Goal: Task Accomplishment & Management: Manage account settings

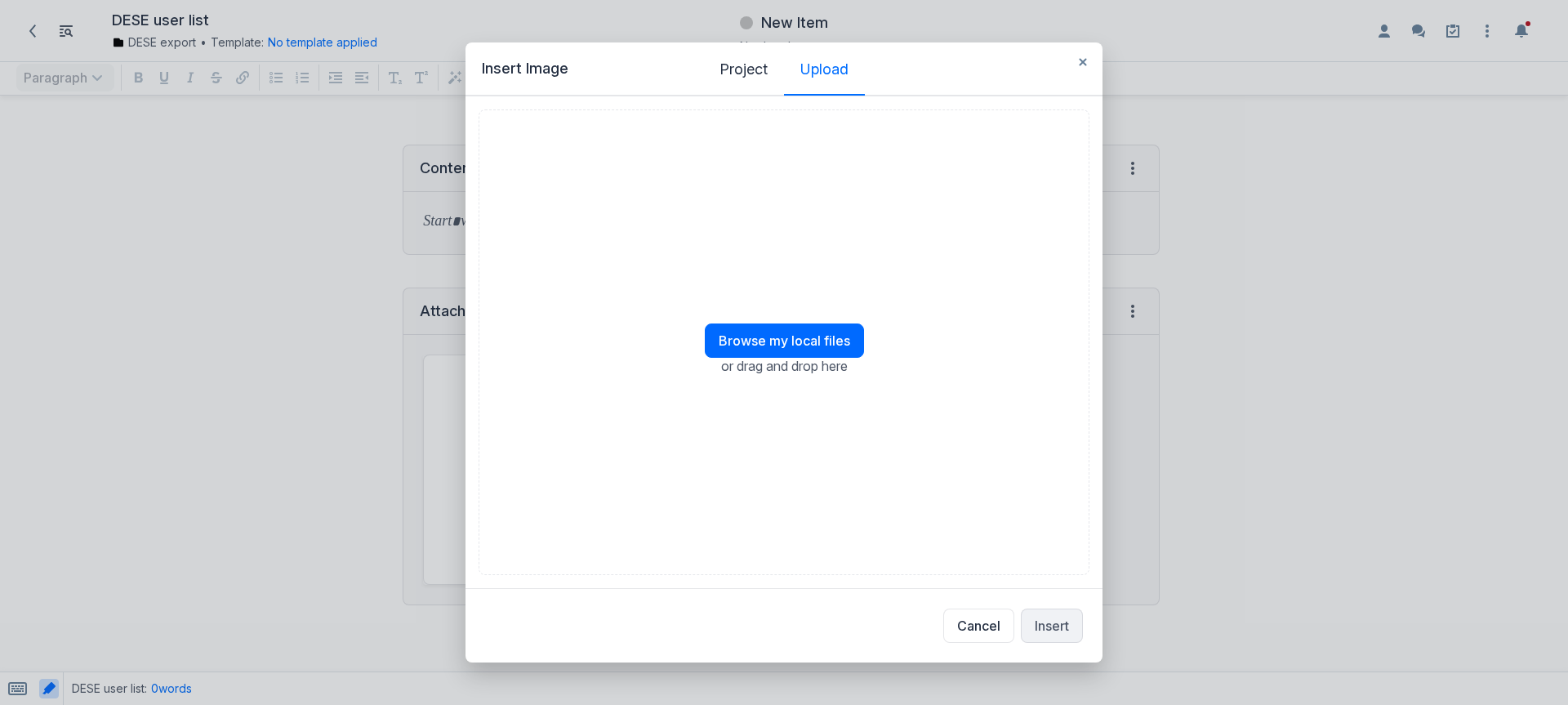
scroll to position [564, 1544]
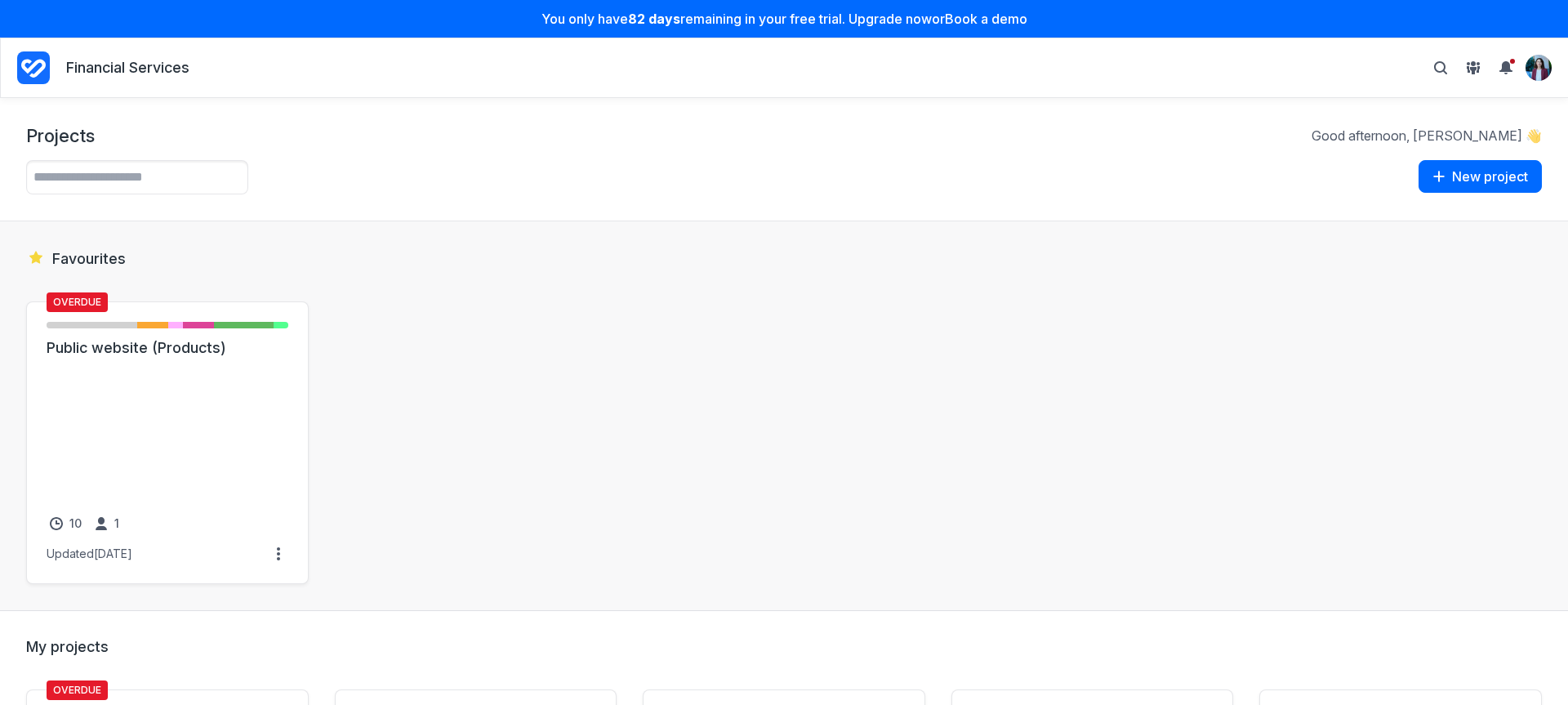
click at [38, 68] on icon "Project Dashboard" at bounding box center [34, 68] width 33 height 33
click at [473, 243] on section "Favourites Overdue Not started - 6 items ( 38% ) Initial brief - 2 items ( 13% …" at bounding box center [784, 416] width 1568 height 389
drag, startPoint x: 218, startPoint y: 83, endPoint x: 42, endPoint y: 70, distance: 176.5
click at [42, 70] on div "You only have 82 days remaining in your free trial. Upgrade now or Book a demo …" at bounding box center [784, 352] width 1568 height 705
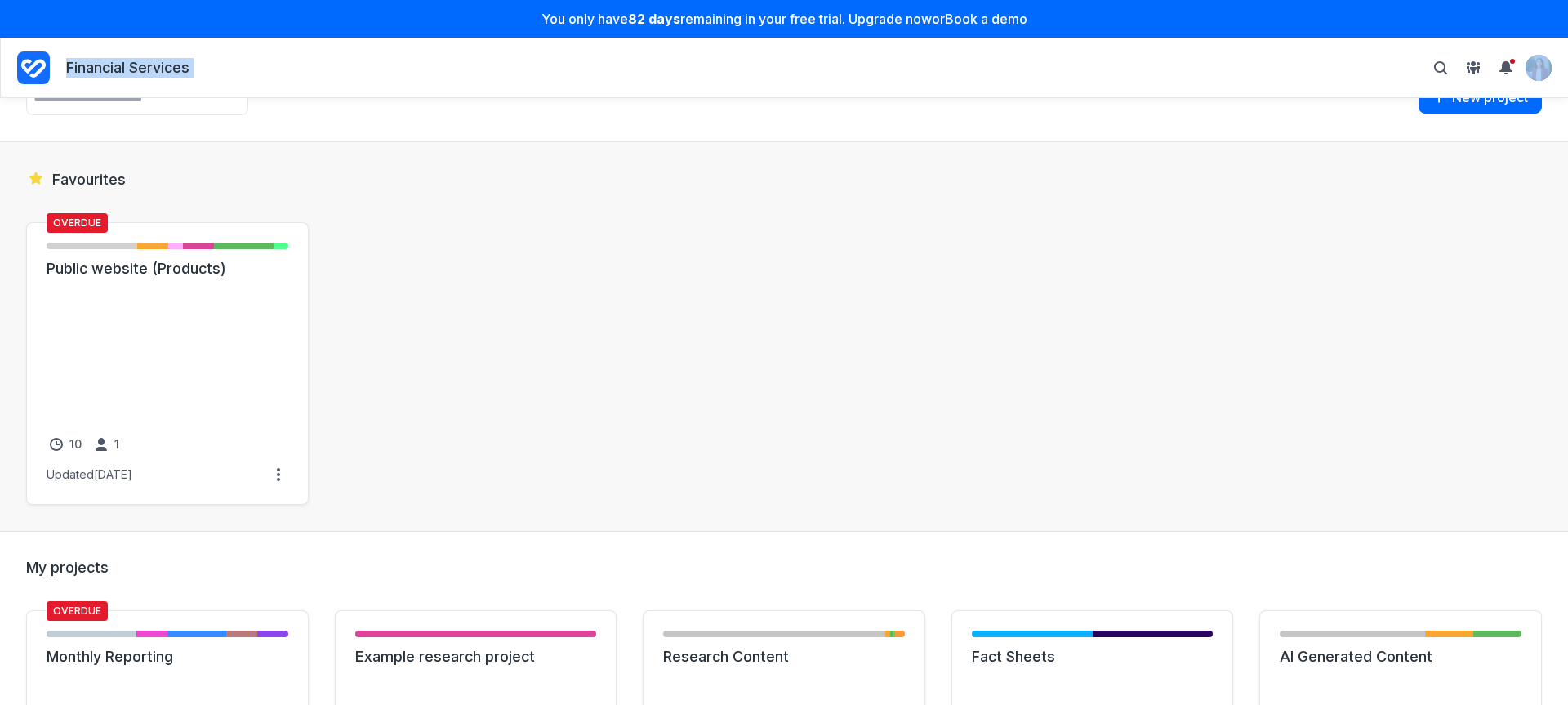
scroll to position [177, 0]
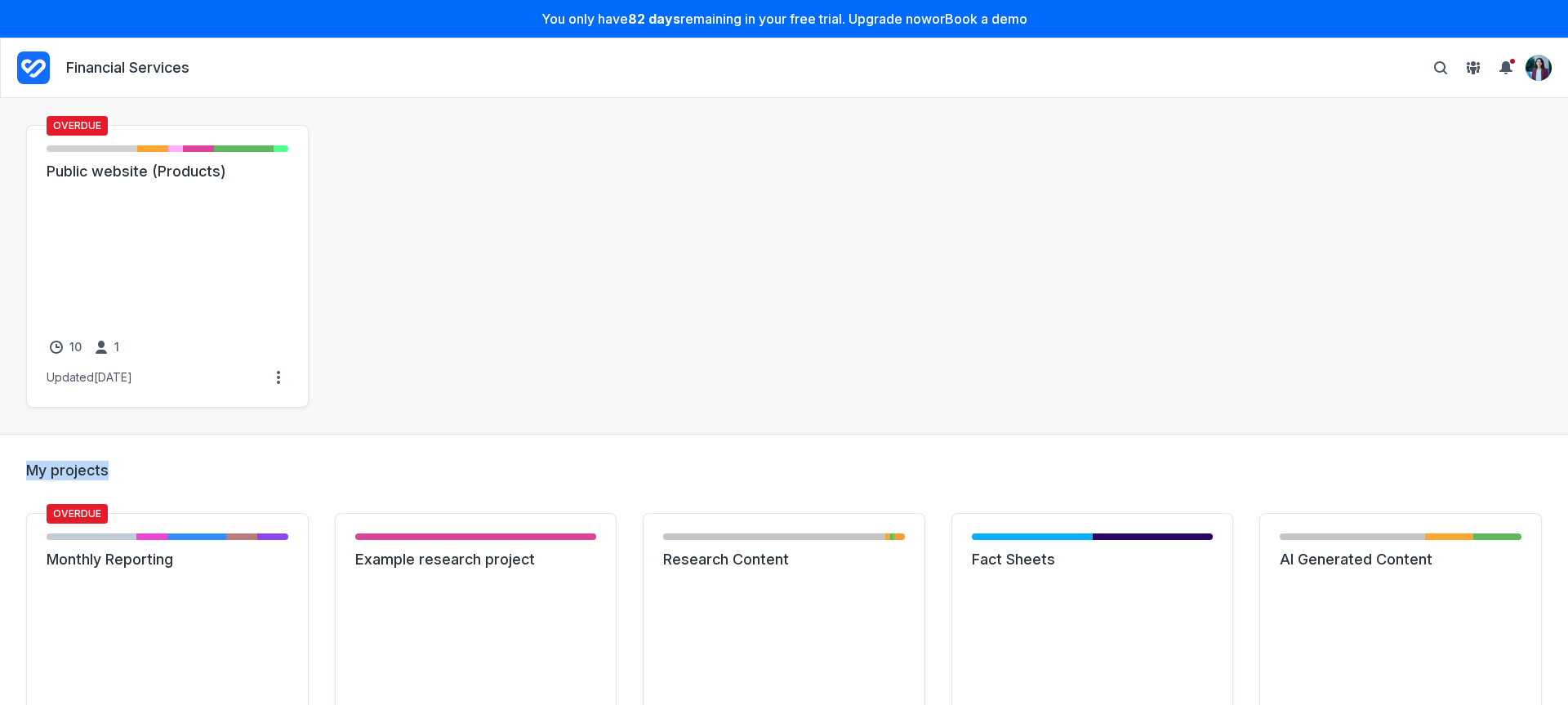
drag, startPoint x: 19, startPoint y: 464, endPoint x: 150, endPoint y: 476, distance: 131.5
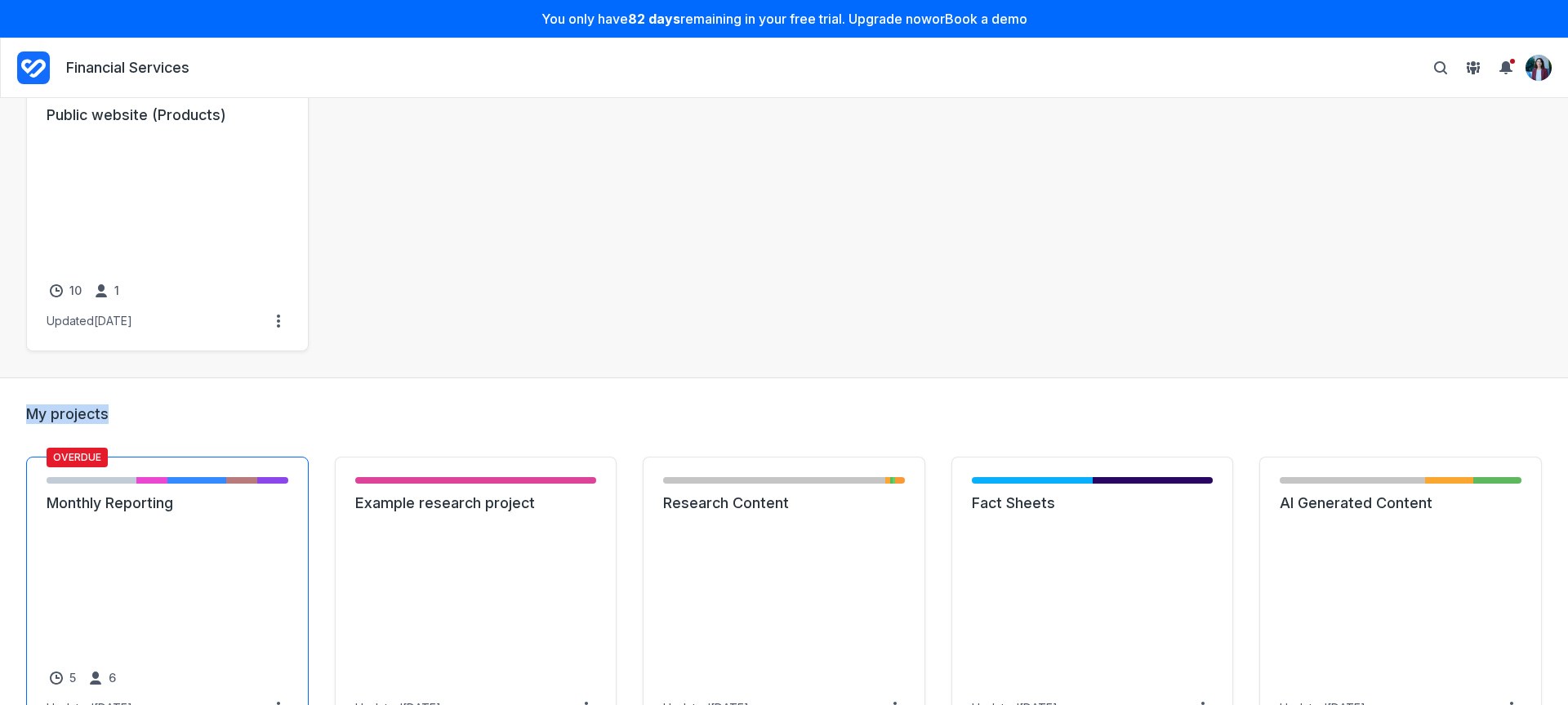
scroll to position [264, 0]
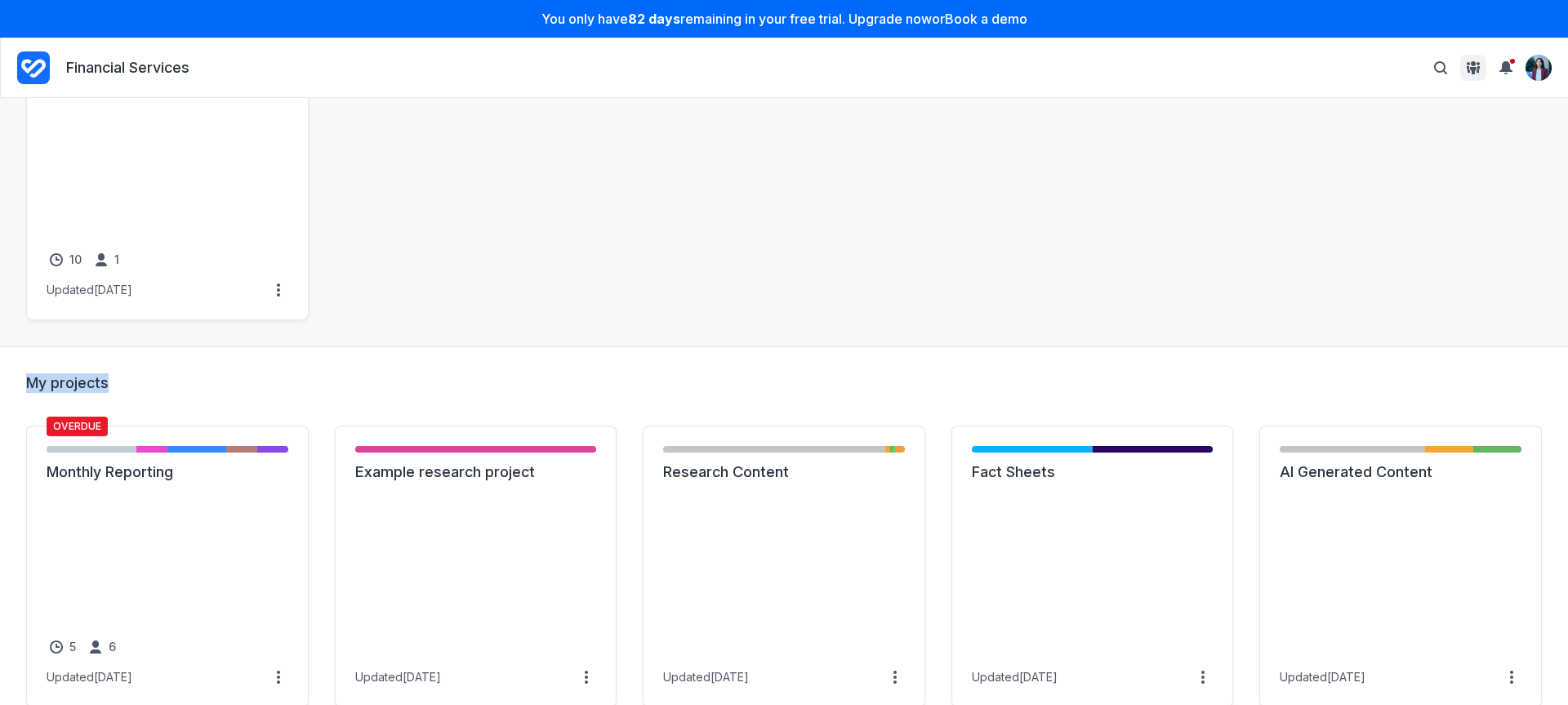
click at [1474, 71] on icon "View People & Groups" at bounding box center [1473, 68] width 13 height 13
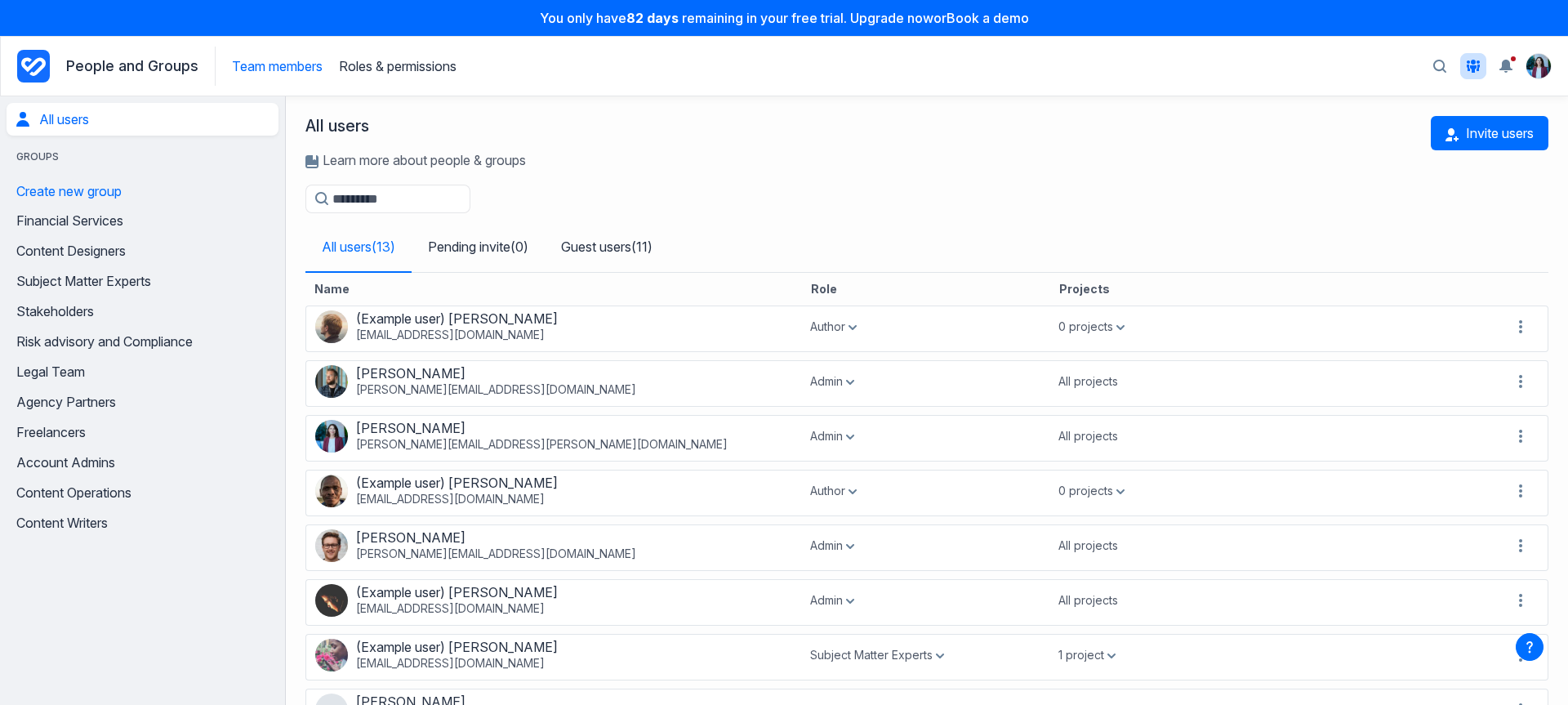
click at [202, 75] on div "People and Groups Team members Roles & permissions" at bounding box center [237, 67] width 440 height 39
click at [392, 70] on link "Roles & permissions" at bounding box center [397, 67] width 118 height 16
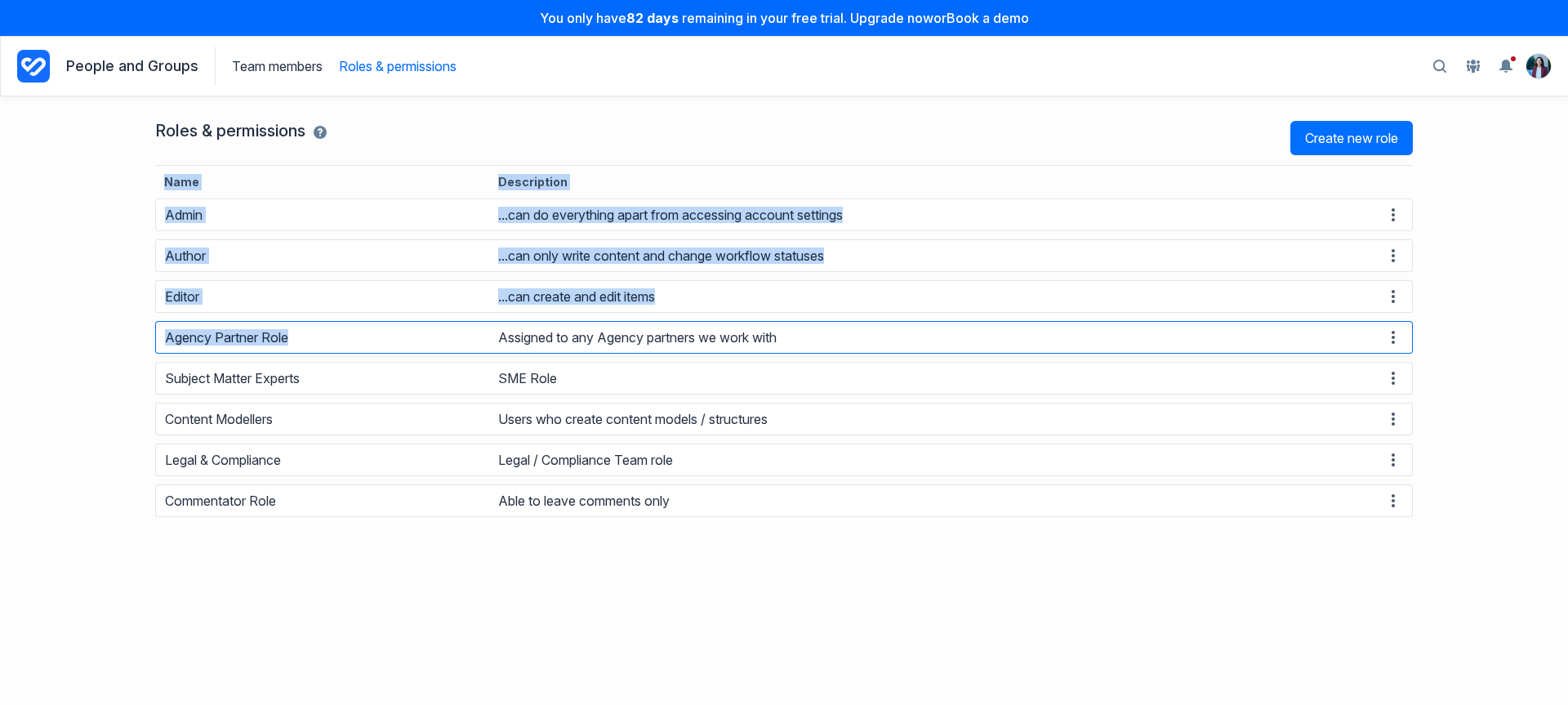
drag, startPoint x: 152, startPoint y: 177, endPoint x: 231, endPoint y: 352, distance: 192.0
click at [231, 352] on div "Roles & permissions Create new role Name Description Admin ...can do everything…" at bounding box center [784, 320] width 1290 height 433
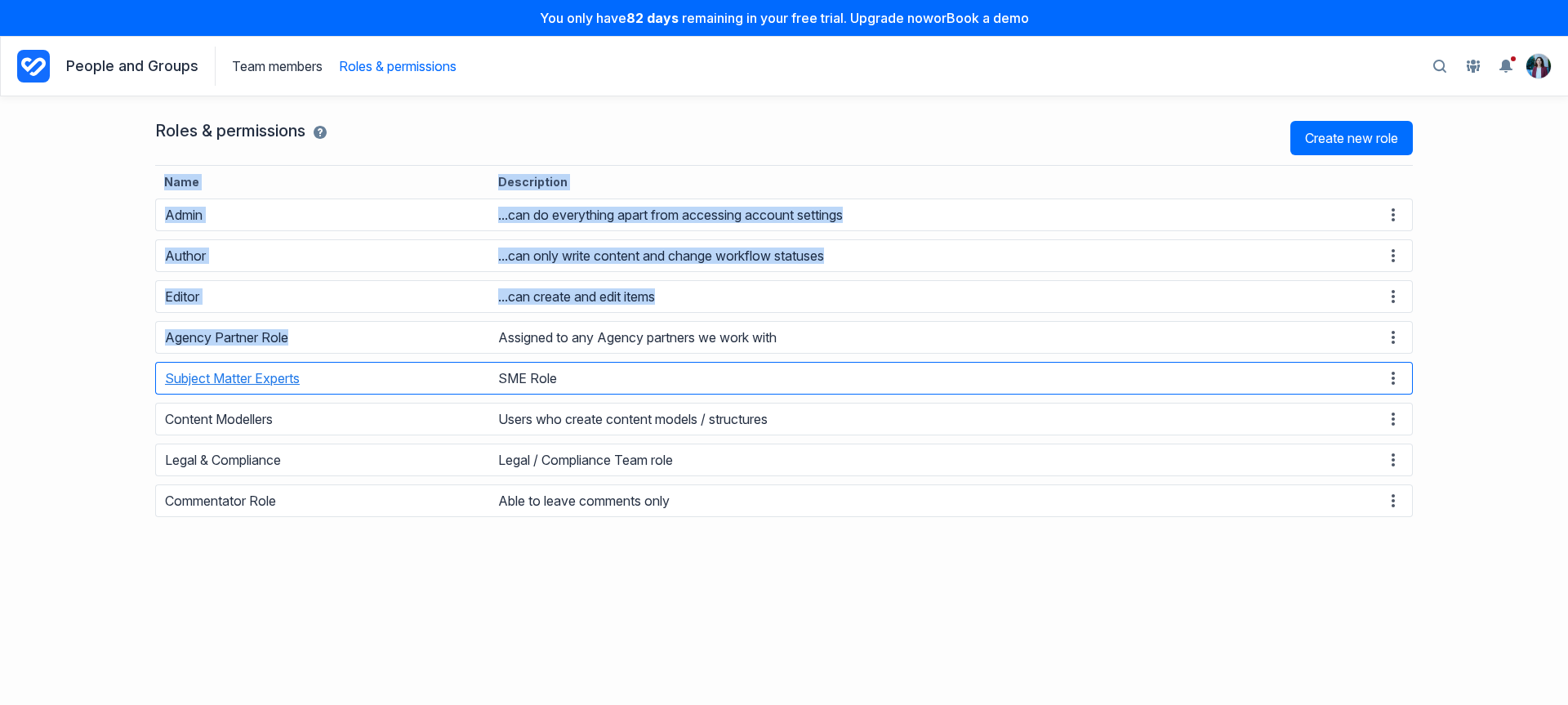
click at [240, 384] on button "Subject Matter Experts" at bounding box center [233, 378] width 135 height 16
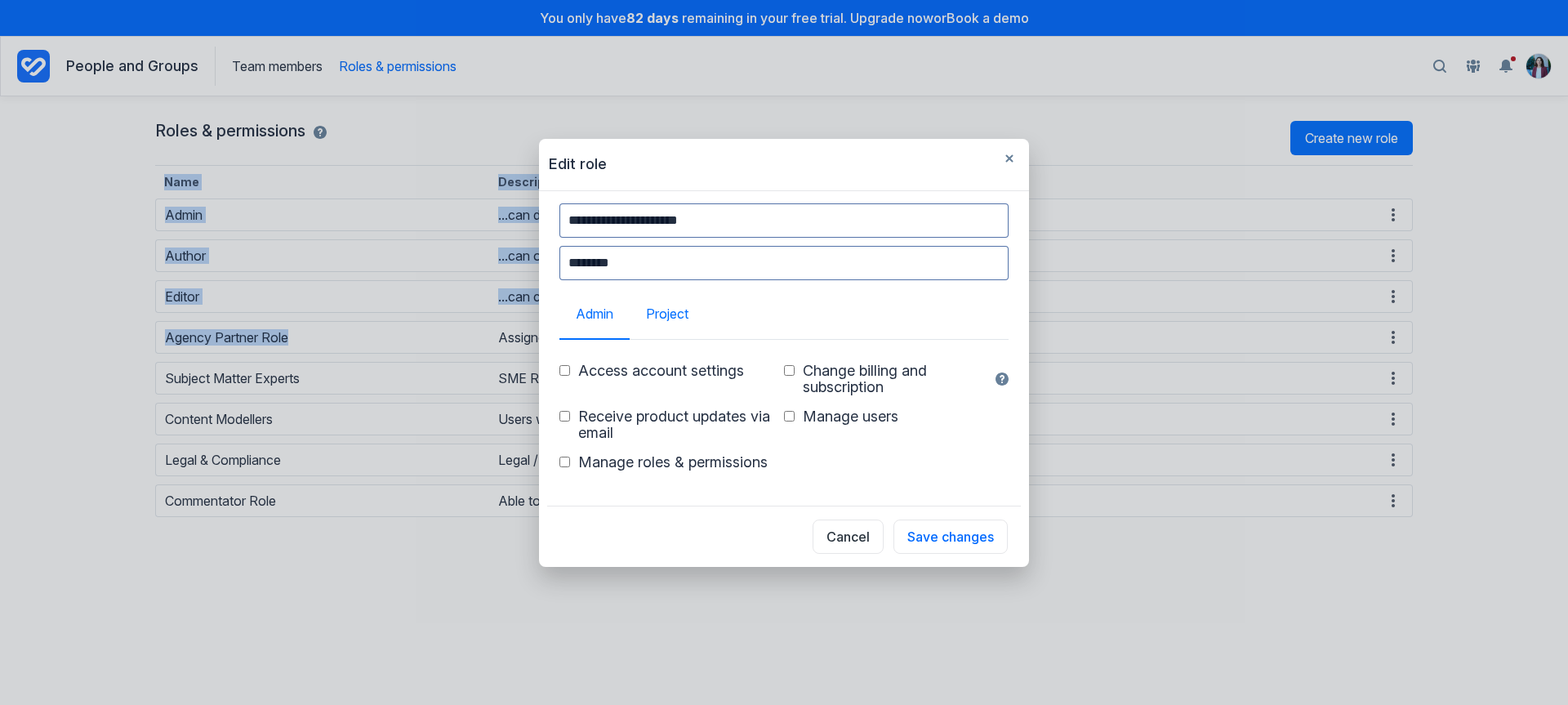
click at [684, 316] on link "Project" at bounding box center [666, 314] width 75 height 49
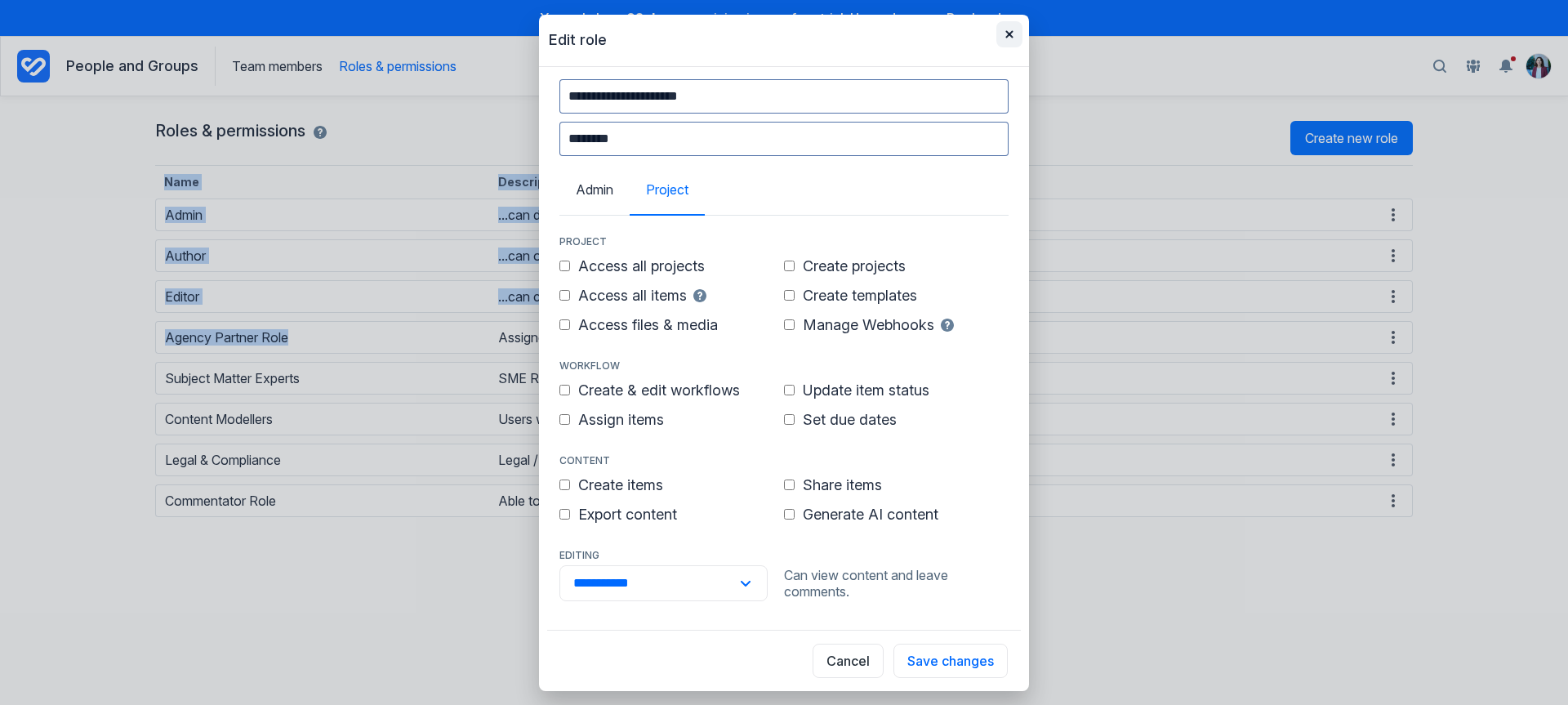
click at [1013, 31] on button "button" at bounding box center [1010, 35] width 26 height 26
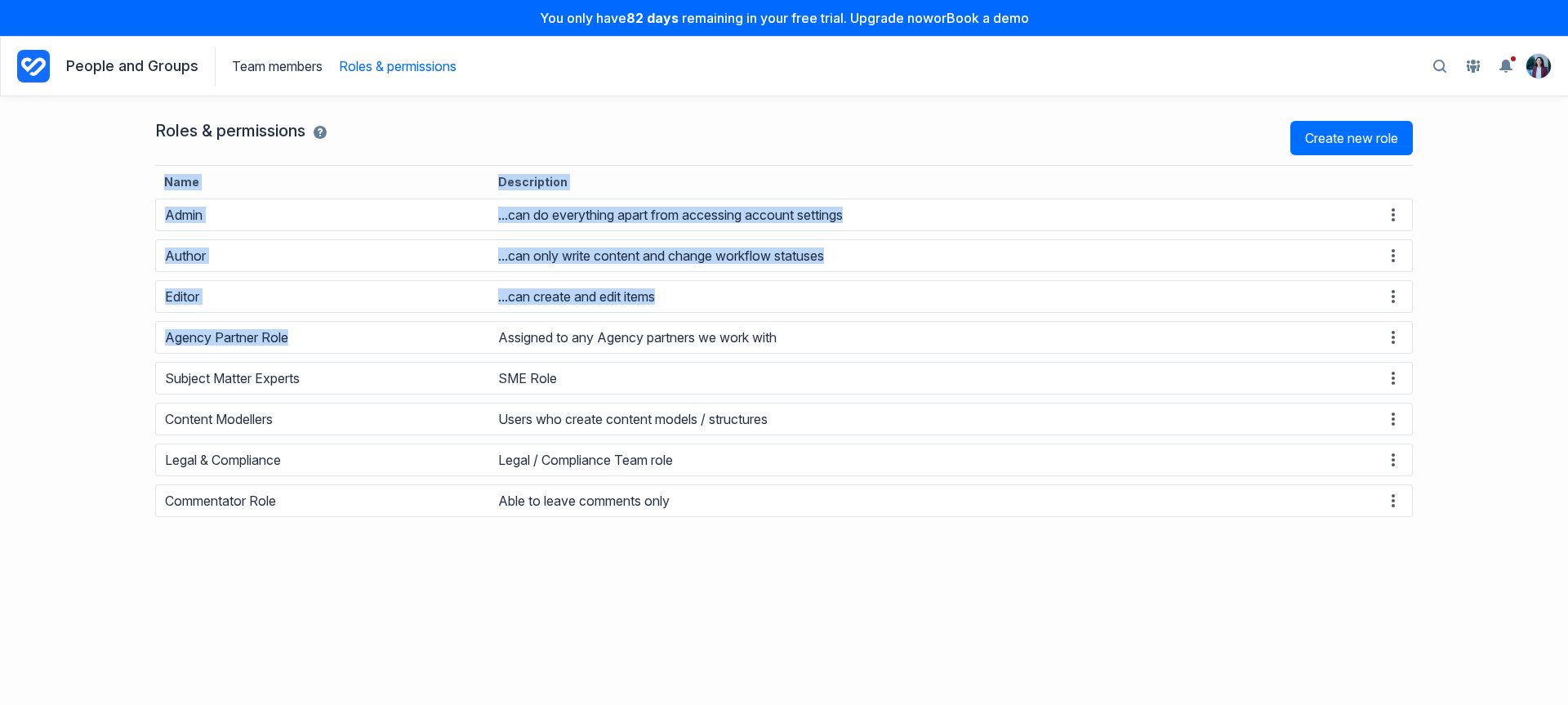
click at [39, 63] on icon "Project Dashboard" at bounding box center [34, 67] width 33 height 33
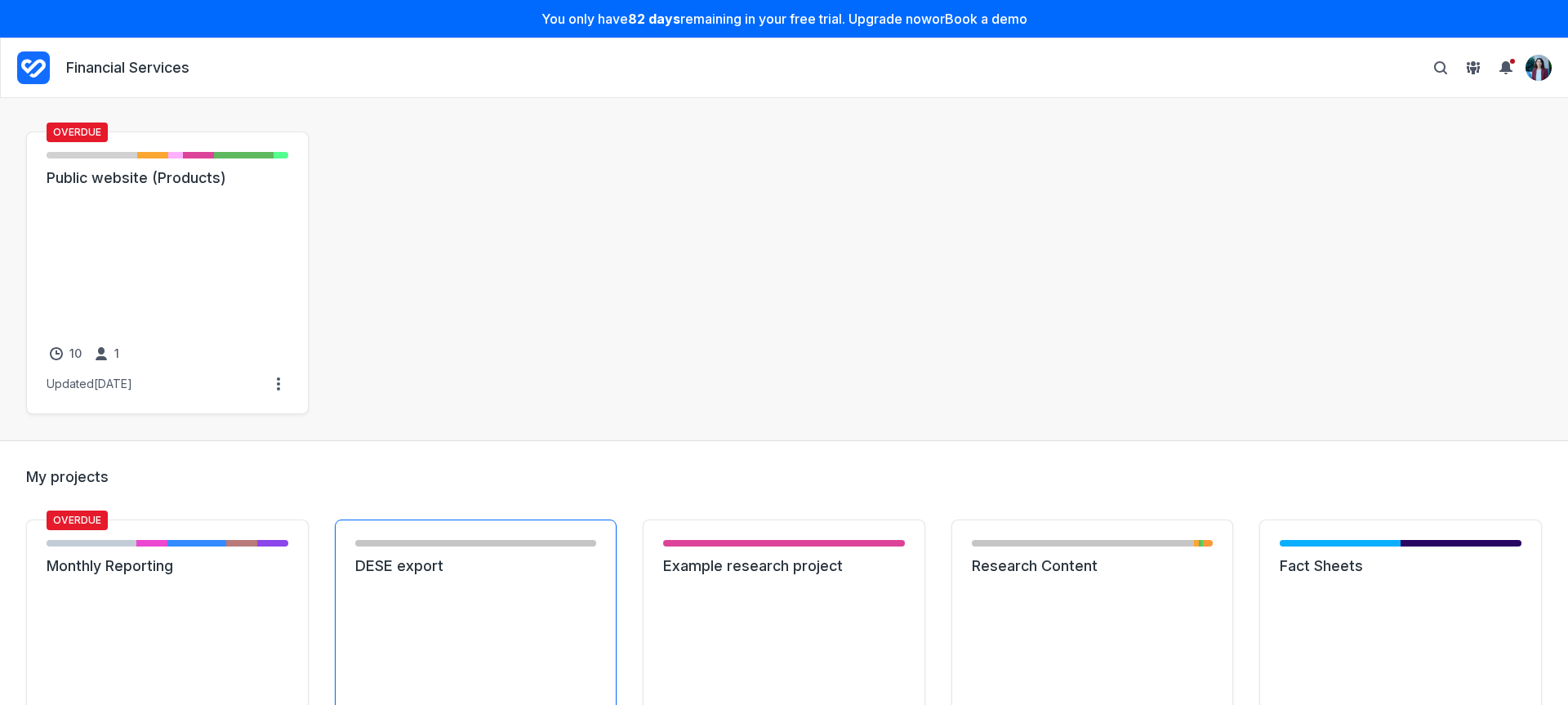
scroll to position [285, 0]
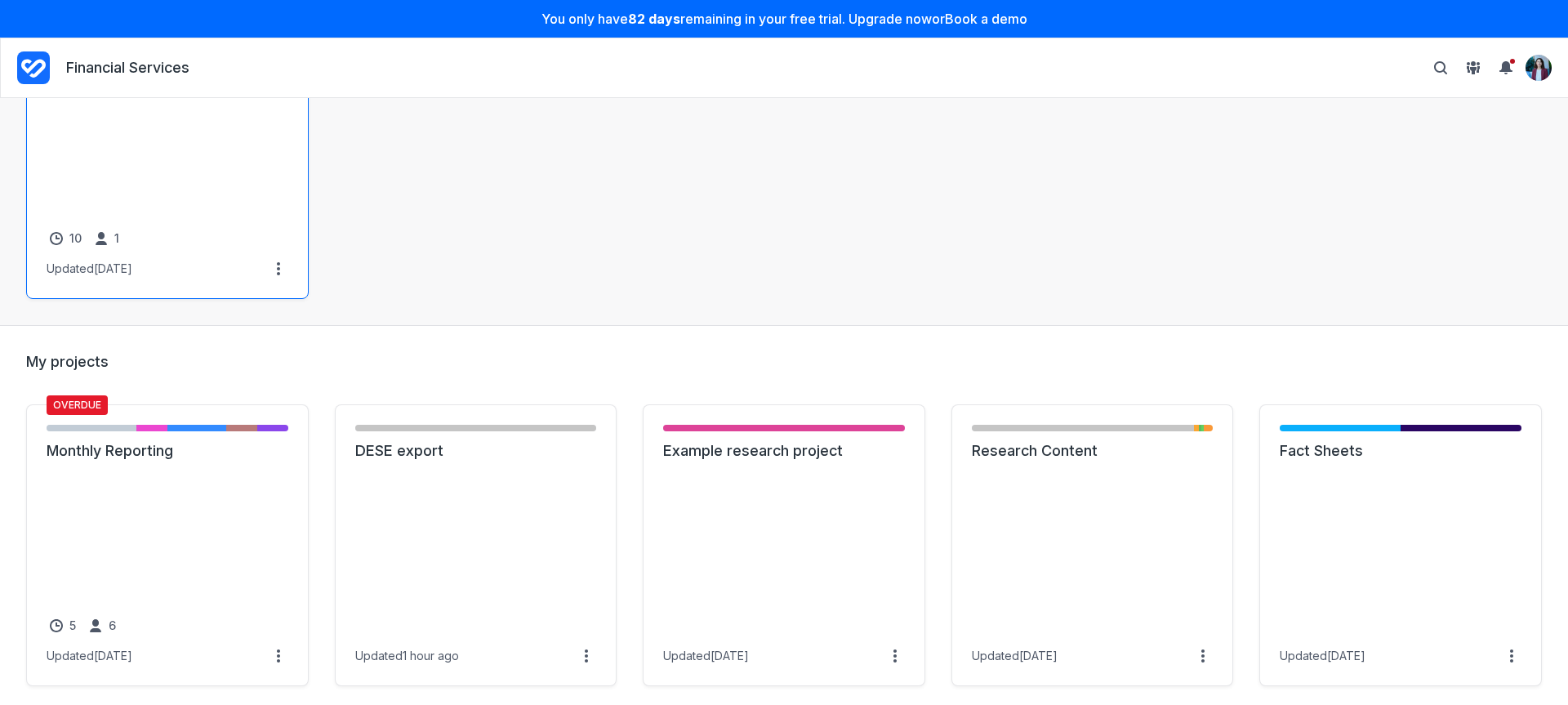
click at [181, 72] on link "Public website (Products)" at bounding box center [168, 63] width 242 height 20
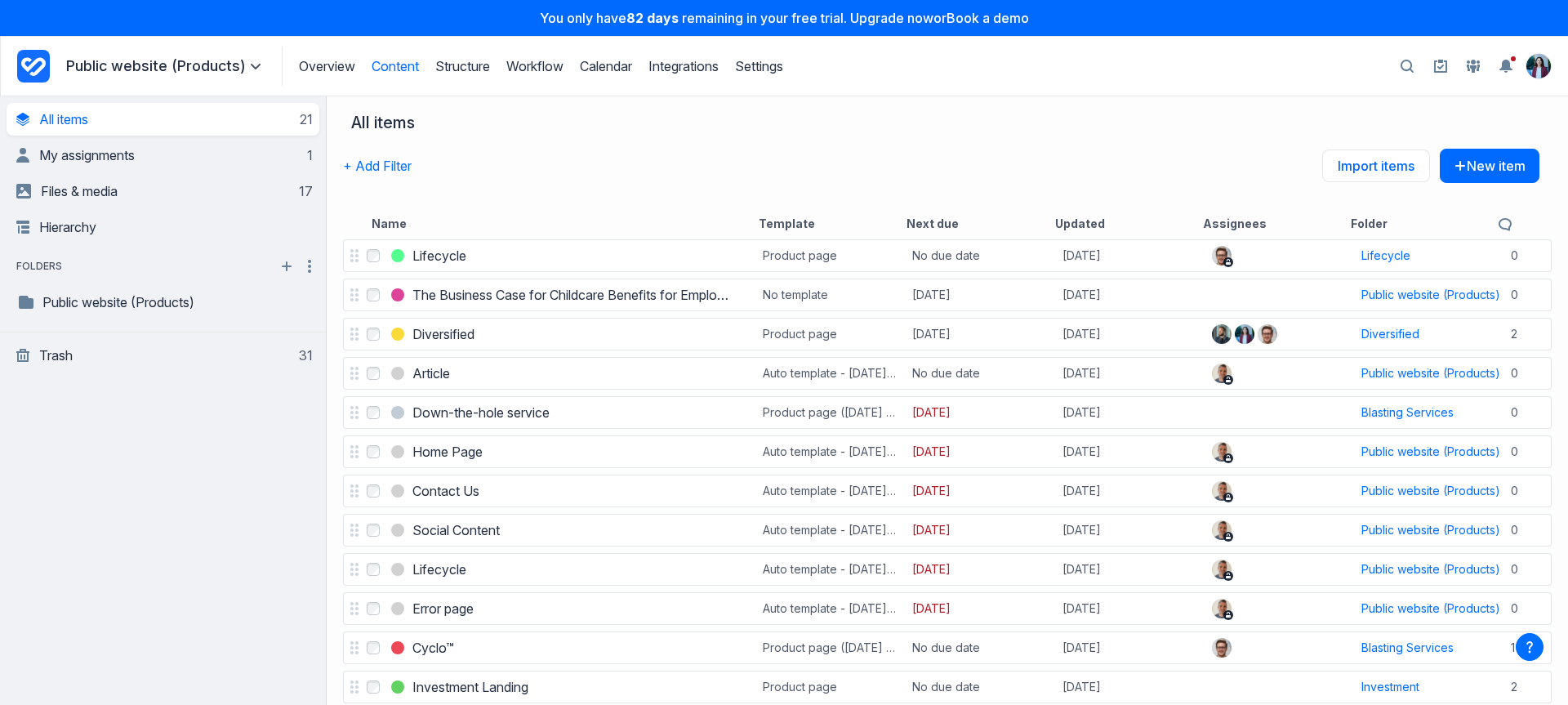
click at [1404, 73] on button "button" at bounding box center [1408, 67] width 30 height 30
click at [1303, 65] on input "Search" at bounding box center [1244, 67] width 299 height 30
type input "********"
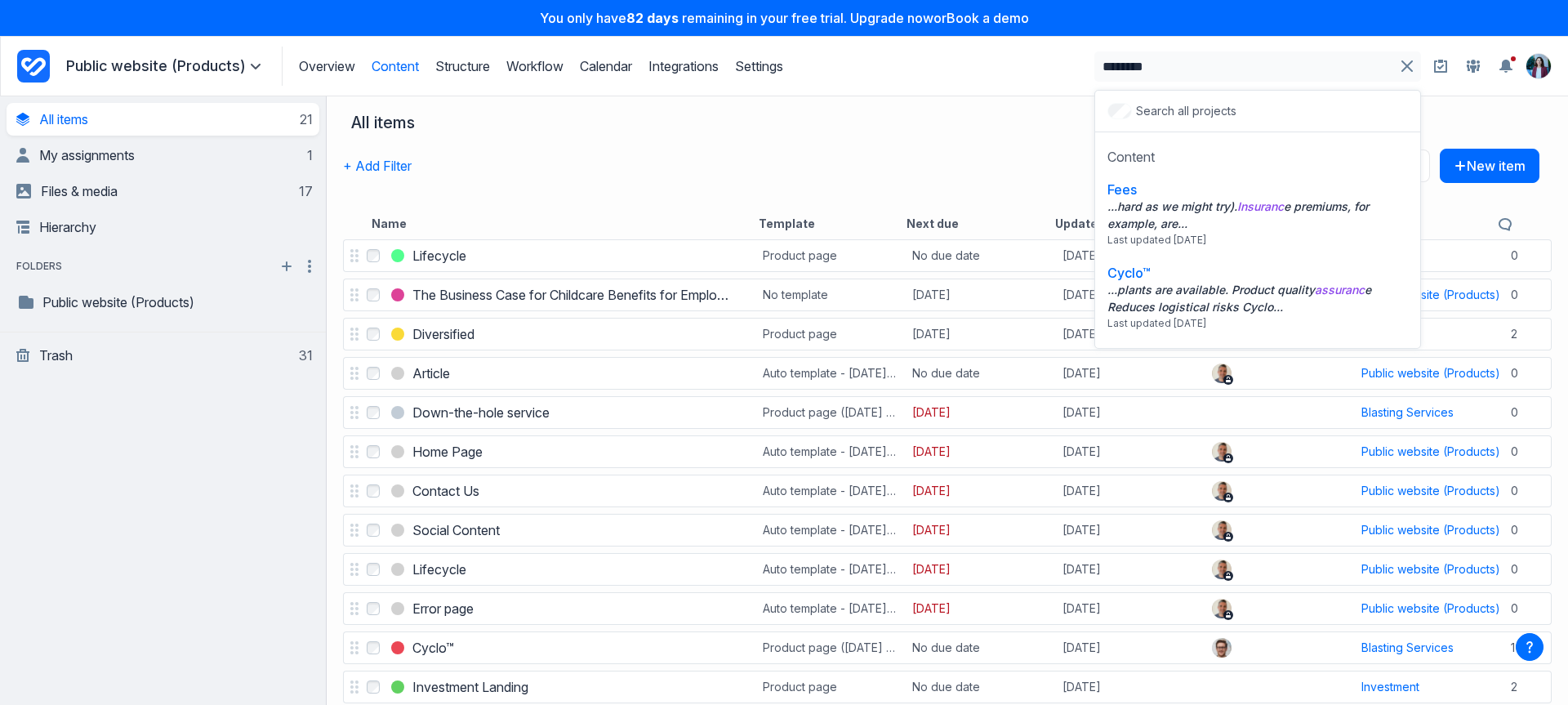
click at [982, 173] on div "+ Add Filter Import items New item" at bounding box center [941, 178] width 1197 height 59
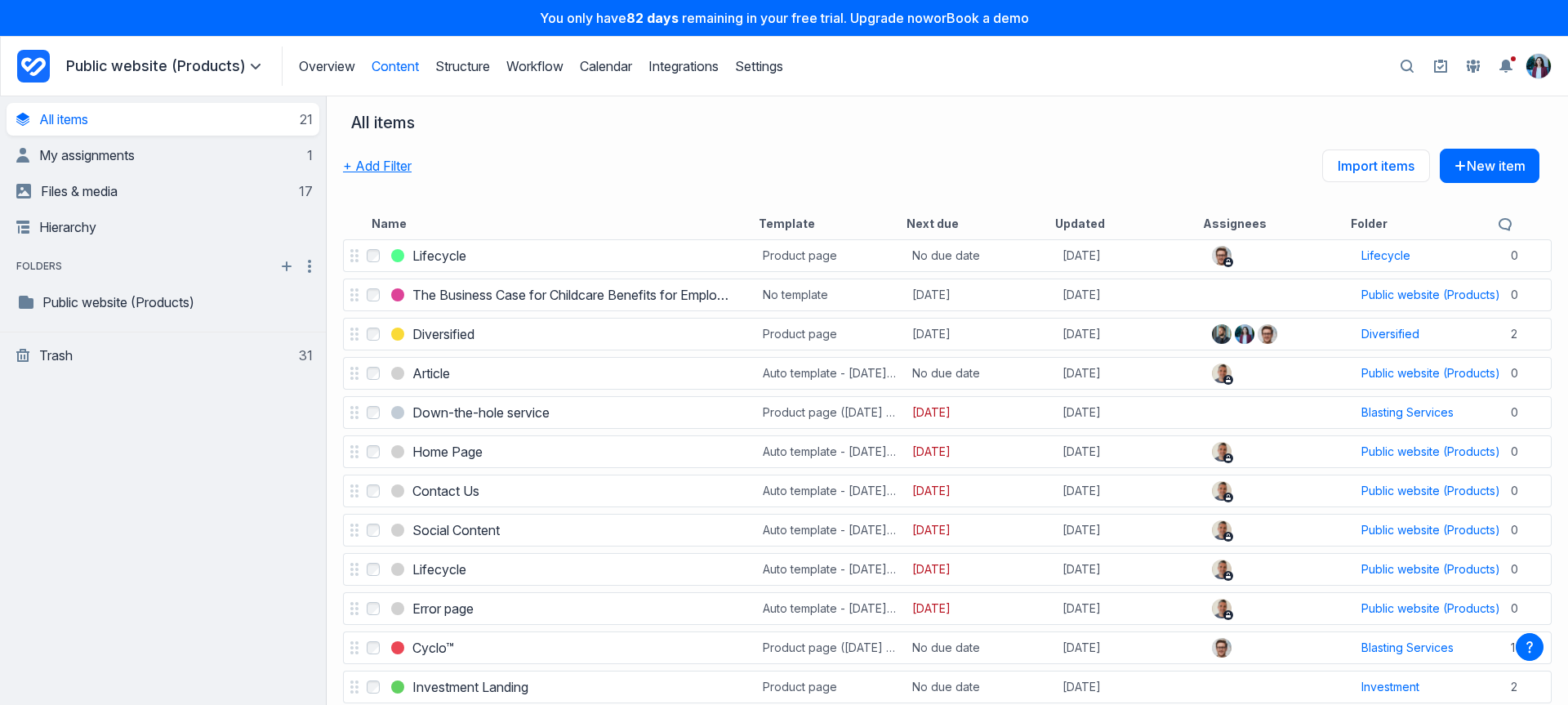
click at [394, 167] on button "+ Add Filter" at bounding box center [376, 166] width 68 height 35
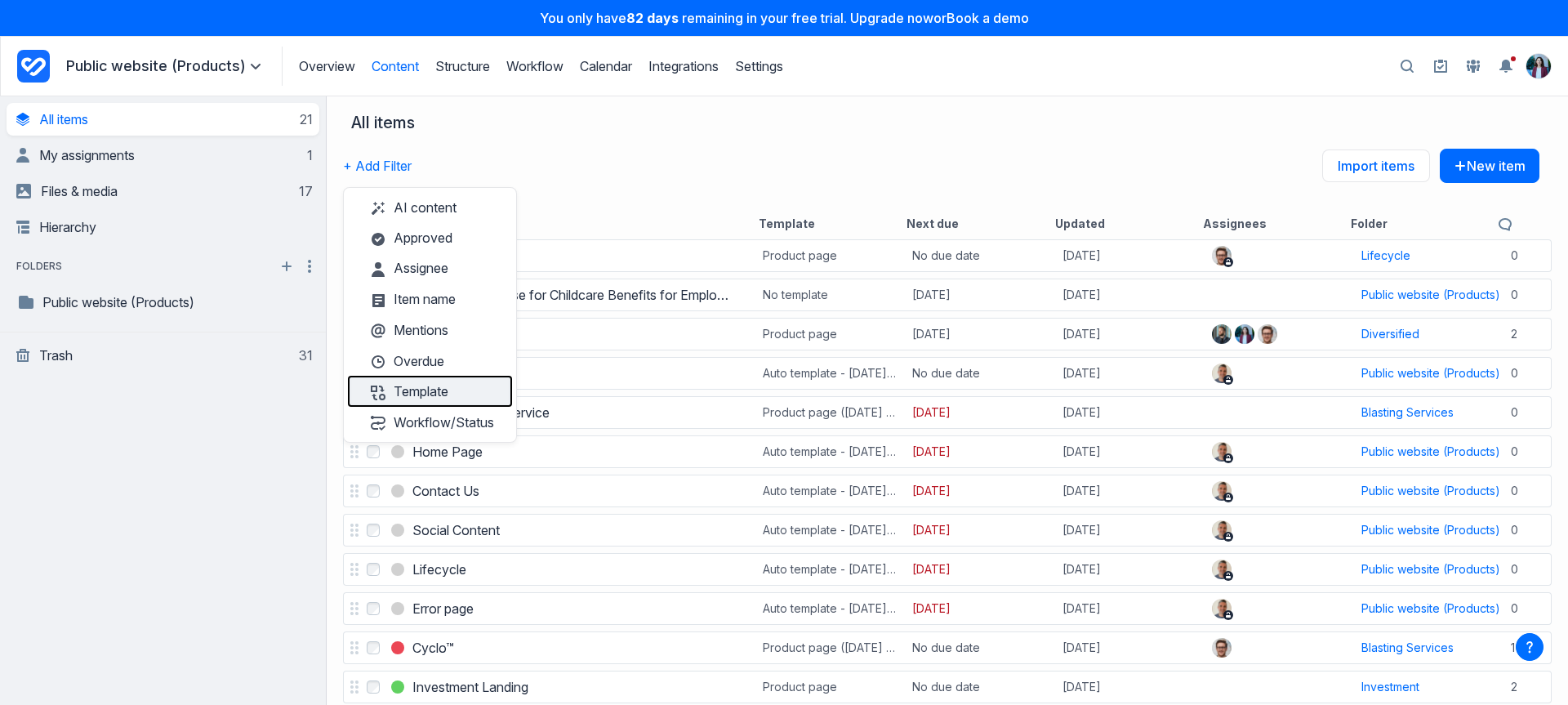
click at [441, 396] on button "Template" at bounding box center [430, 391] width 164 height 31
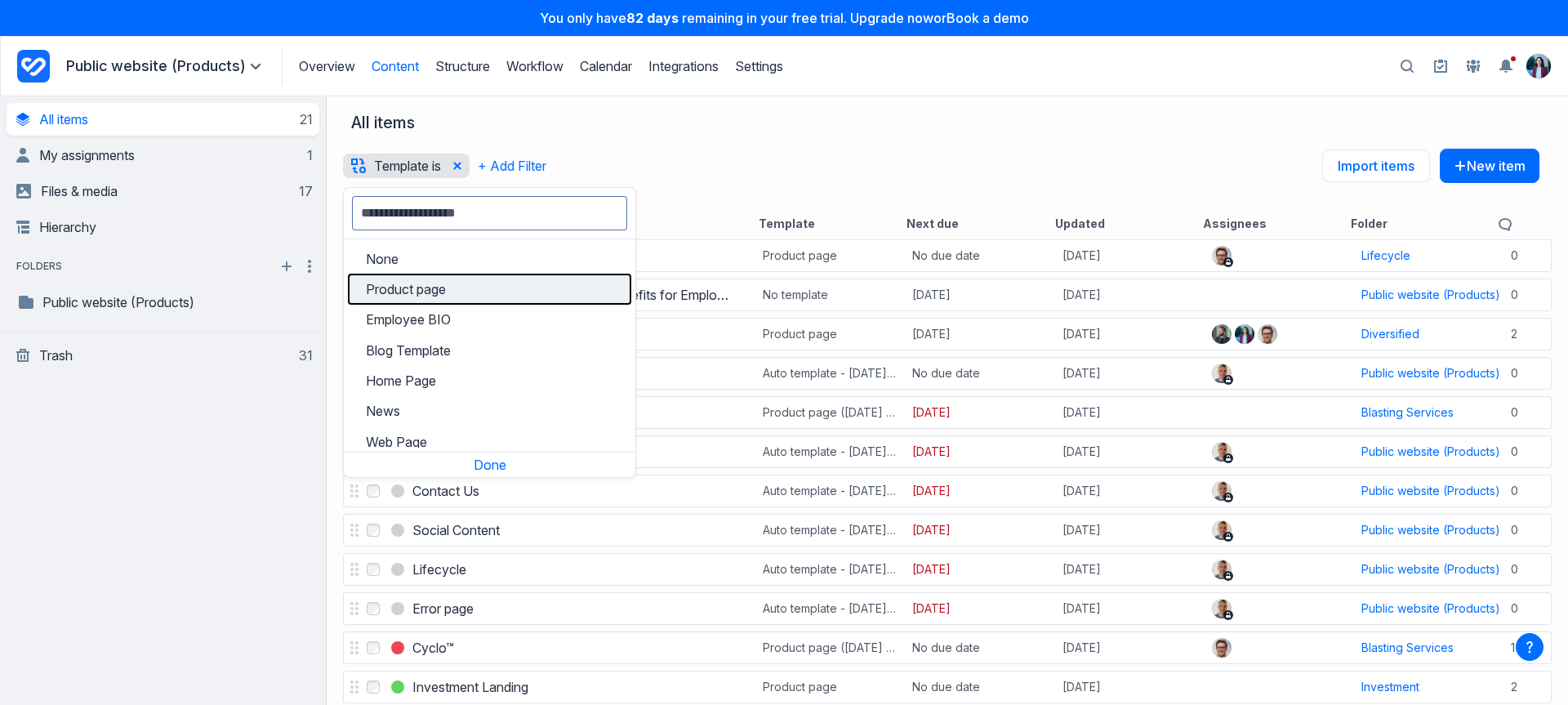
click at [448, 287] on div "Product page" at bounding box center [489, 289] width 247 height 16
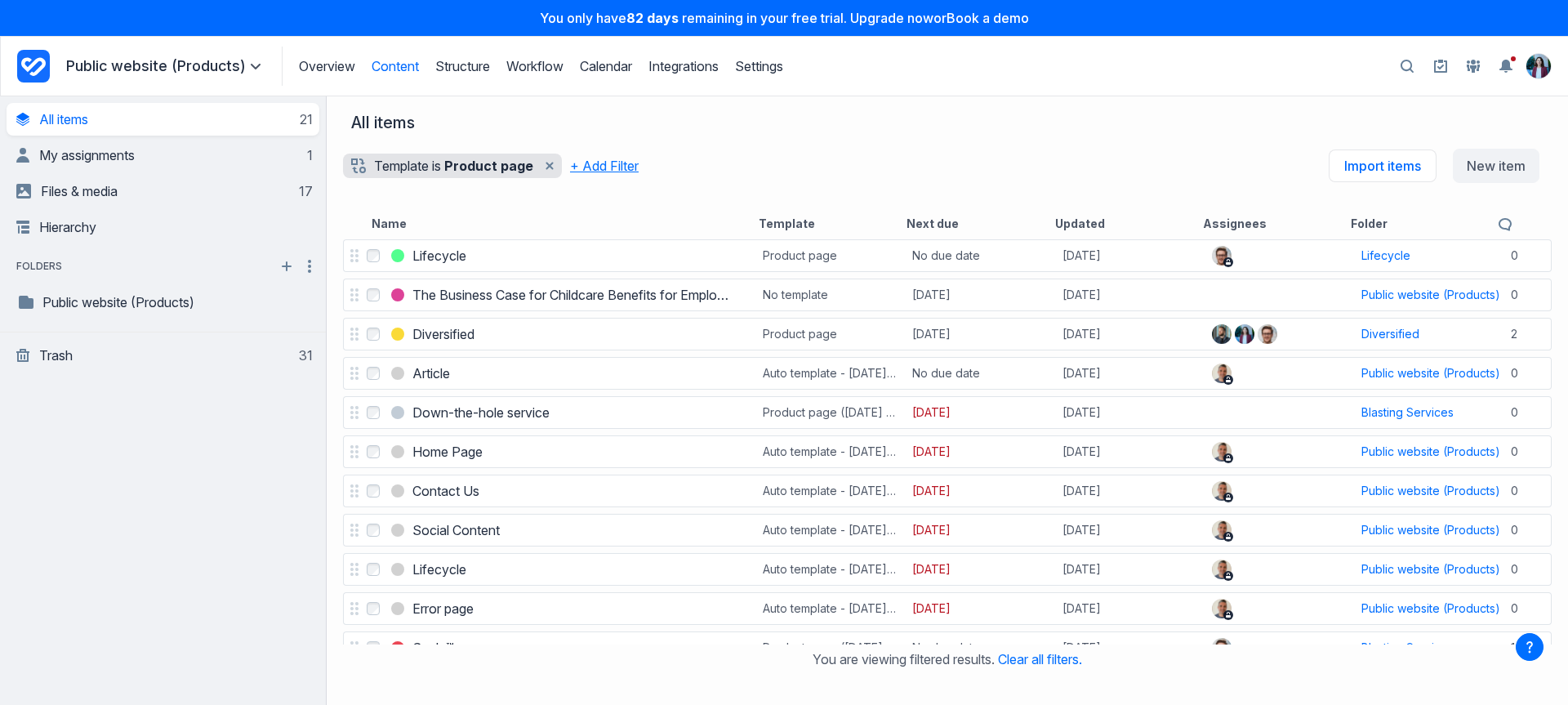
click at [598, 163] on button "+ Add Filter" at bounding box center [604, 166] width 68 height 35
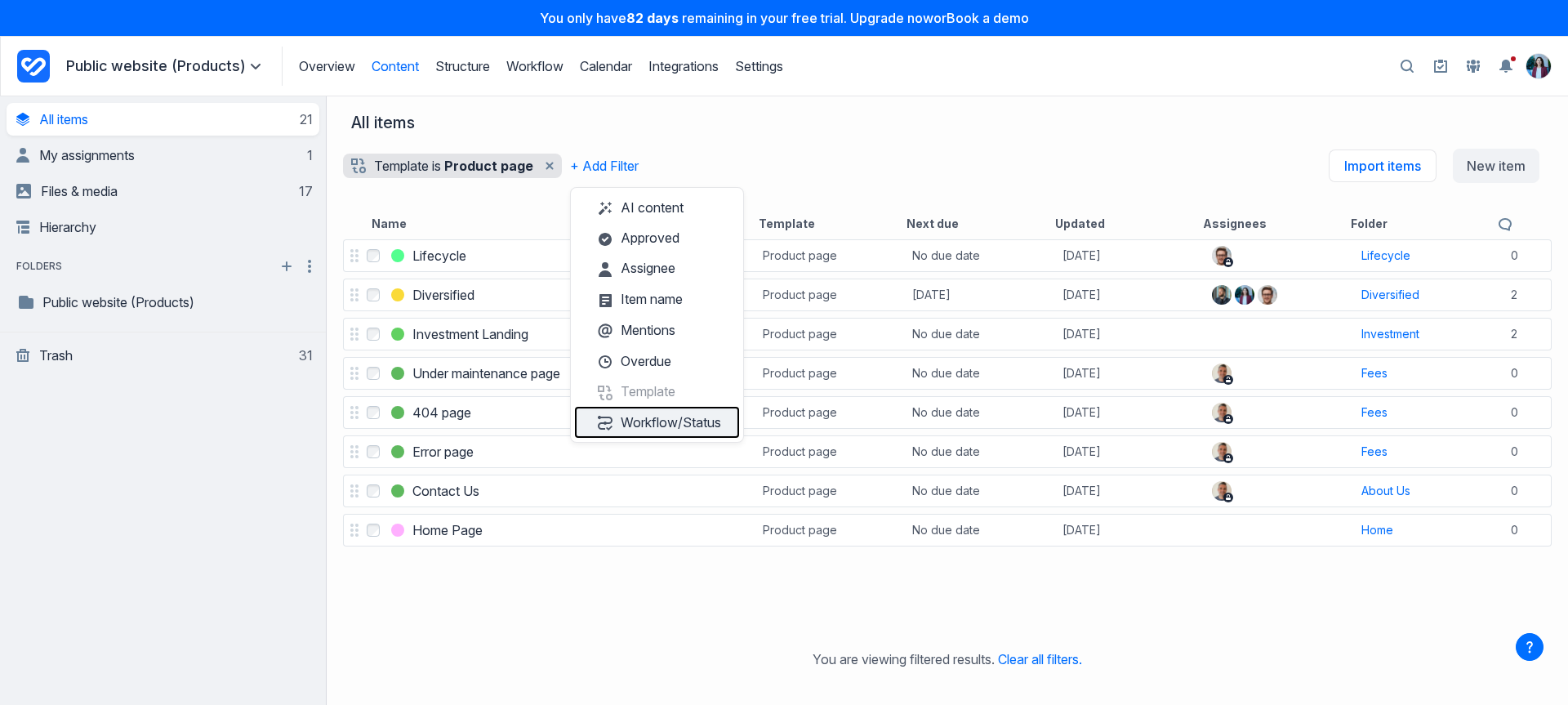
click at [667, 420] on button "Workflow/Status" at bounding box center [657, 422] width 164 height 31
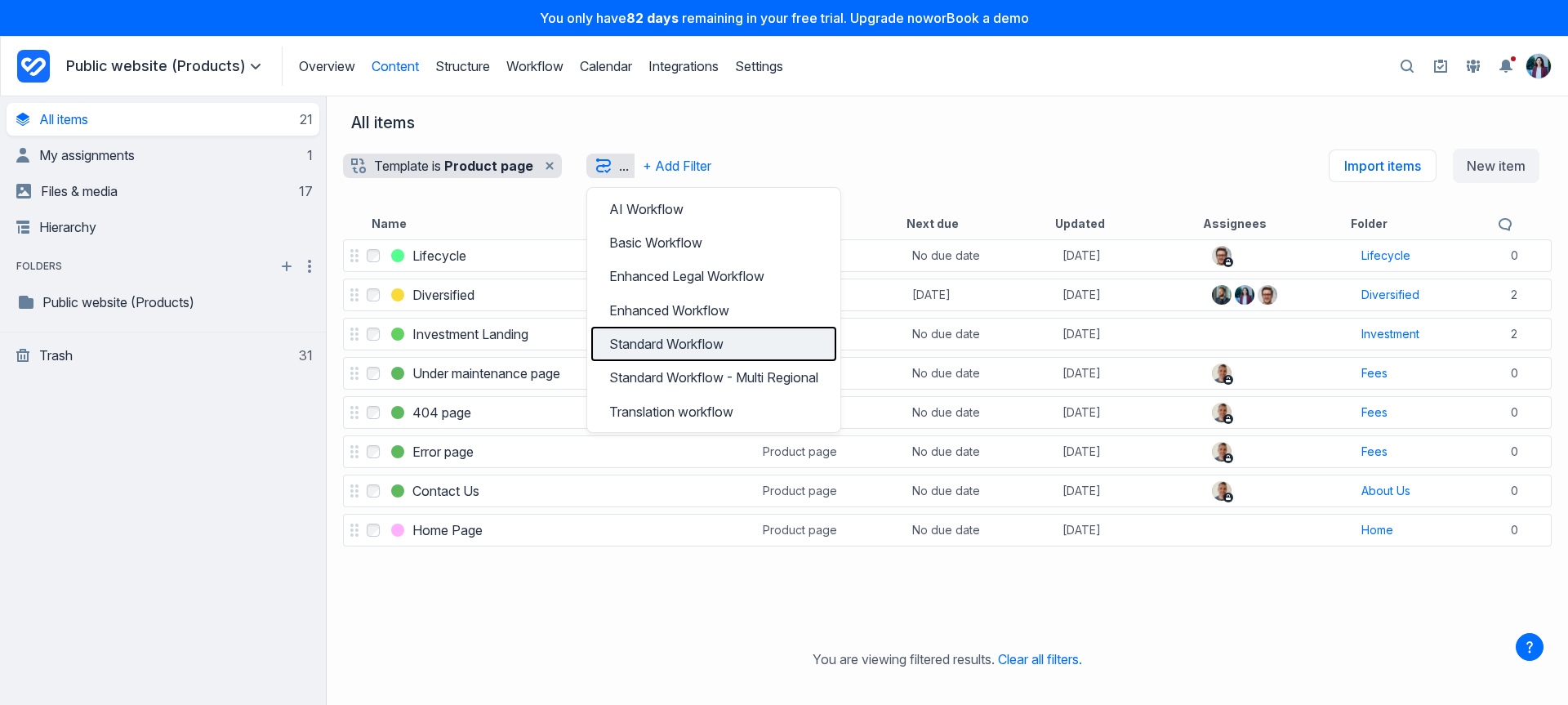
click at [694, 342] on h3 "Standard Workflow" at bounding box center [713, 344] width 209 height 20
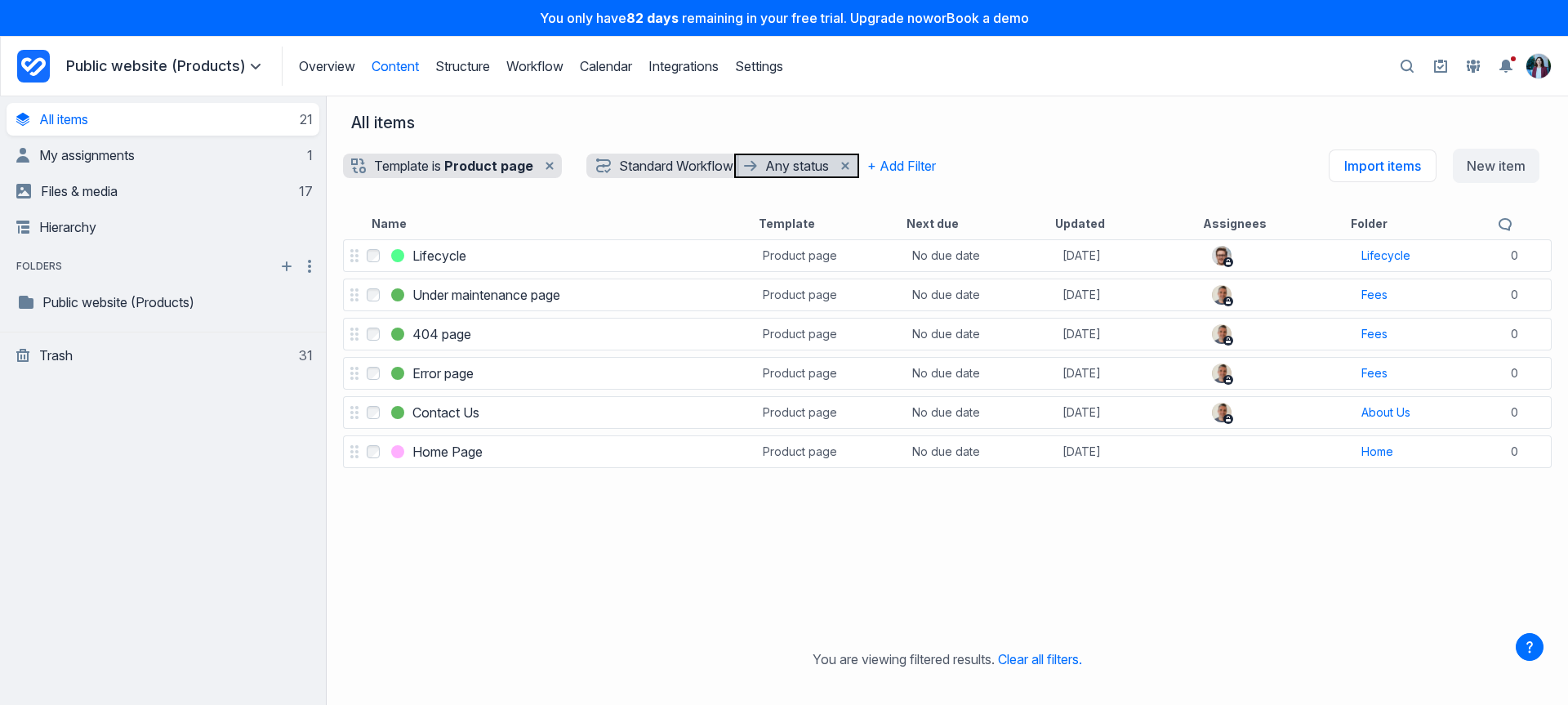
click at [778, 160] on p "Any status" at bounding box center [799, 166] width 67 height 25
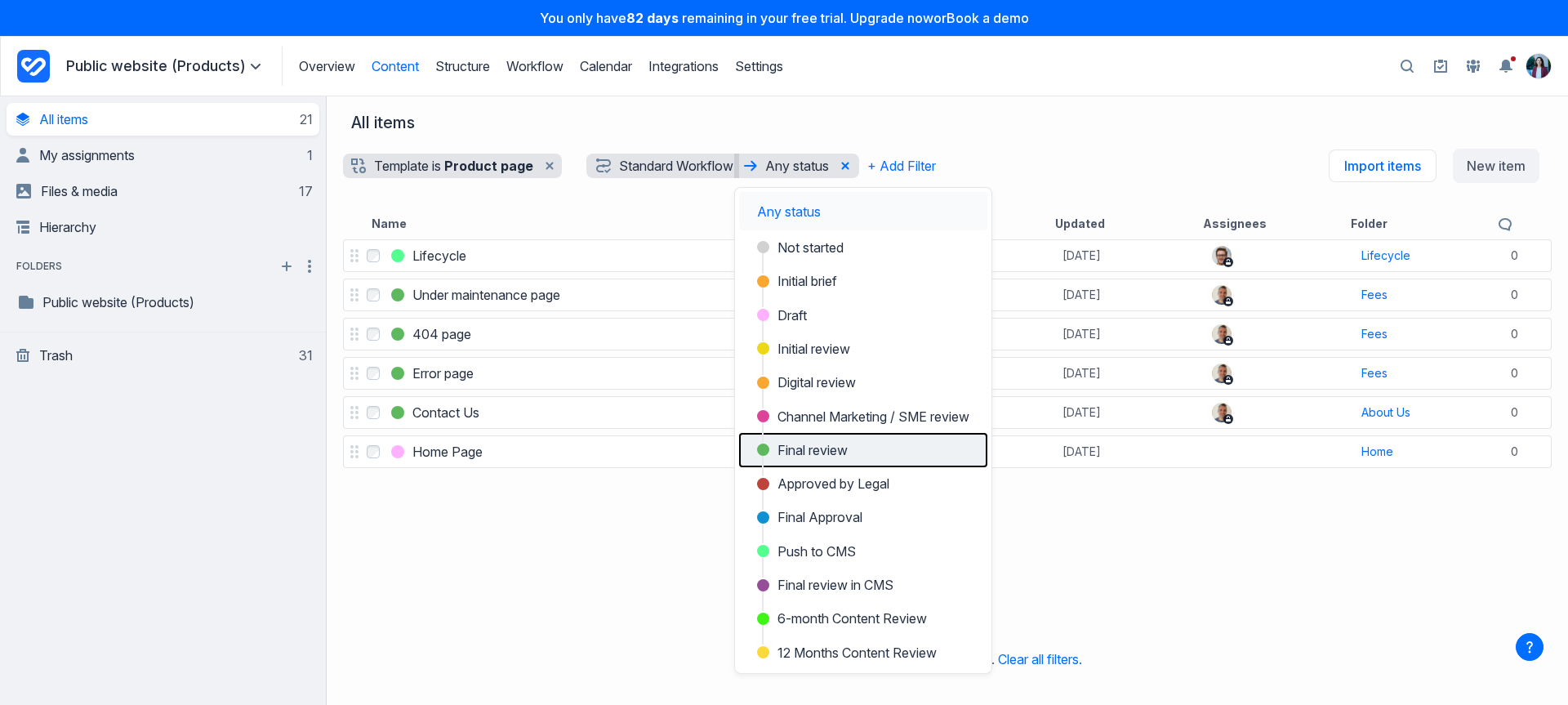
click at [796, 455] on span "Final review" at bounding box center [812, 450] width 70 height 20
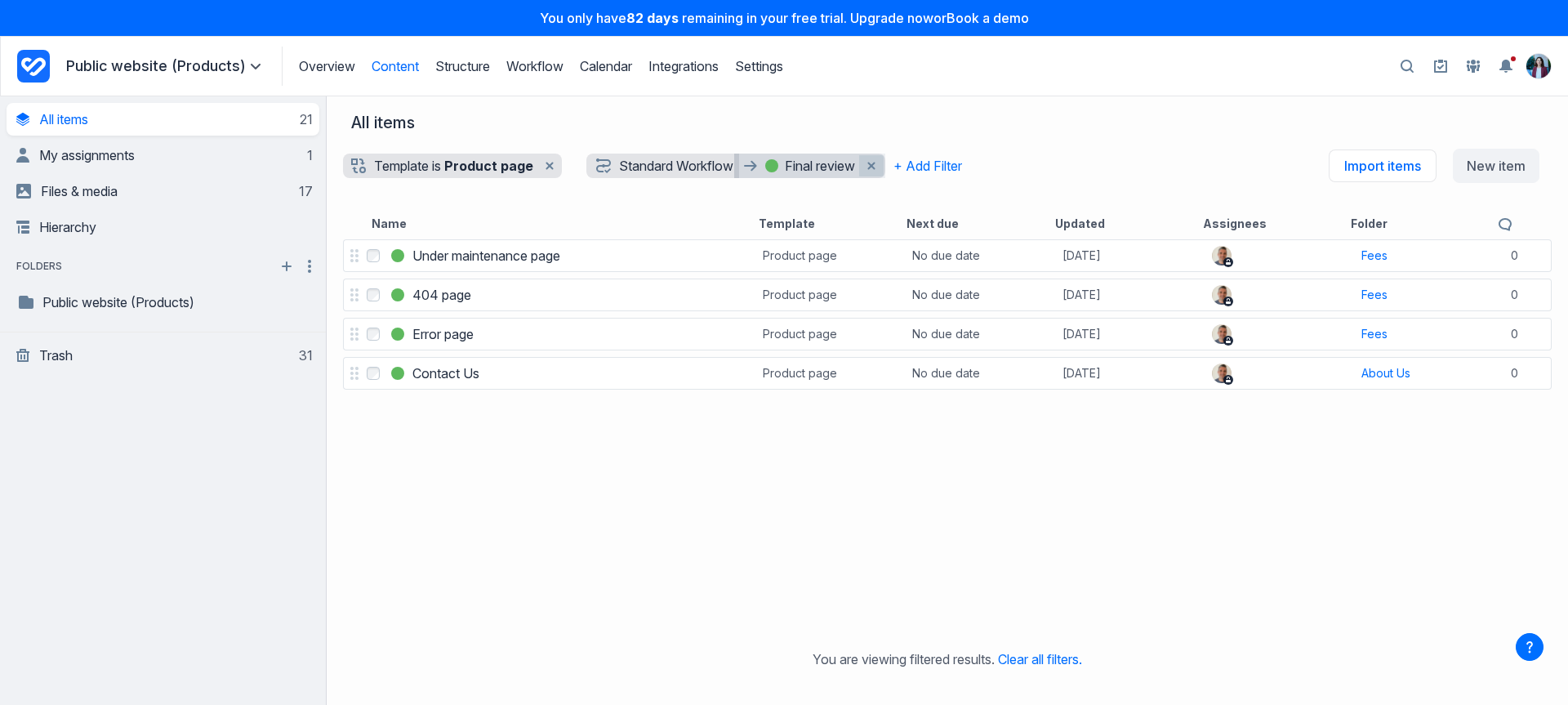
click at [880, 164] on button "Remove workflow and status filter filter" at bounding box center [872, 166] width 25 height 21
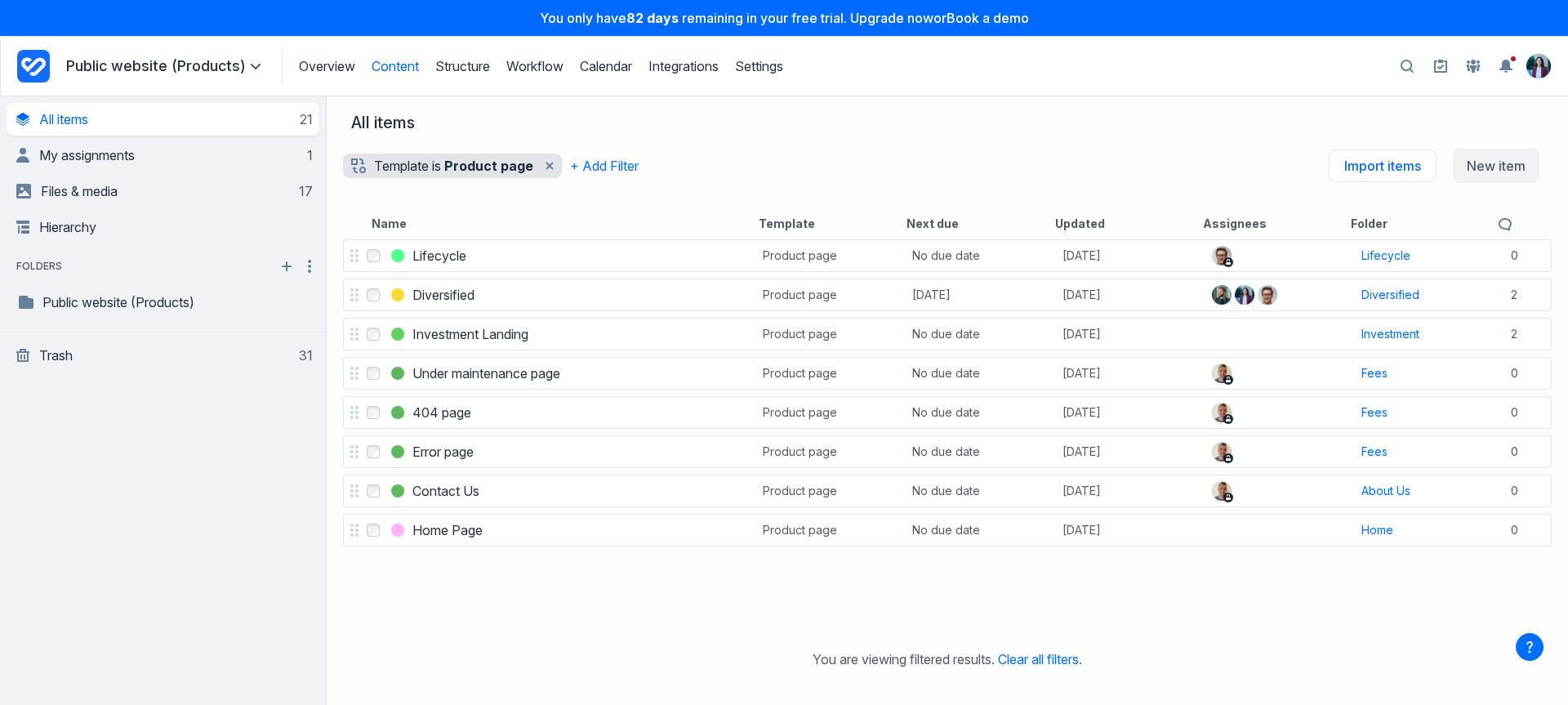
click at [570, 79] on div "Overview Content Structure Workflow Calendar Integrations Settings Structure Wo…" at bounding box center [533, 67] width 501 height 39
click at [551, 162] on icon "Remove template filter" at bounding box center [550, 166] width 8 height 8
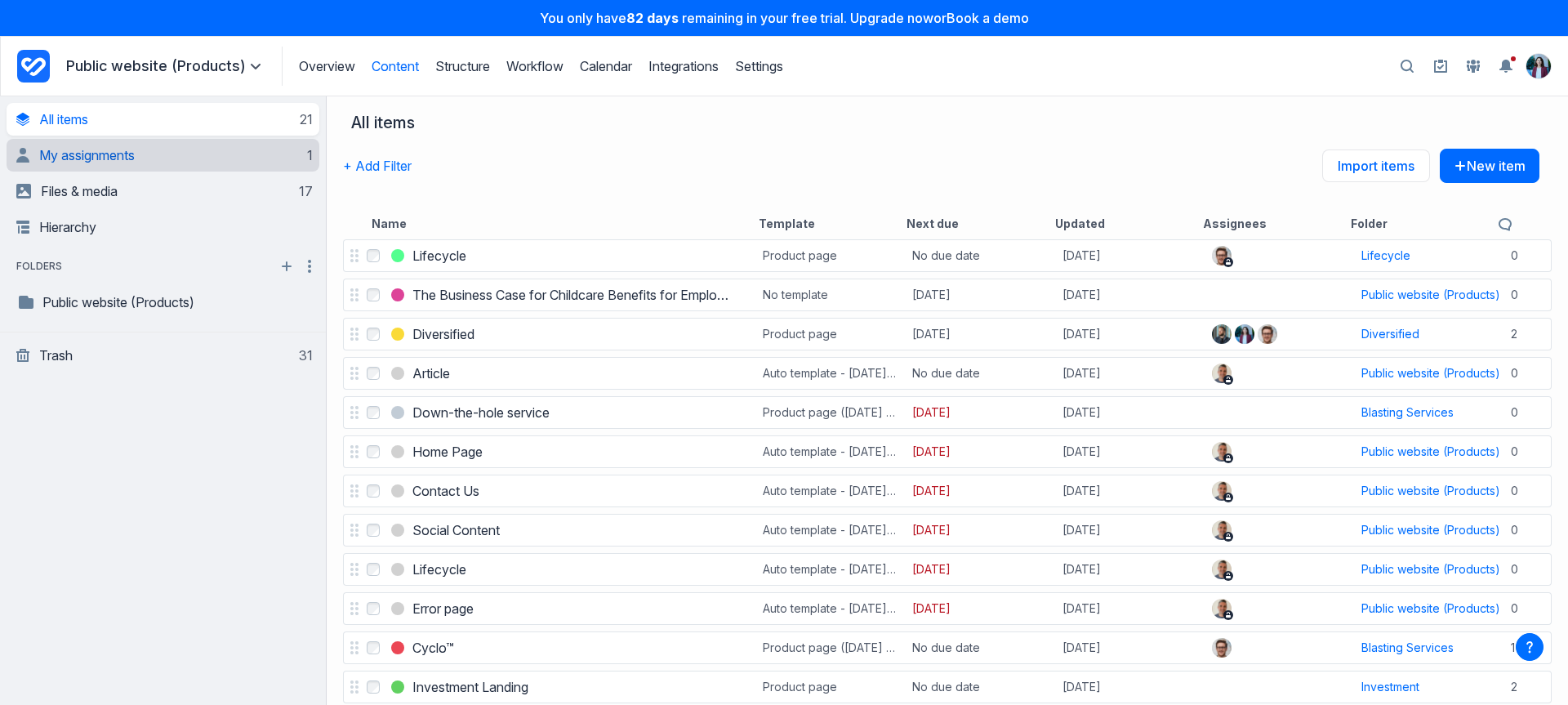
click at [129, 160] on span "My assignments" at bounding box center [87, 155] width 95 height 16
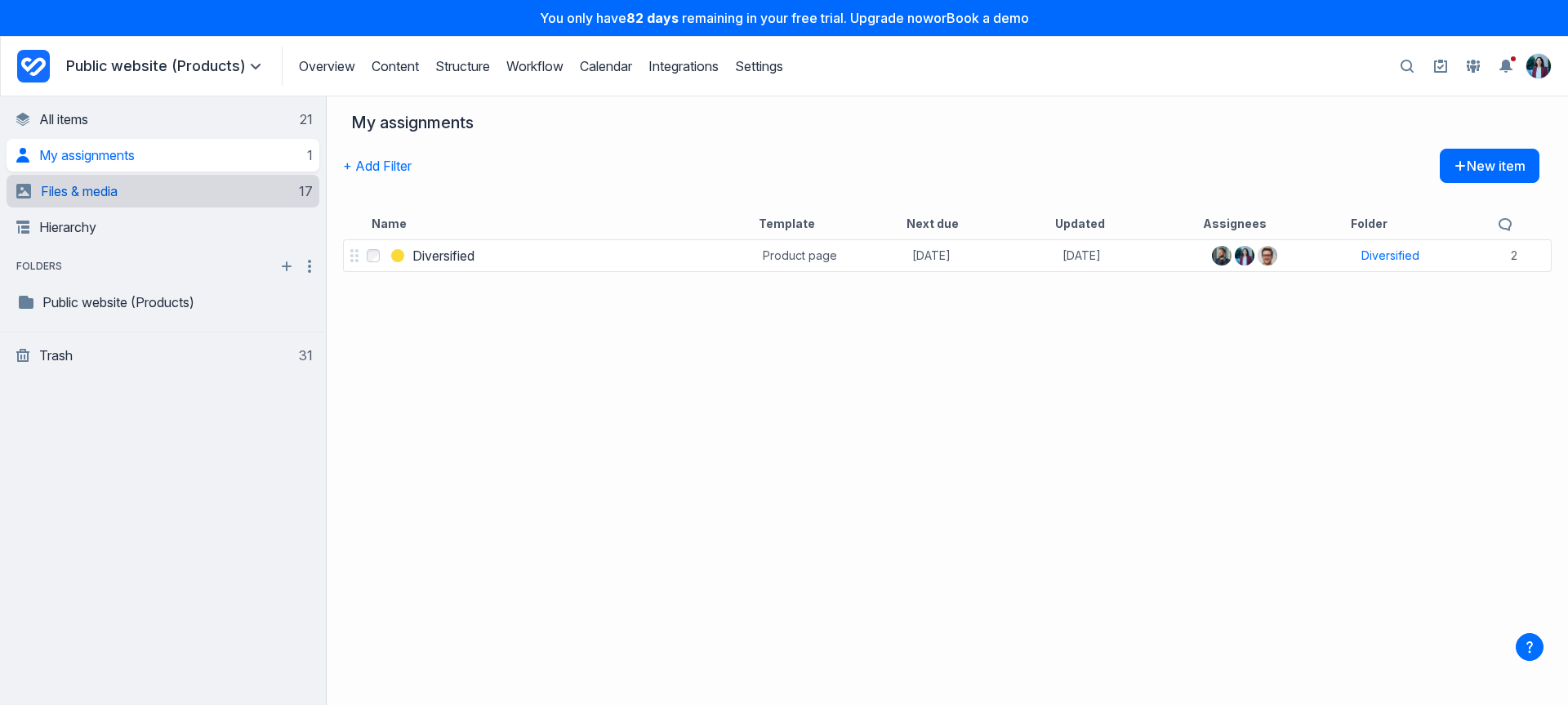
click at [173, 196] on link "Files & media 17" at bounding box center [164, 191] width 297 height 33
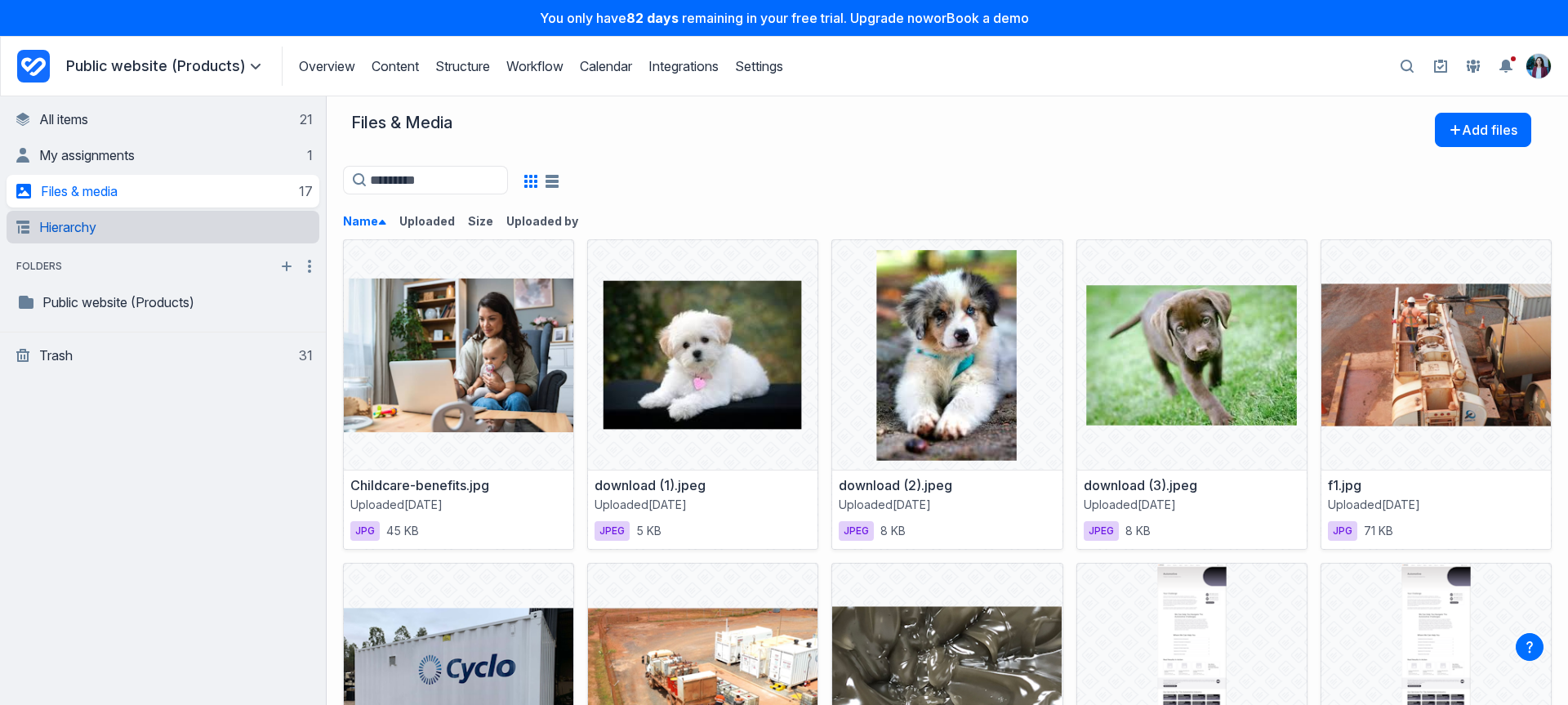
click at [171, 218] on link "Hierarchy" at bounding box center [164, 227] width 297 height 33
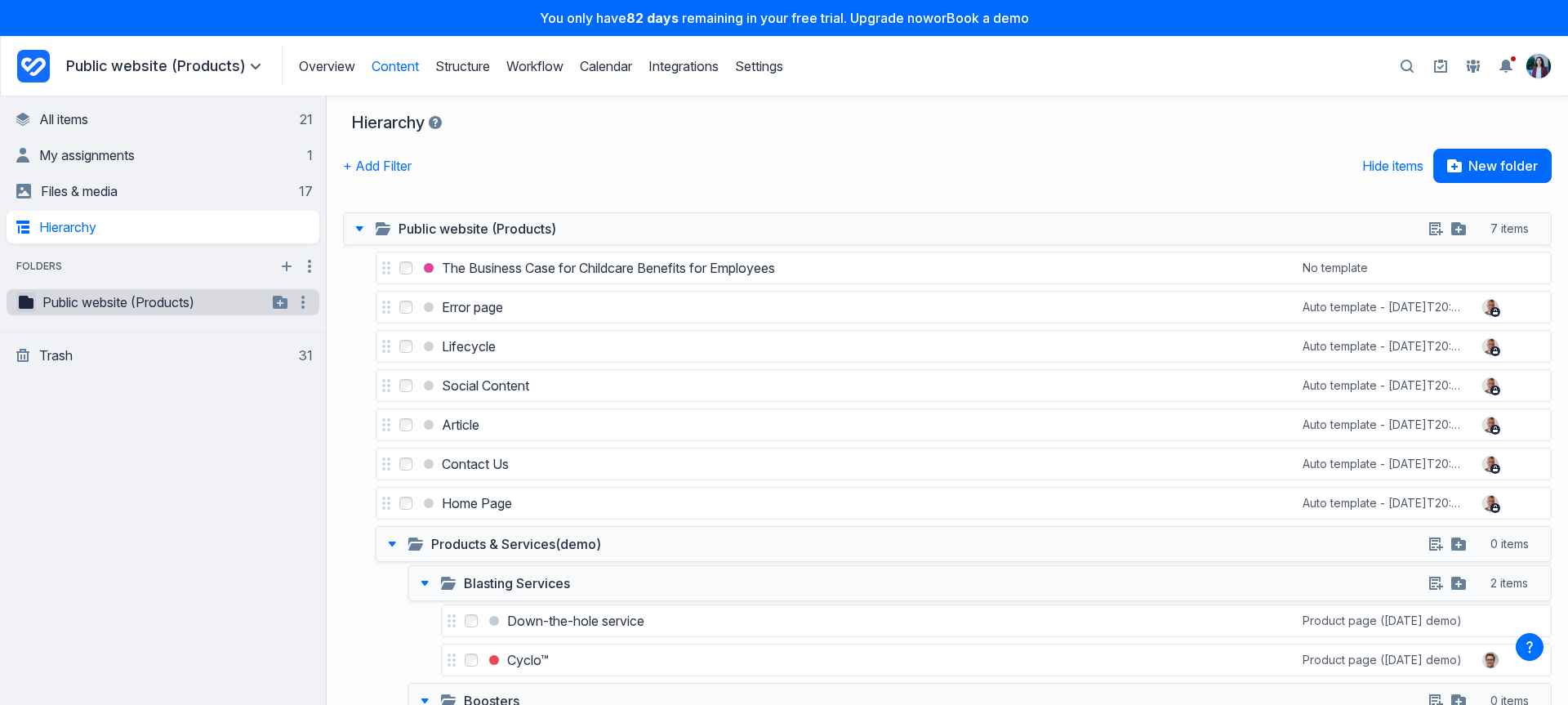
click at [35, 303] on button "button" at bounding box center [26, 302] width 20 height 20
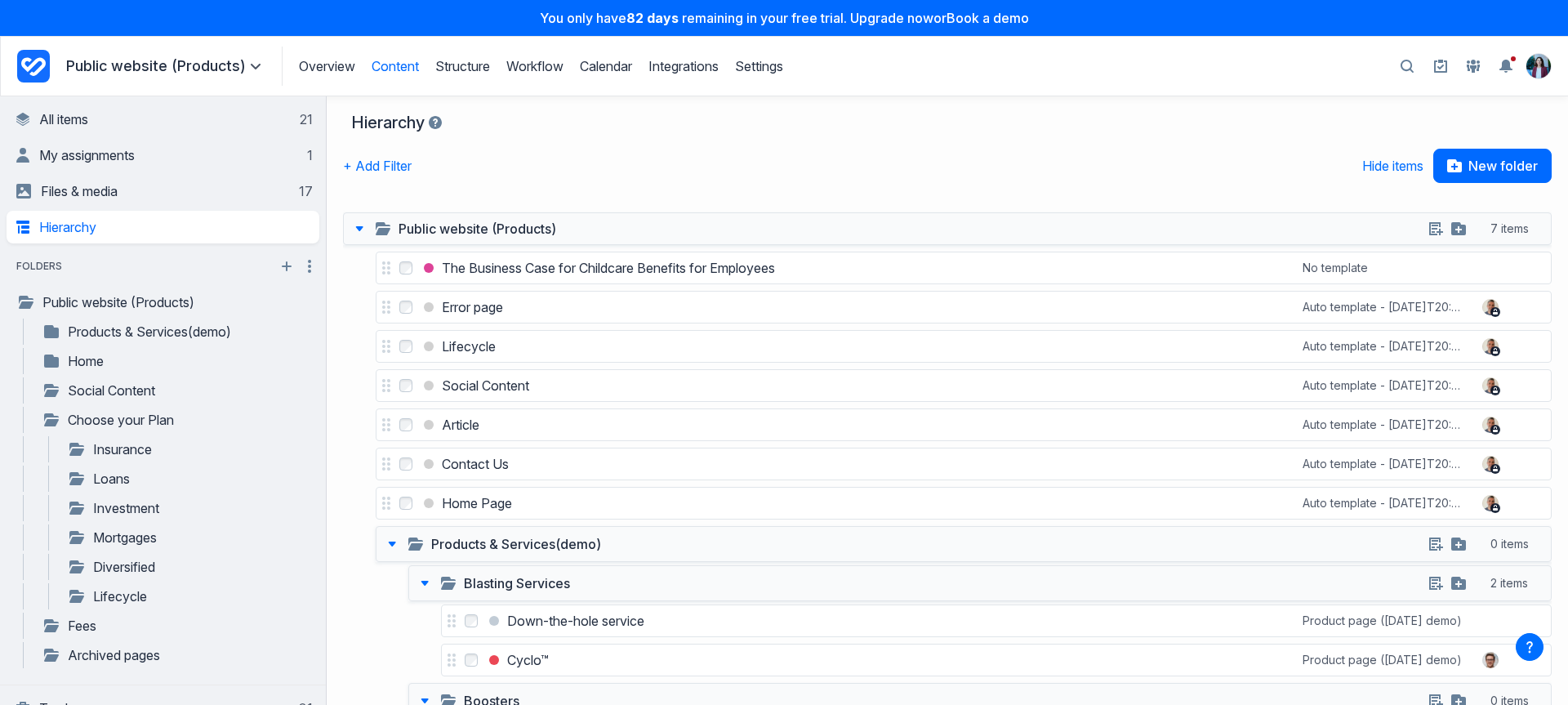
click at [487, 141] on div "Hierarchy + Add Filter Hide items New folder" at bounding box center [948, 151] width 1242 height 111
click at [585, 169] on div "+ Add Filter Hide items New folder" at bounding box center [947, 178] width 1209 height 59
click at [202, 115] on link "All items 21" at bounding box center [164, 119] width 297 height 33
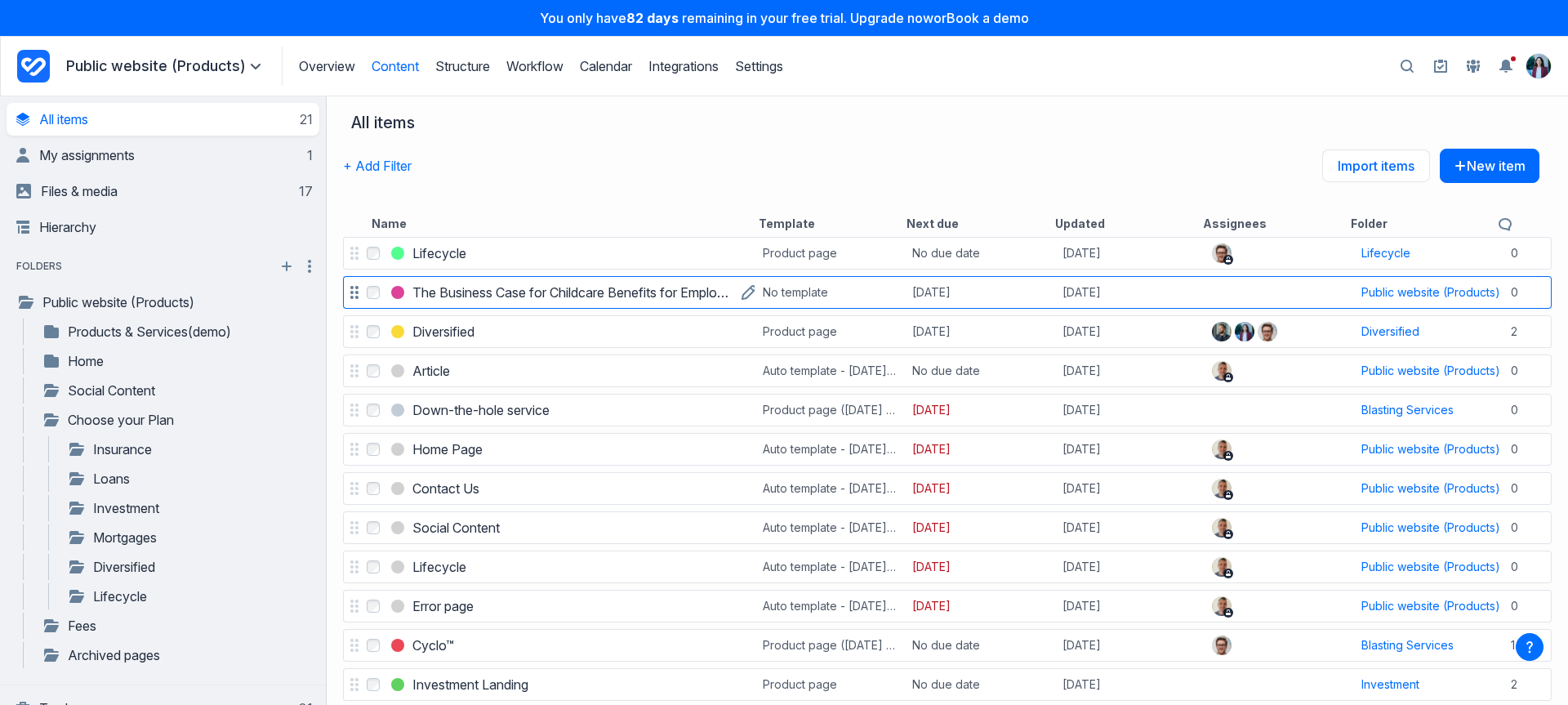
scroll to position [3, 0]
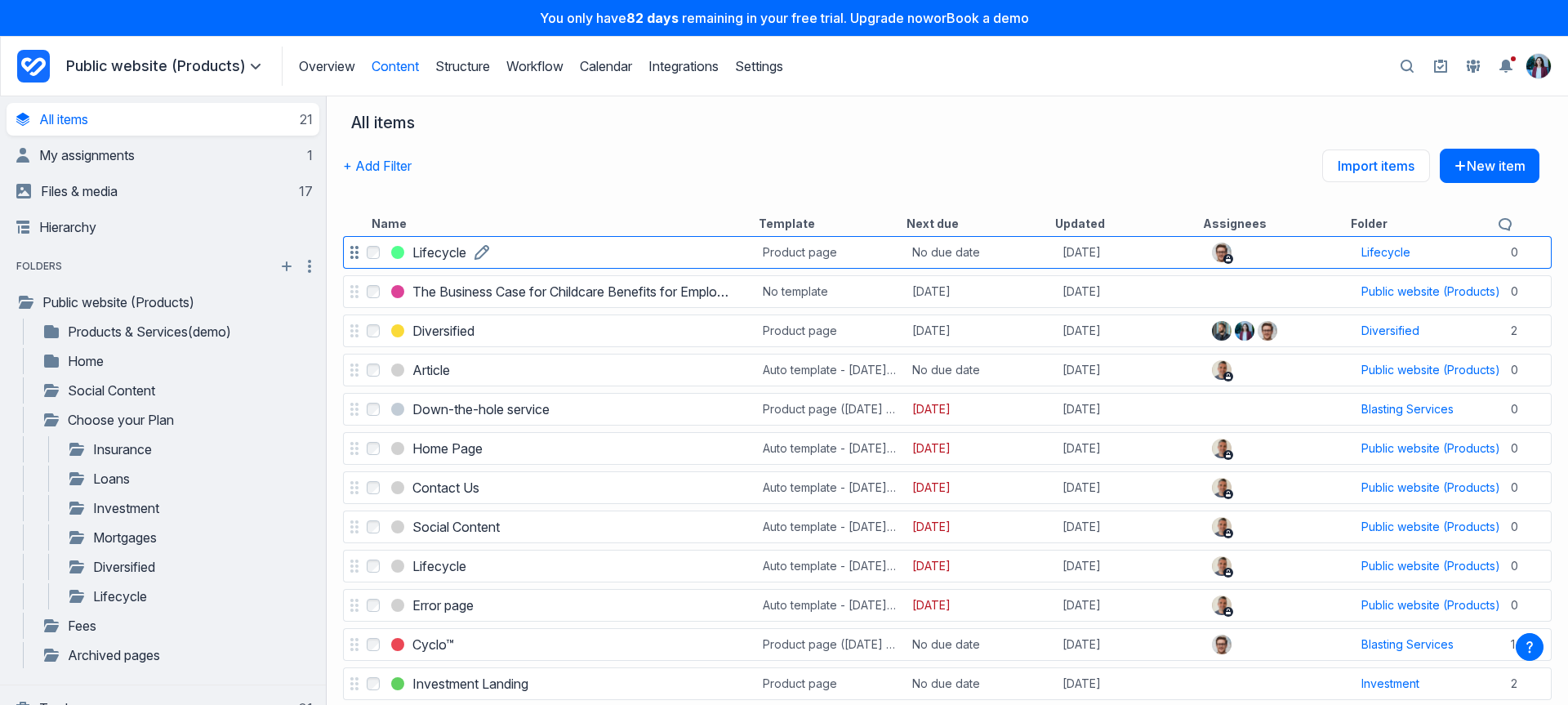
click at [437, 256] on h3 "Lifecycle" at bounding box center [440, 252] width 54 height 20
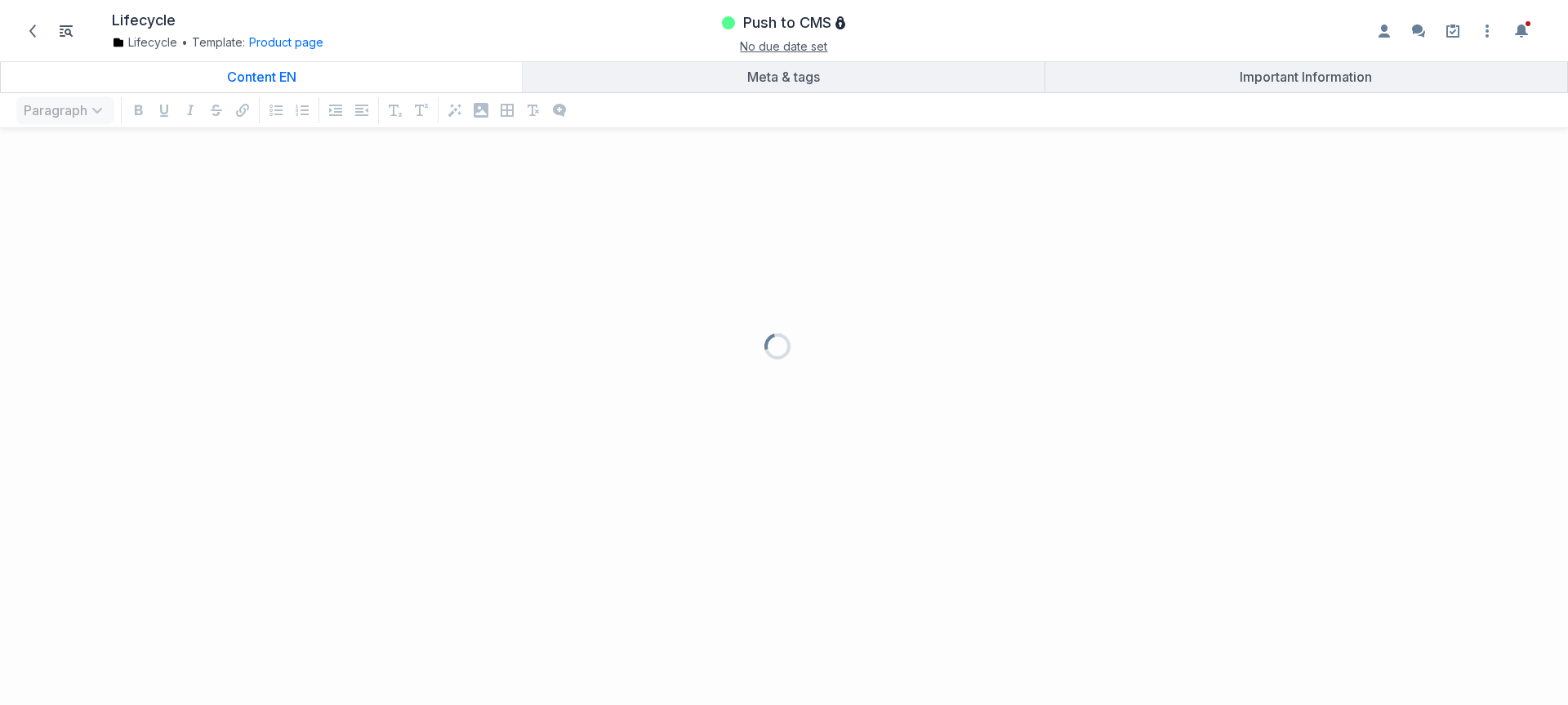
scroll to position [531, 1544]
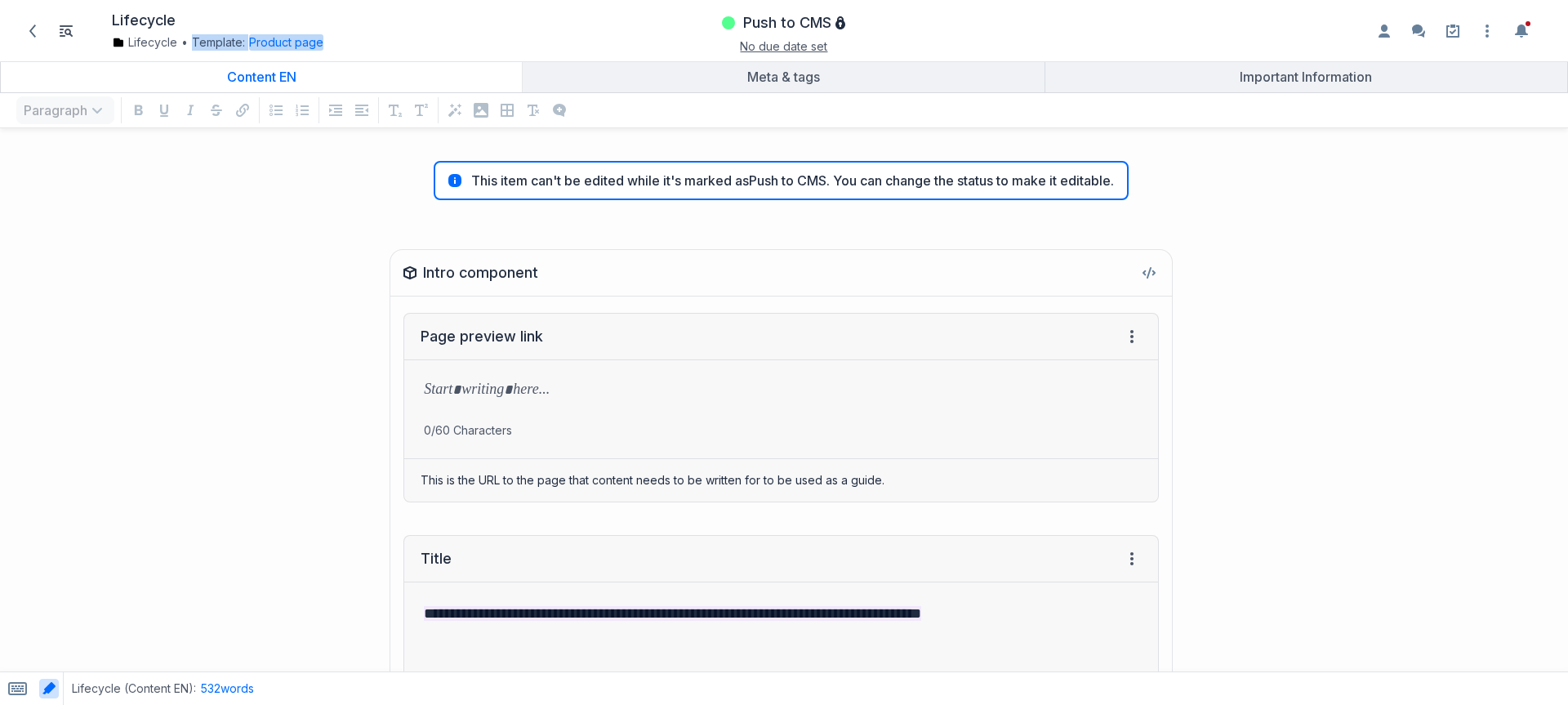
drag, startPoint x: 192, startPoint y: 44, endPoint x: 256, endPoint y: 51, distance: 64.4
click at [256, 51] on div "Lifecycle Lifecycle • Template: Product page Change template Product page Down …" at bounding box center [268, 30] width 515 height 45
click at [328, 83] on div "Content EN" at bounding box center [261, 76] width 508 height 16
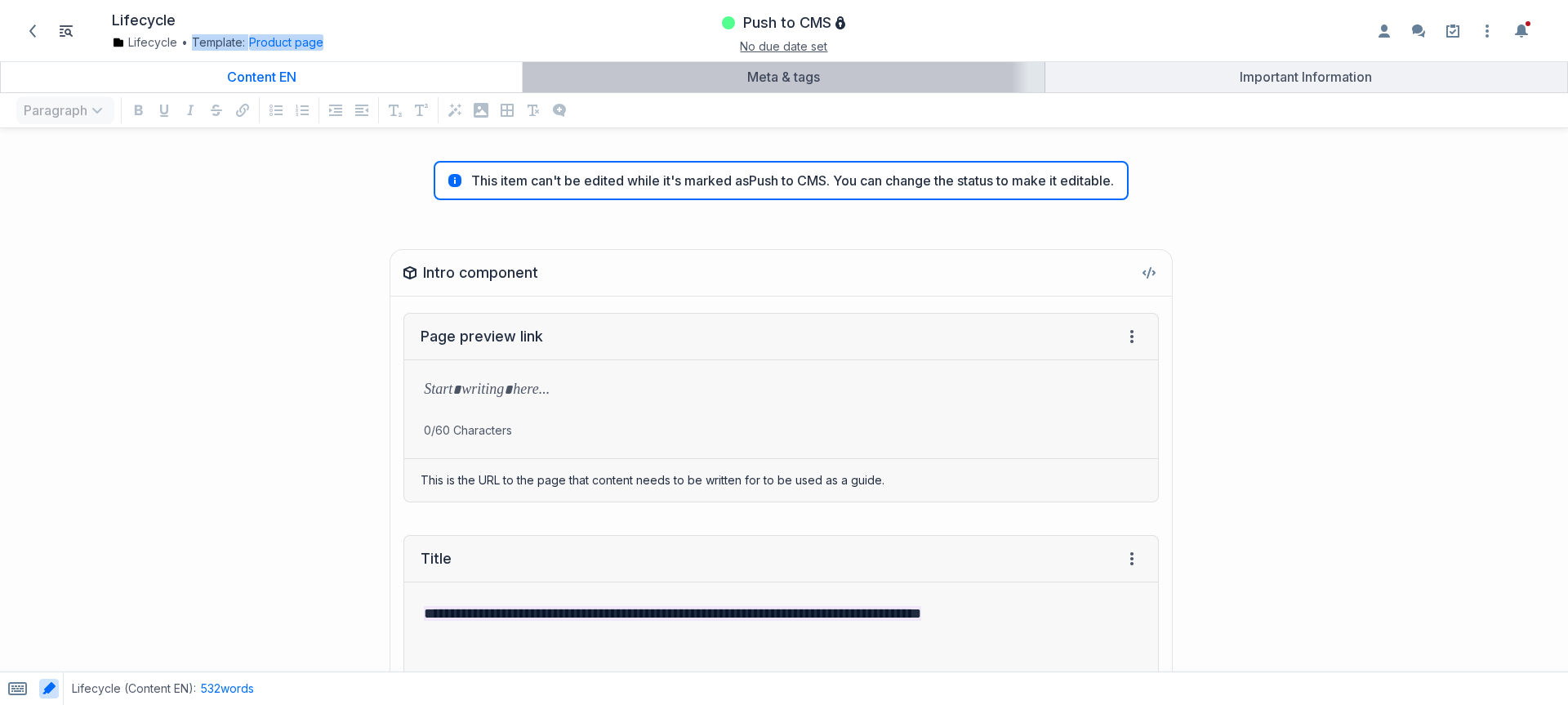
click at [809, 68] on div "Meta & tags" at bounding box center [783, 76] width 508 height 16
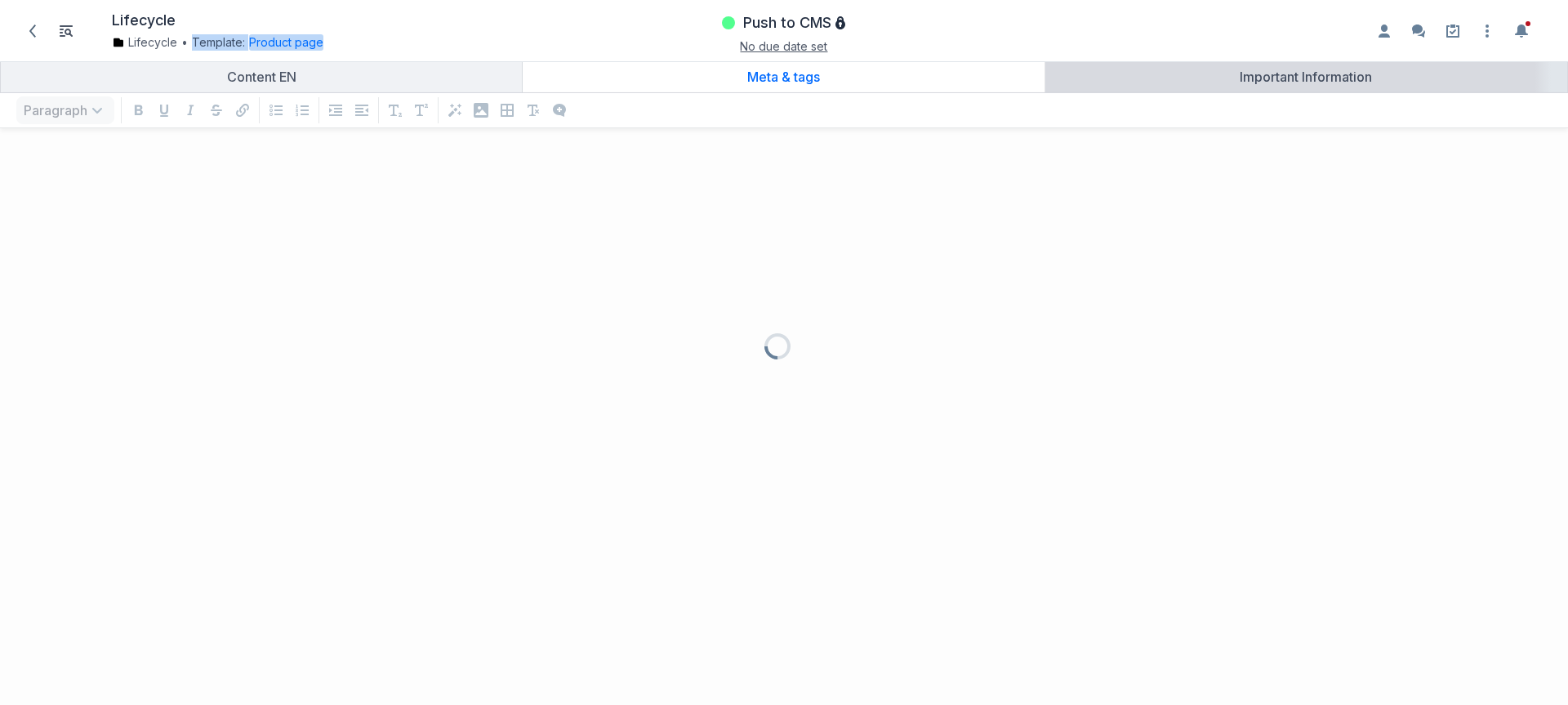
scroll to position [531, 1544]
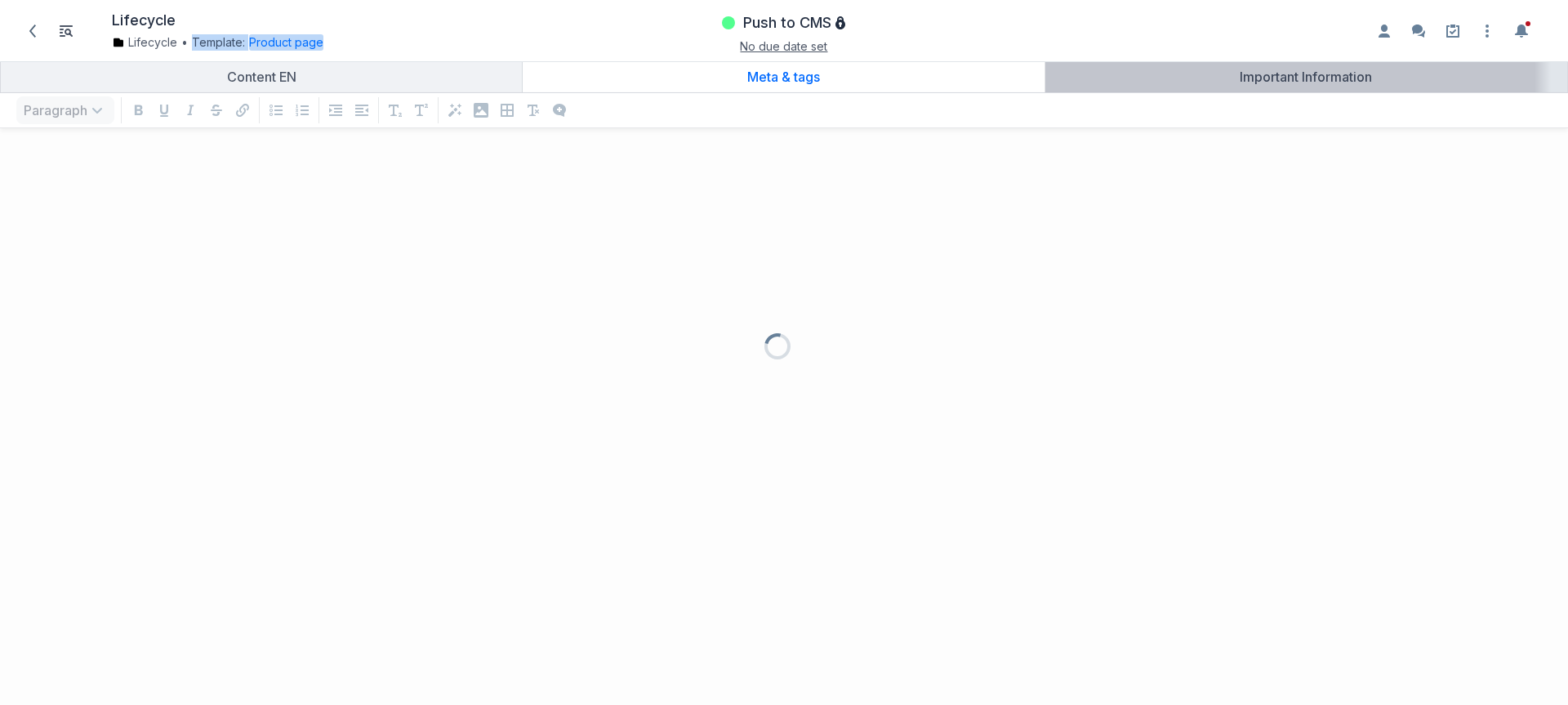
click at [1157, 63] on link "Important Information" at bounding box center [1306, 77] width 522 height 31
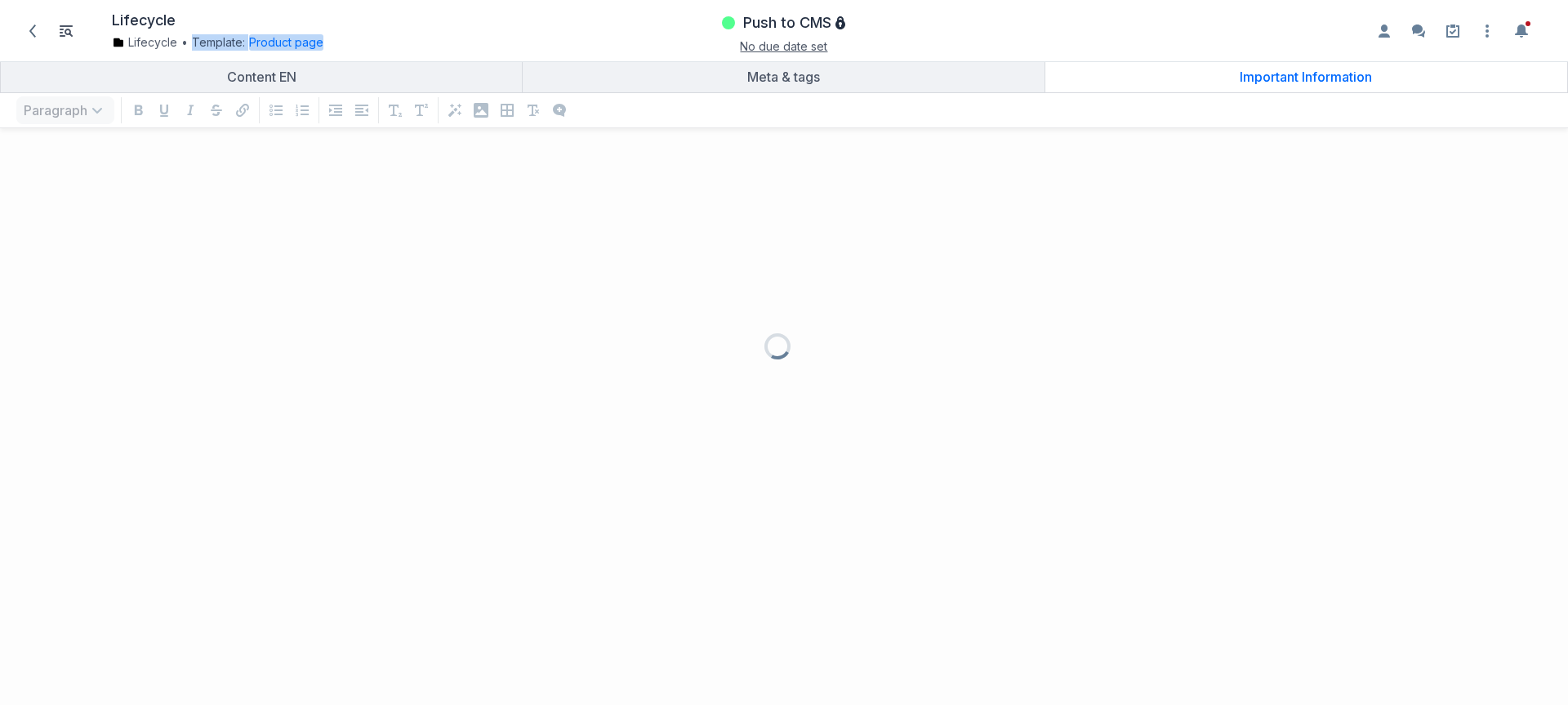
scroll to position [531, 1544]
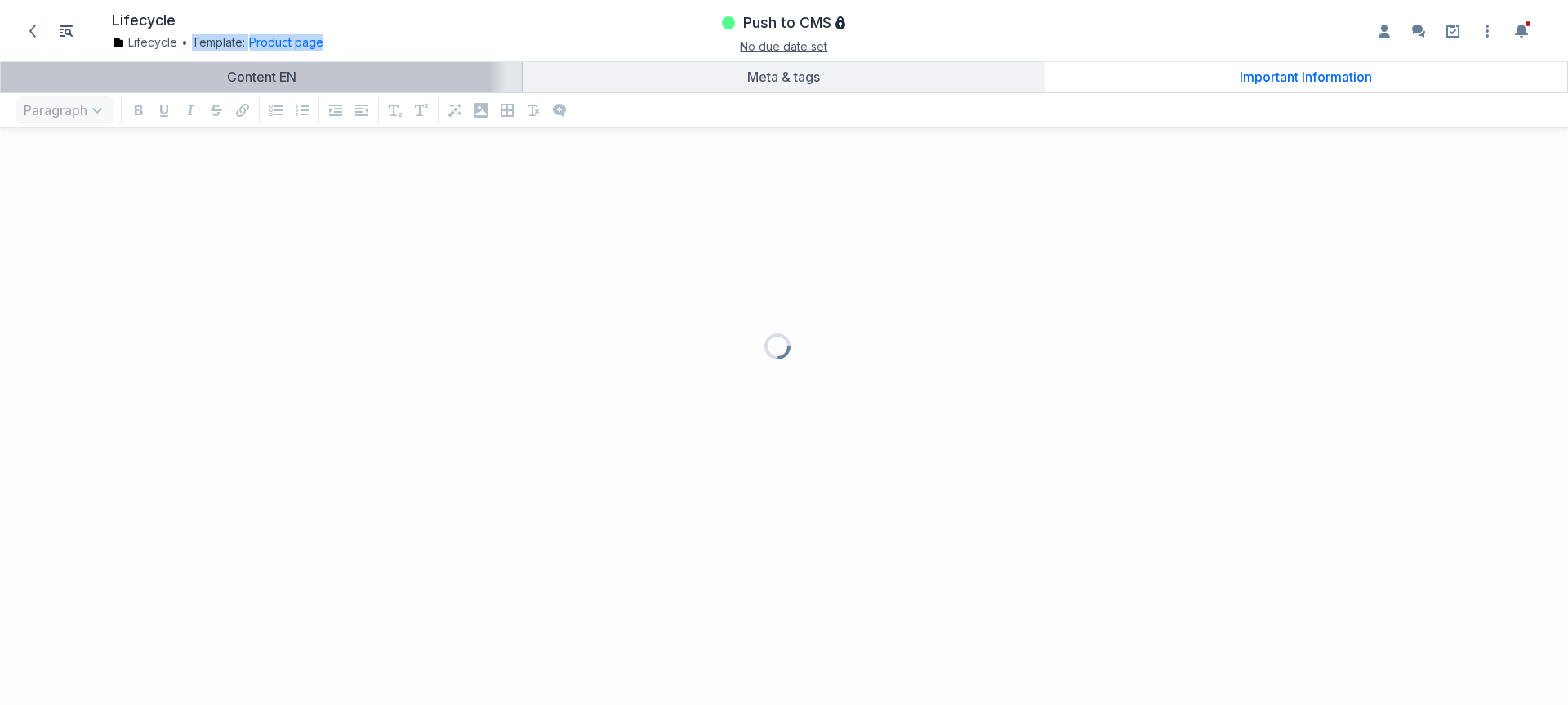
click at [372, 64] on link "Content EN" at bounding box center [261, 77] width 521 height 31
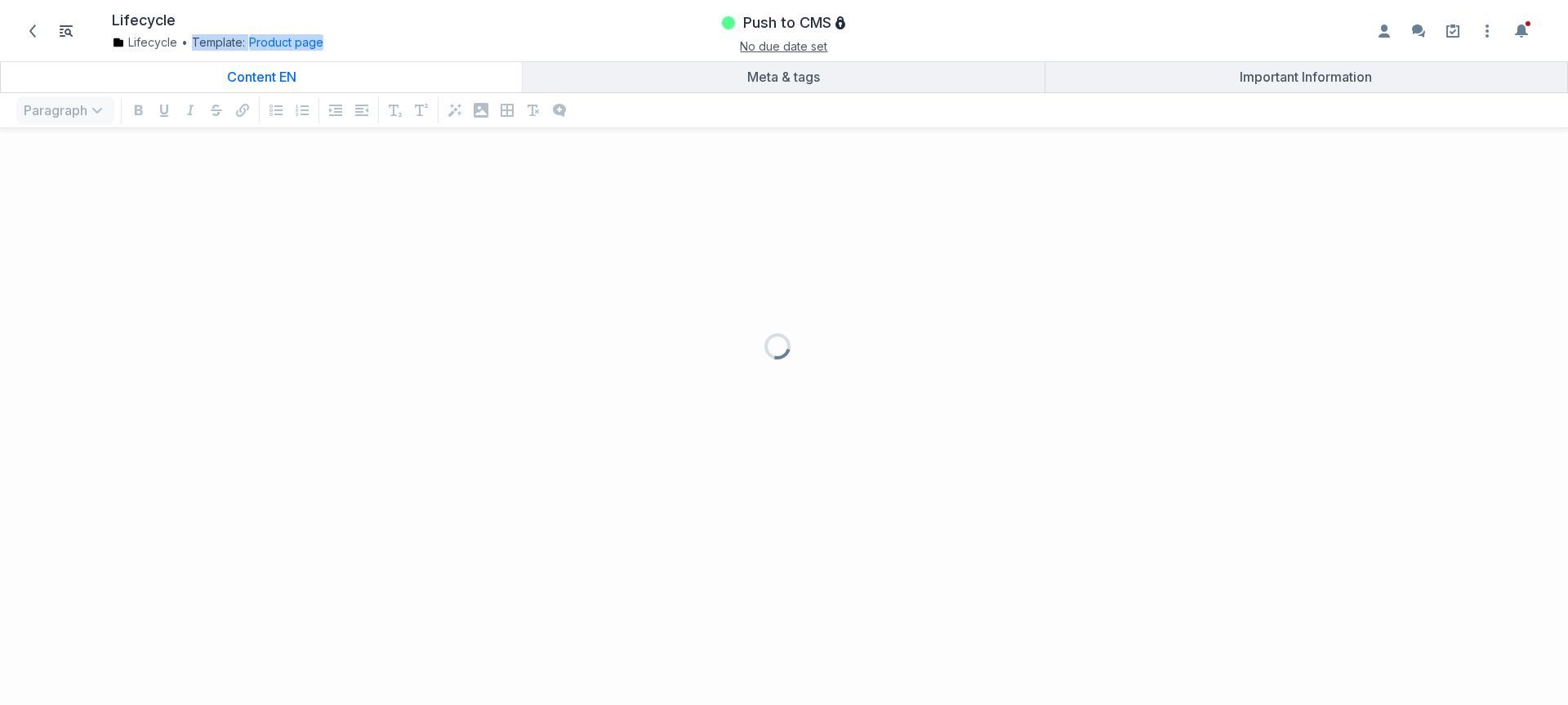
scroll to position [531, 1544]
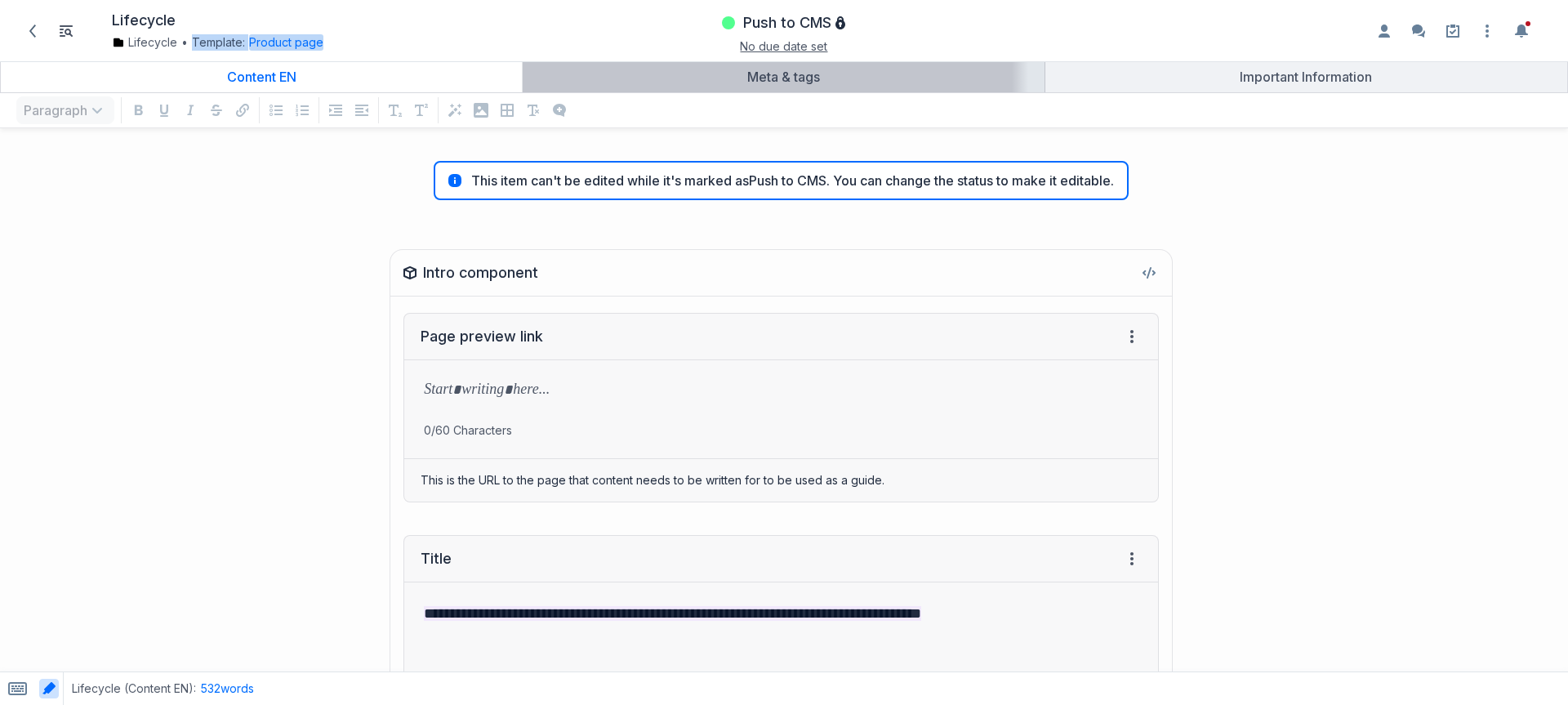
click at [763, 63] on link "Meta & tags" at bounding box center [783, 77] width 521 height 31
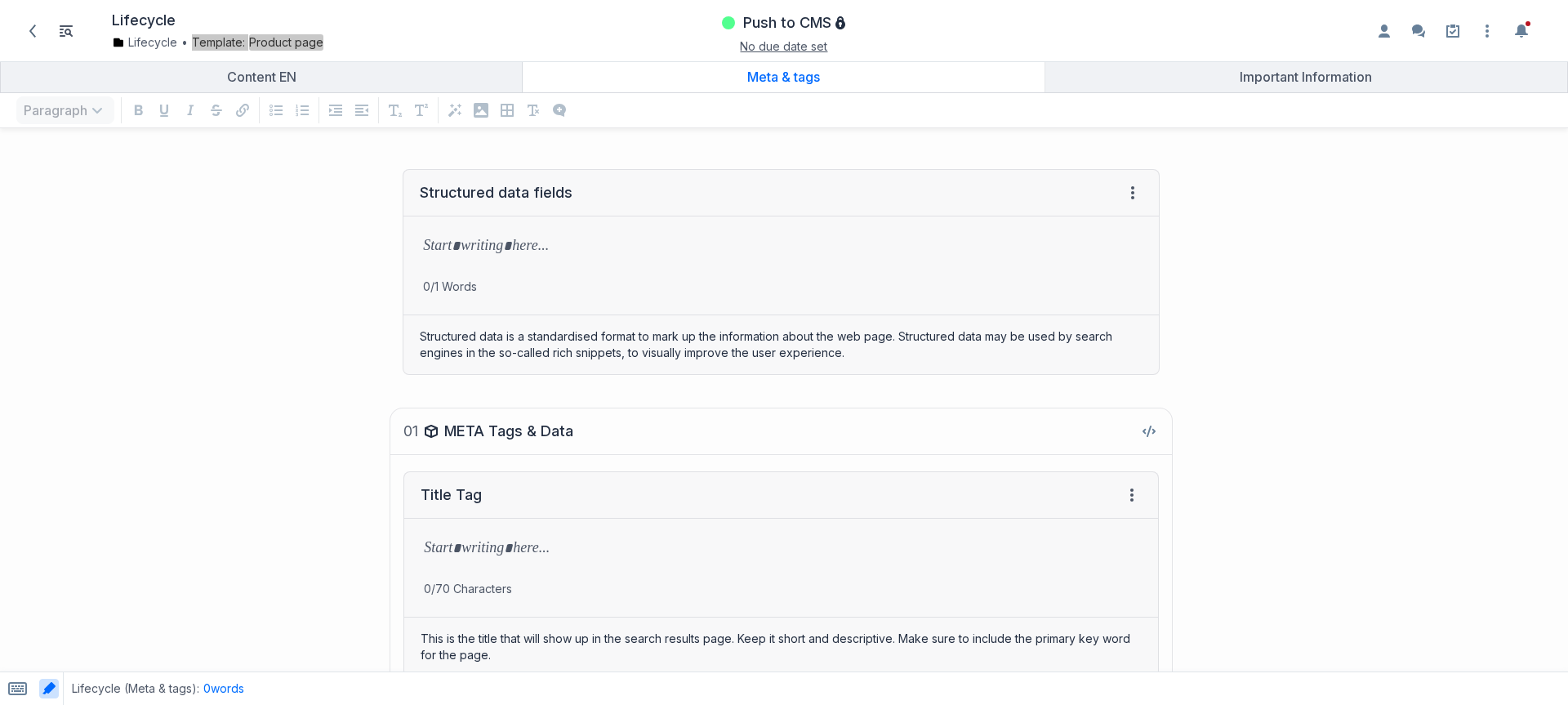
scroll to position [96, 0]
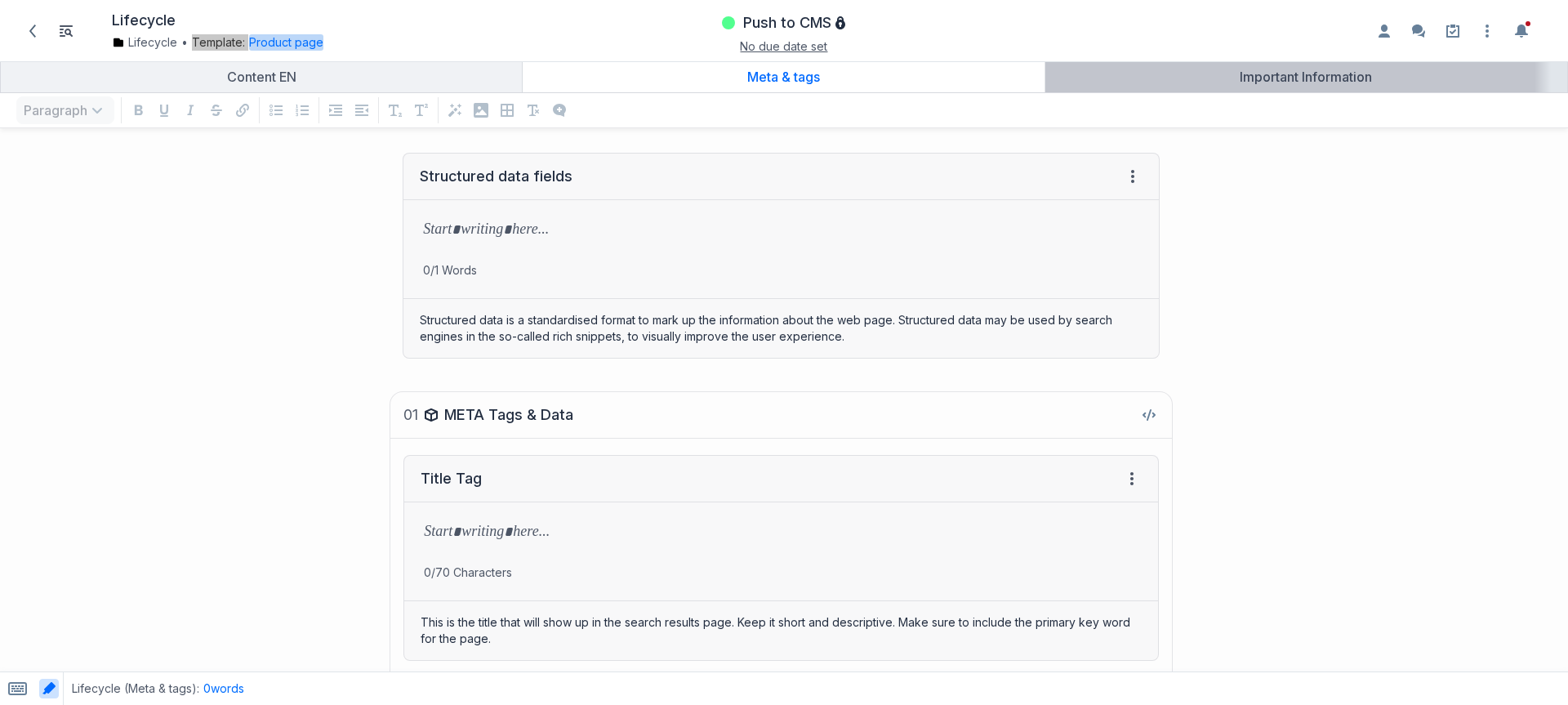
click at [1254, 77] on div "Important Information" at bounding box center [1306, 76] width 509 height 16
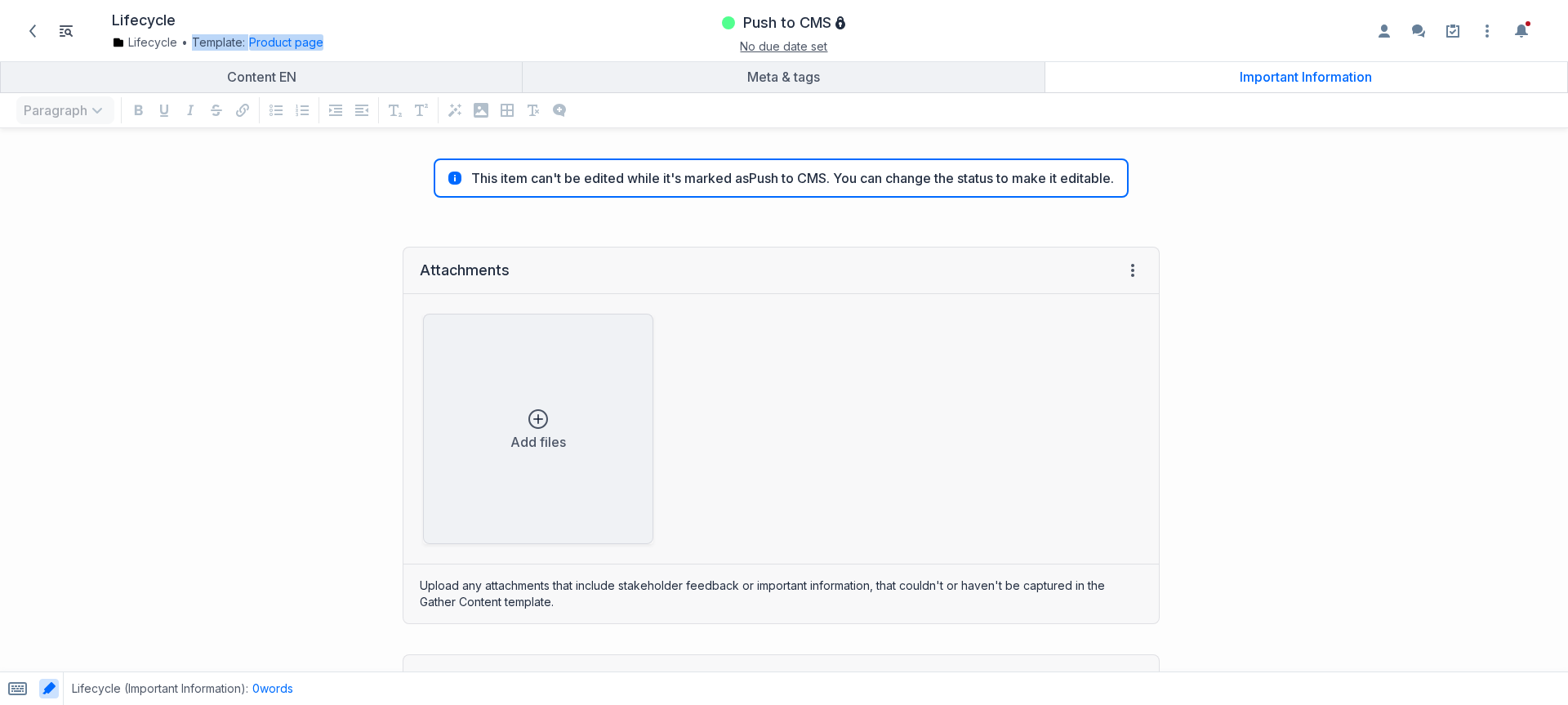
scroll to position [3, 0]
click at [290, 48] on button "Product page" at bounding box center [286, 43] width 74 height 16
click at [317, 153] on link "Edit template" at bounding box center [296, 148] width 76 height 16
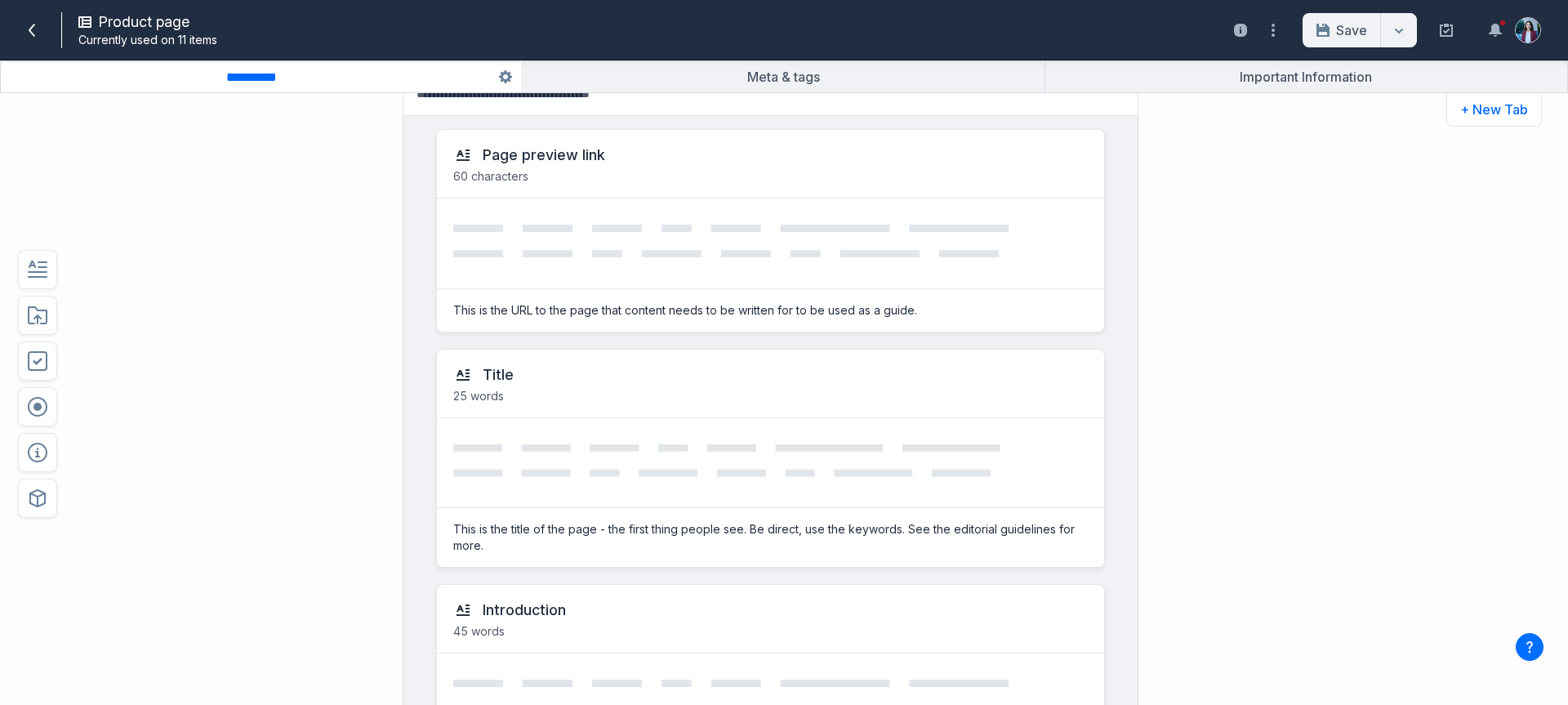
scroll to position [143, 0]
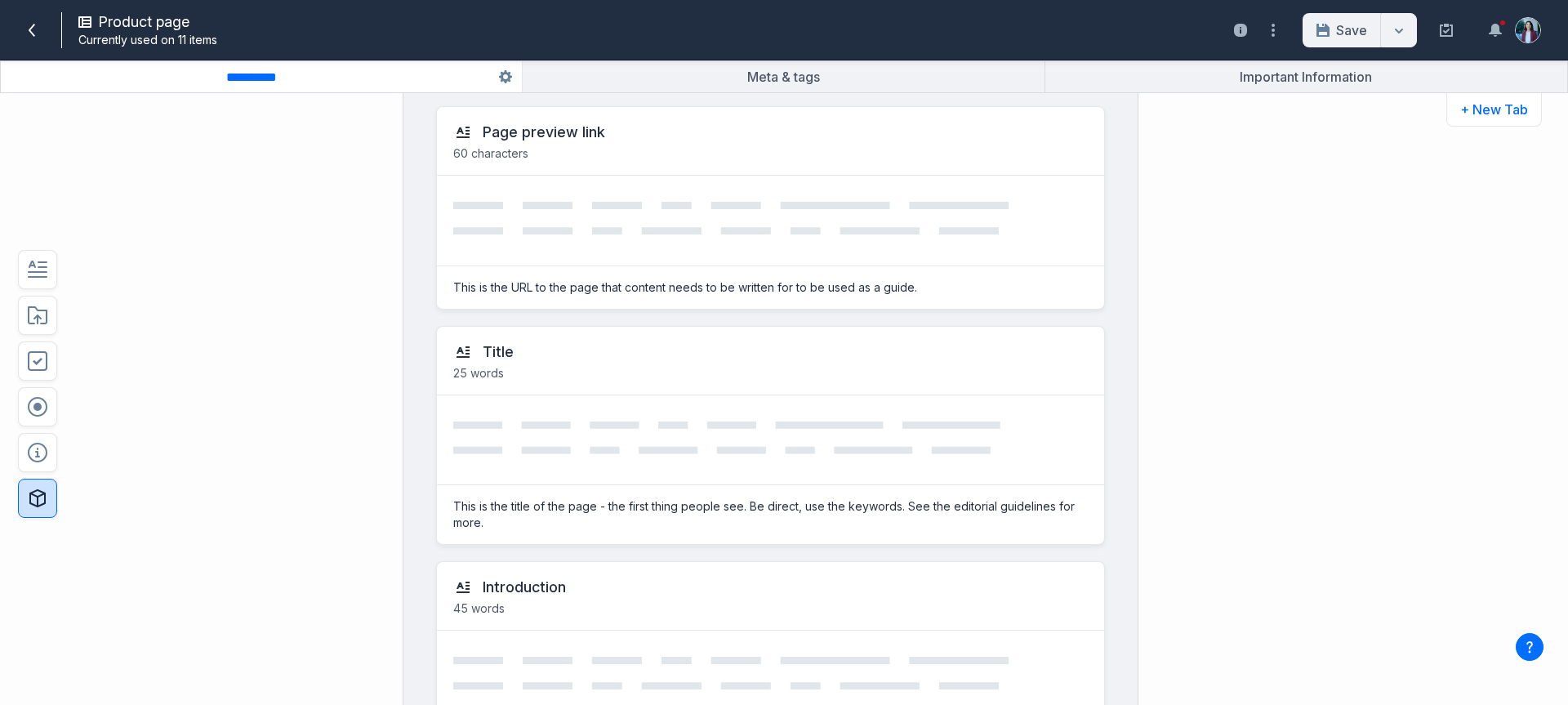
click at [43, 495] on icon "button" at bounding box center [38, 498] width 20 height 20
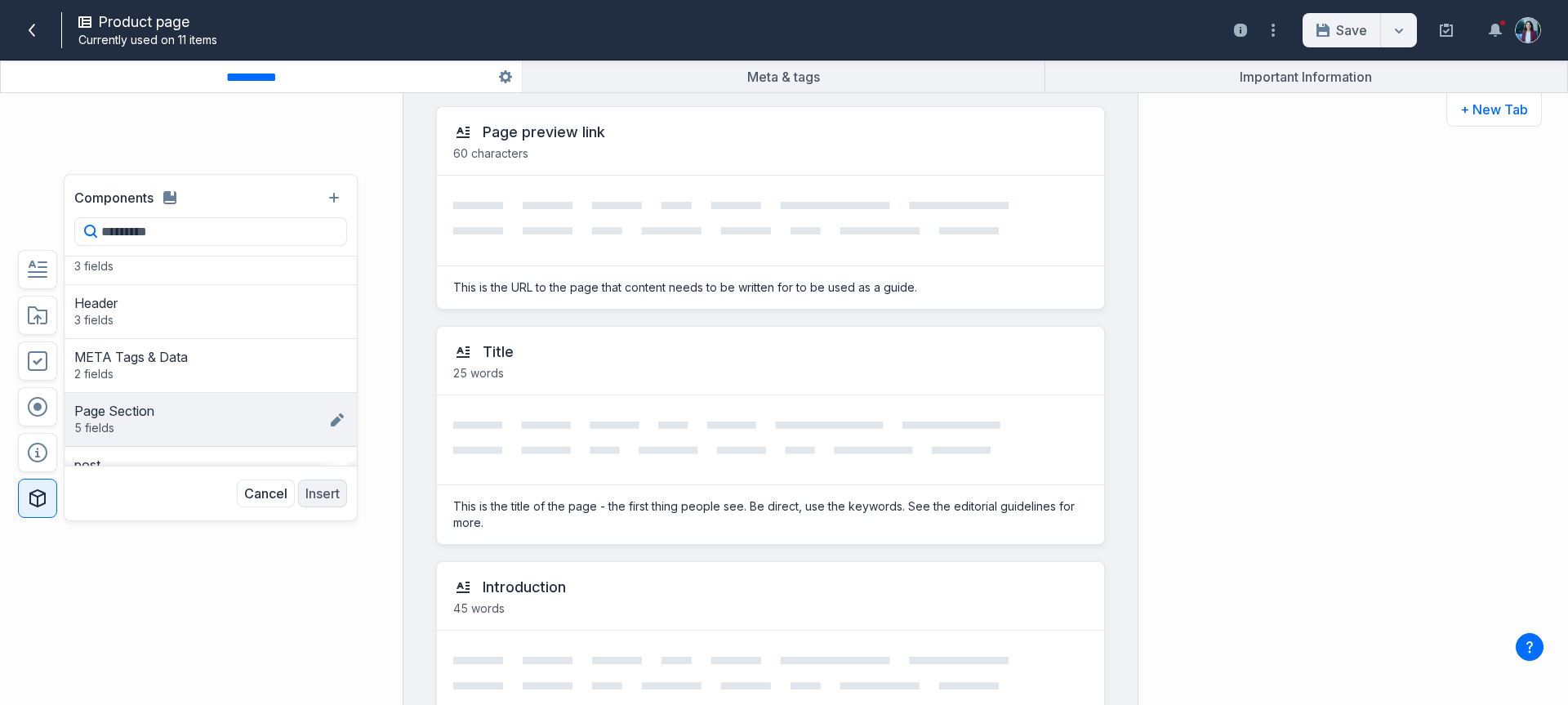
scroll to position [297, 0]
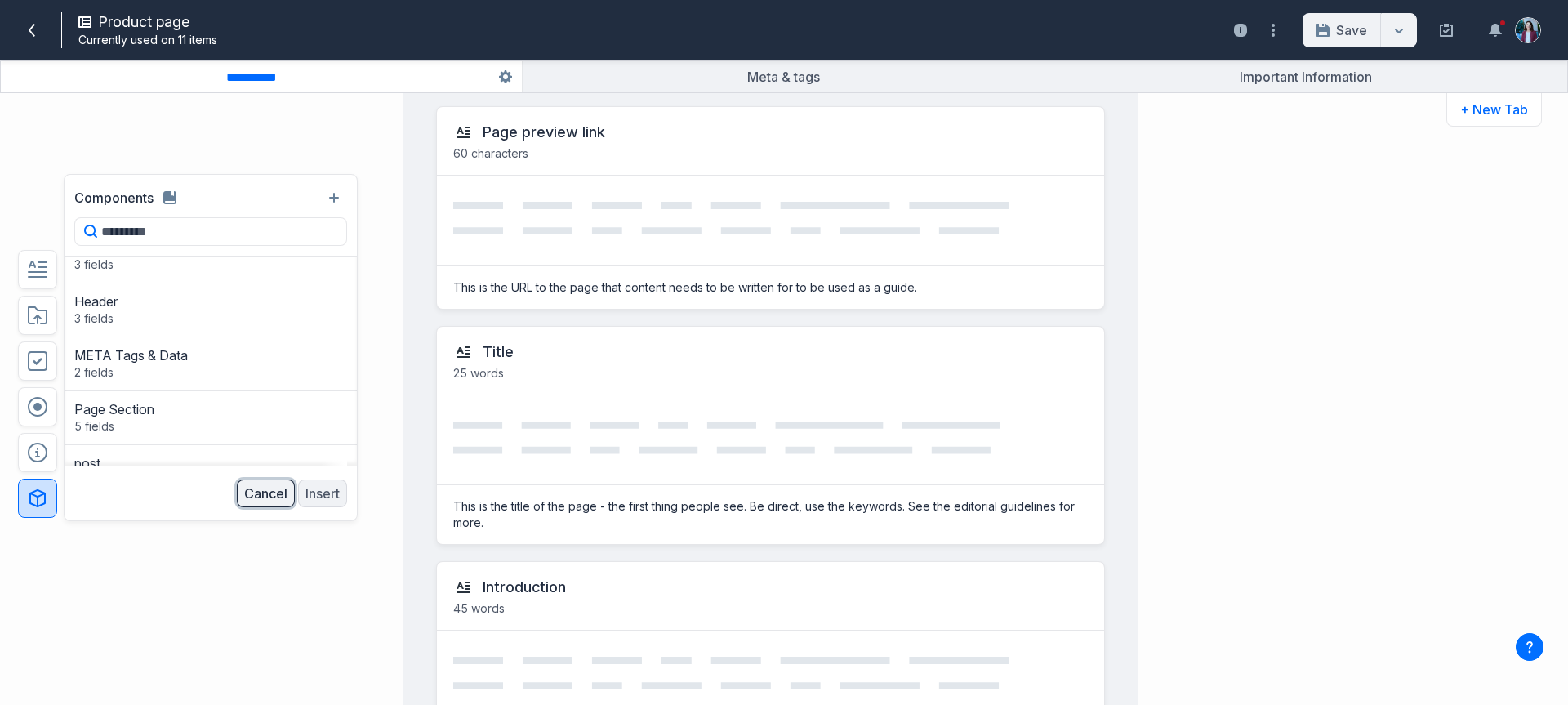
click at [270, 499] on button "Cancel" at bounding box center [265, 493] width 58 height 28
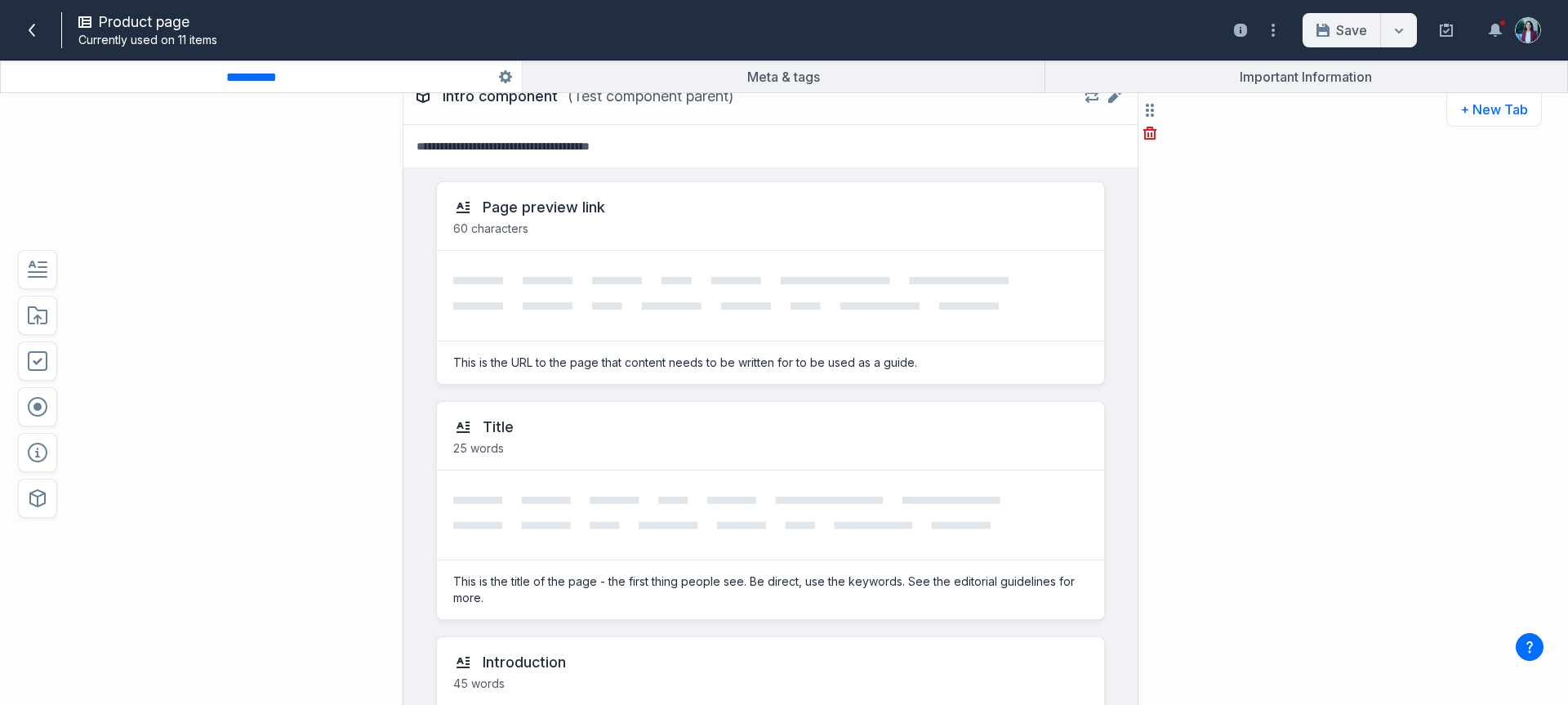
scroll to position [0, 0]
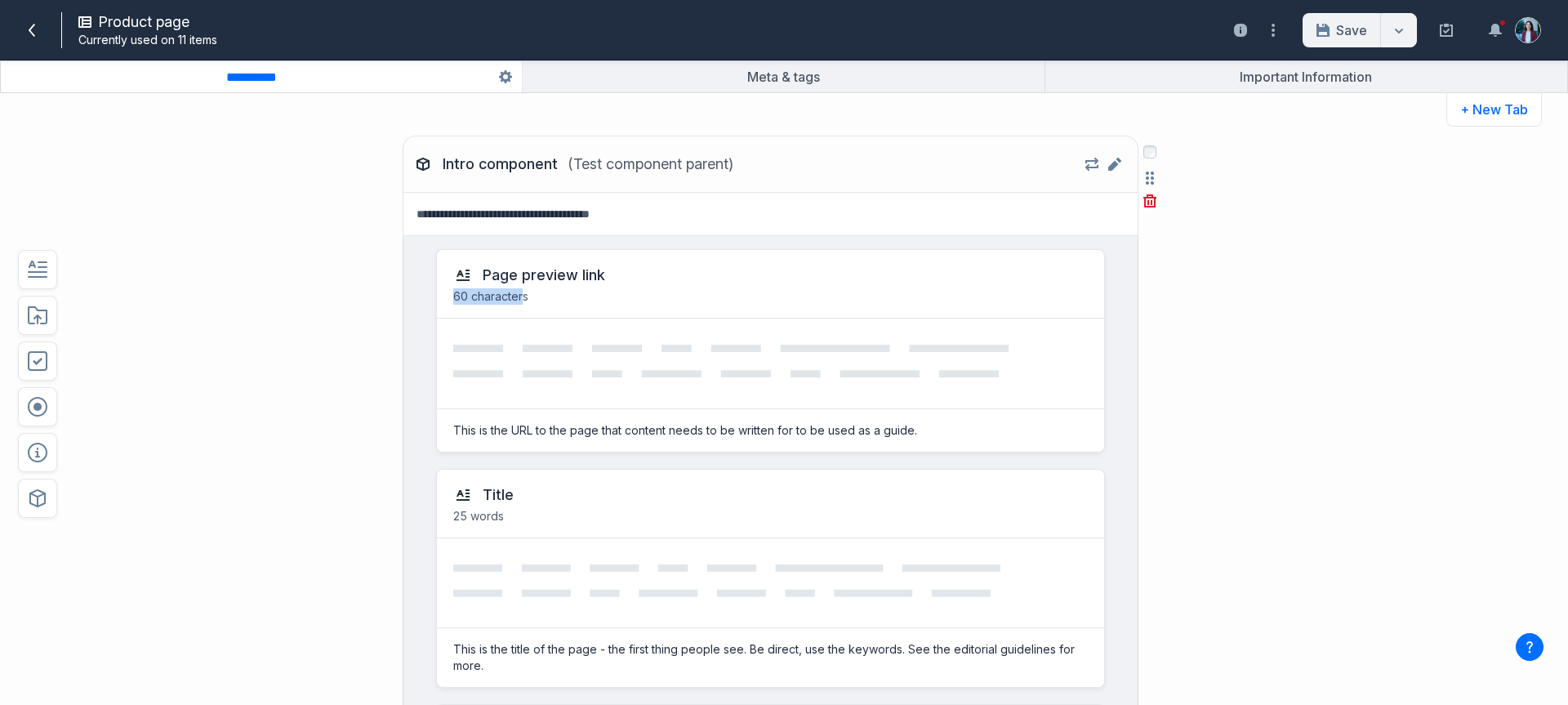
drag, startPoint x: 519, startPoint y: 299, endPoint x: 445, endPoint y: 288, distance: 74.8
click at [445, 288] on div "Page preview link 60 characters" at bounding box center [771, 283] width 667 height 68
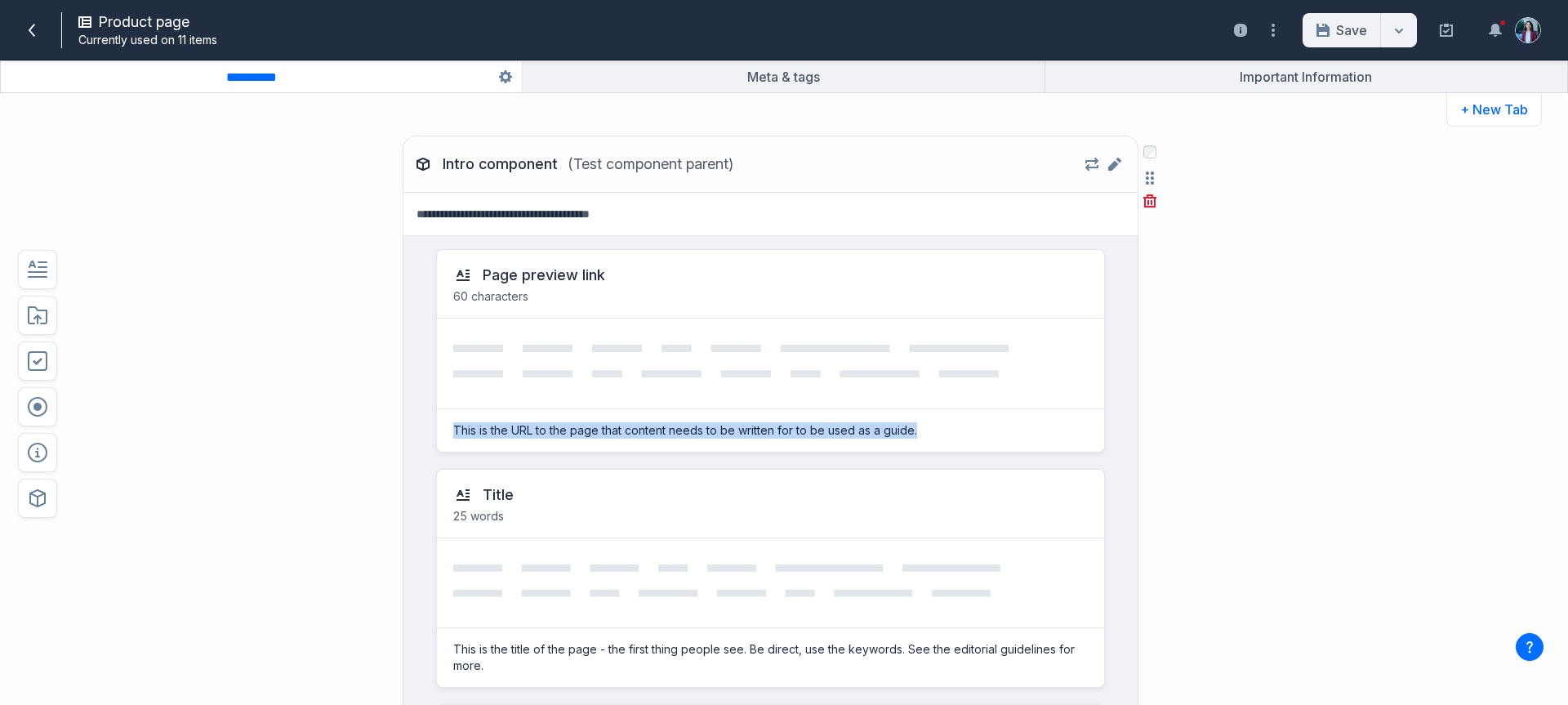
drag, startPoint x: 453, startPoint y: 431, endPoint x: 718, endPoint y: 450, distance: 265.7
click at [719, 450] on div "This is the URL to the page that content needs to be written for to be used as …" at bounding box center [685, 431] width 496 height 43
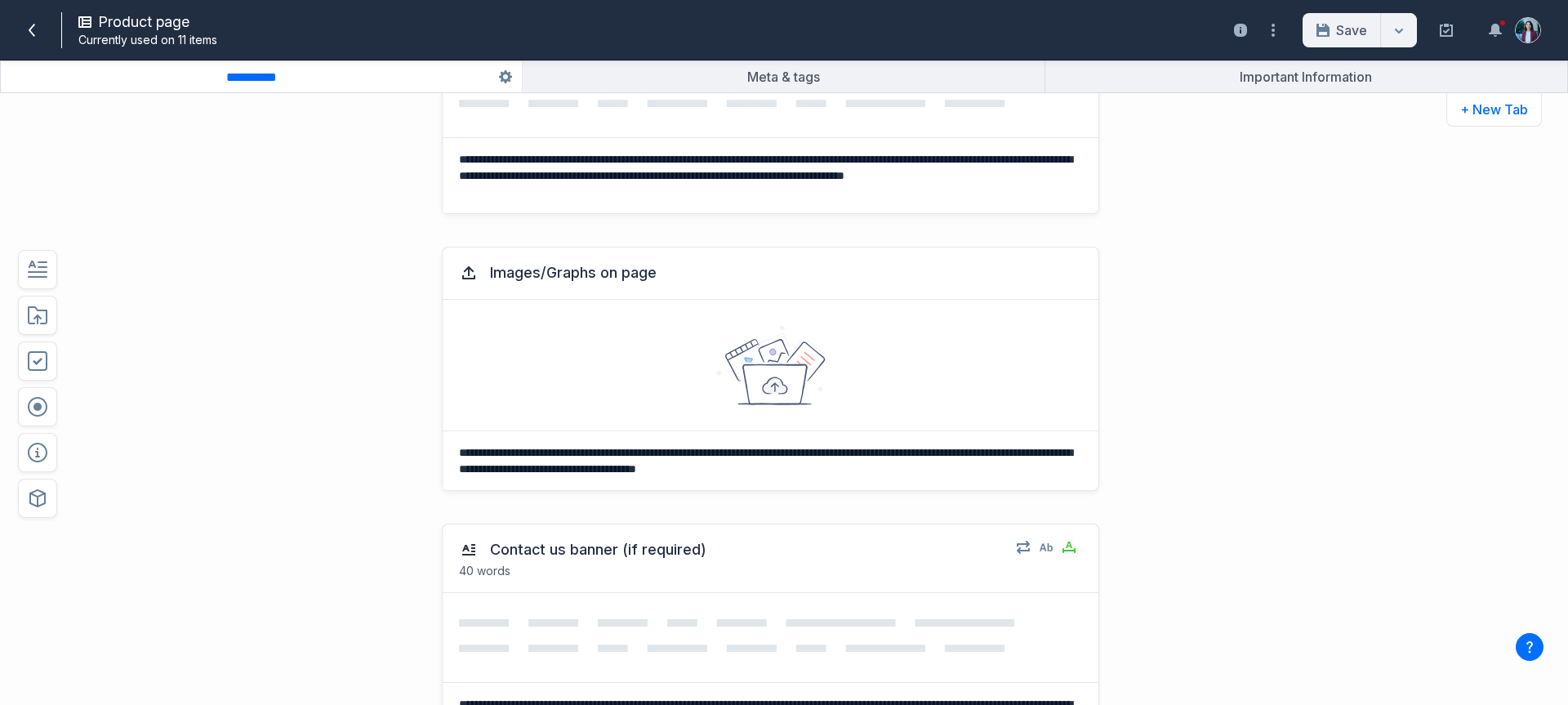
scroll to position [995, 0]
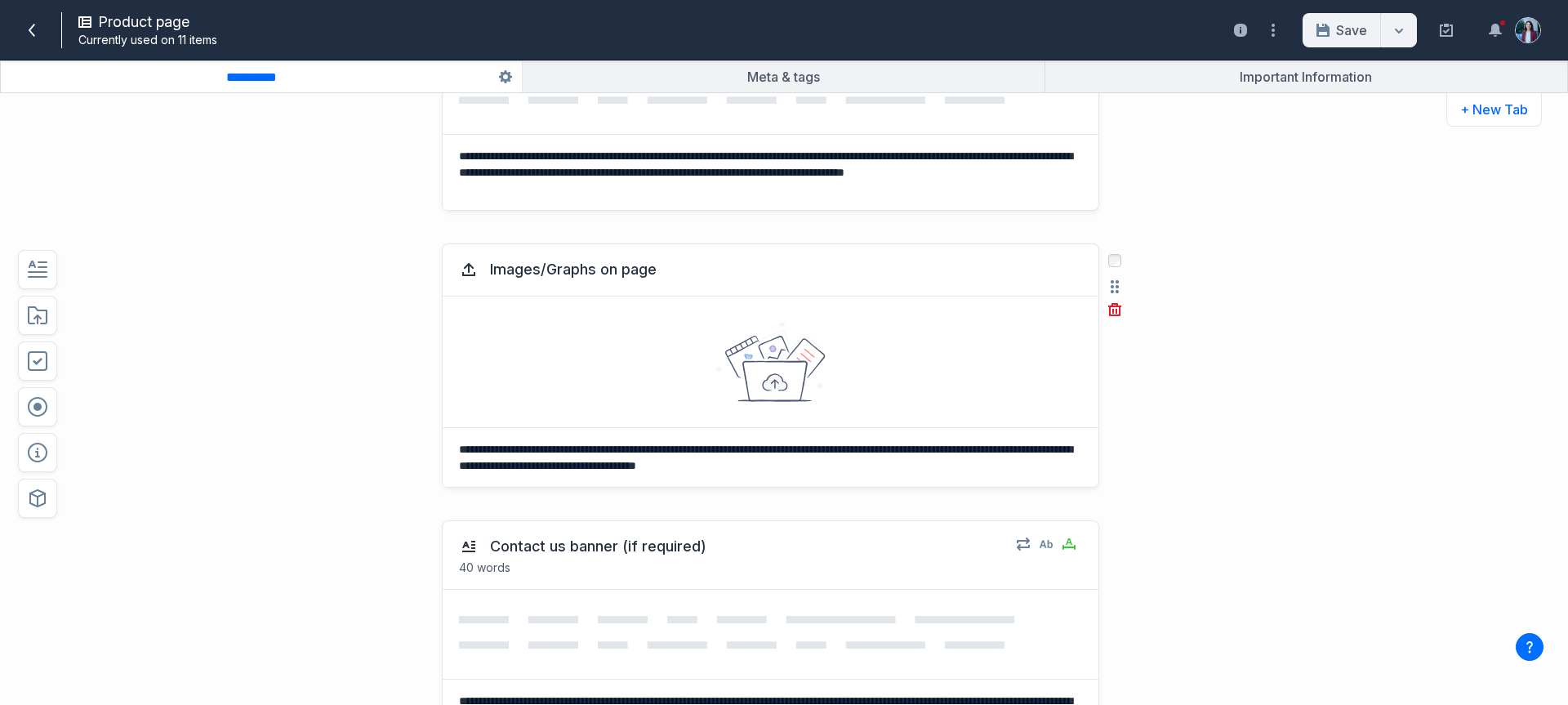
drag, startPoint x: 875, startPoint y: 467, endPoint x: 522, endPoint y: 455, distance: 353.2
click at [522, 455] on textarea "**********" at bounding box center [768, 458] width 650 height 59
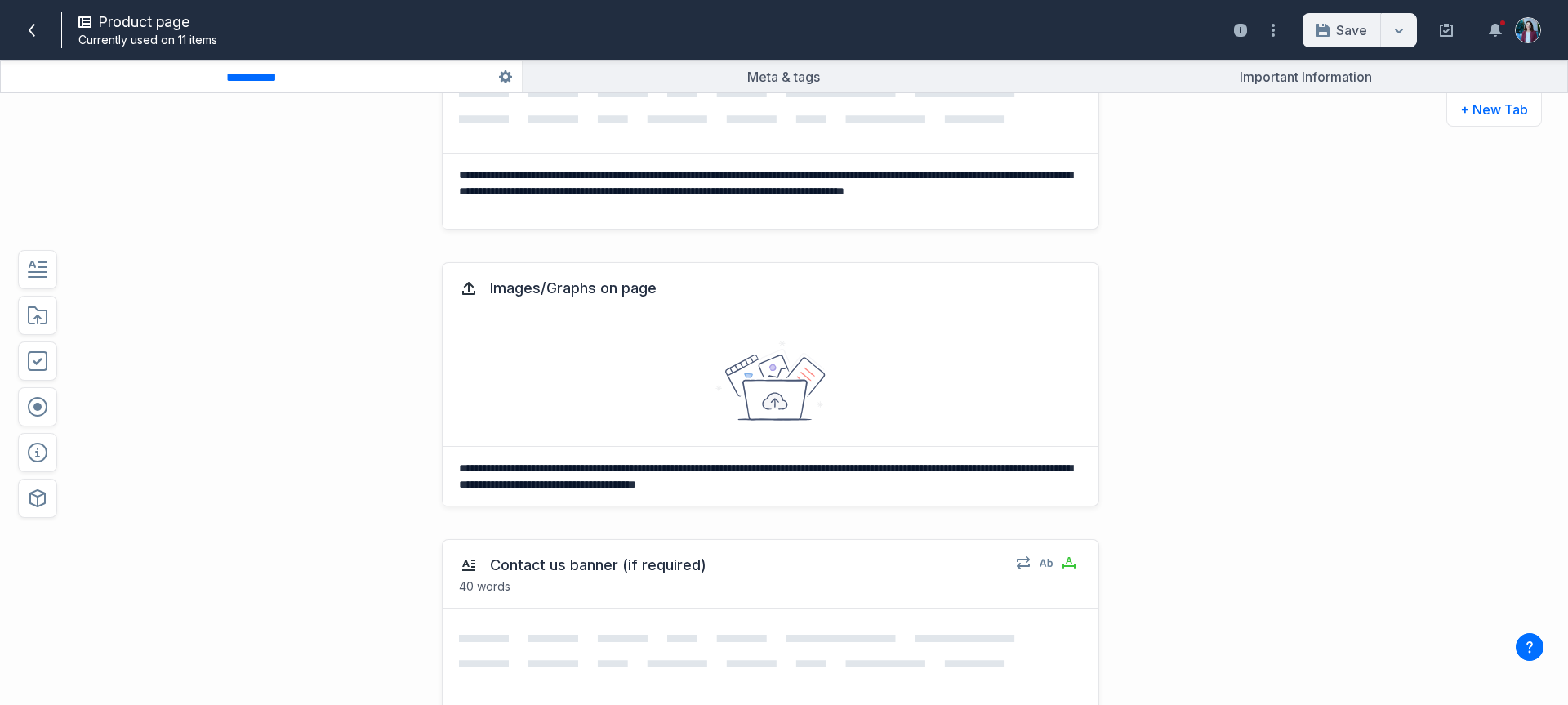
scroll to position [973, 0]
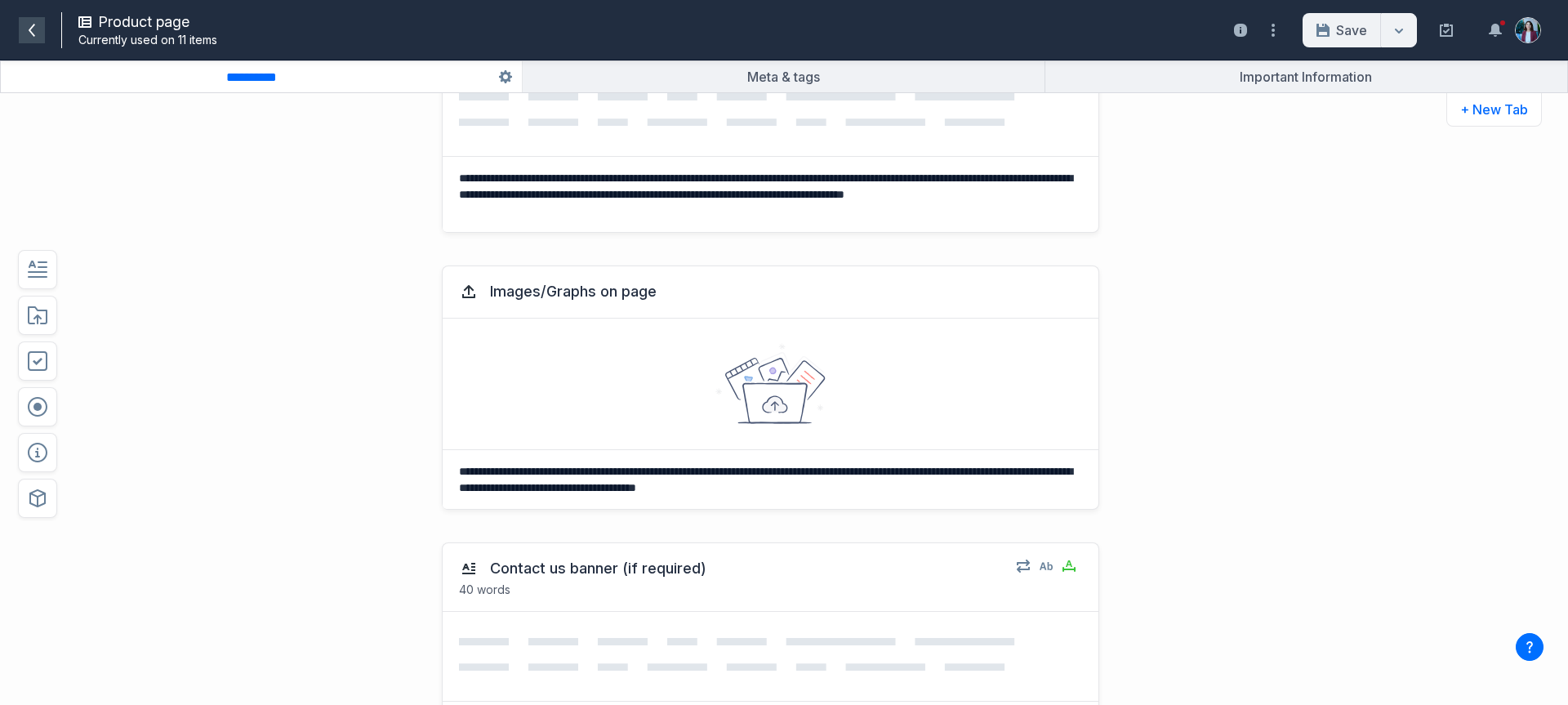
click at [33, 29] on icon at bounding box center [32, 30] width 13 height 13
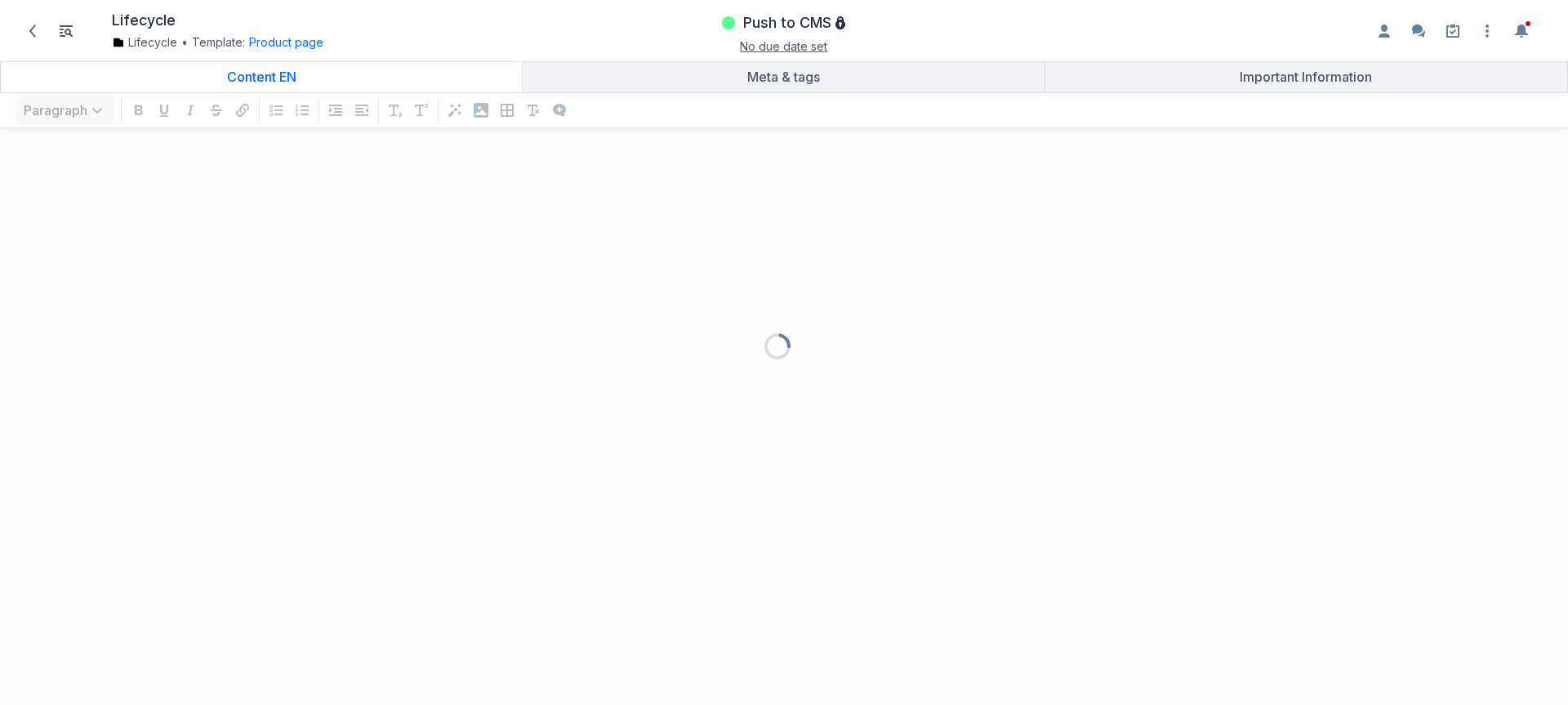
scroll to position [531, 1544]
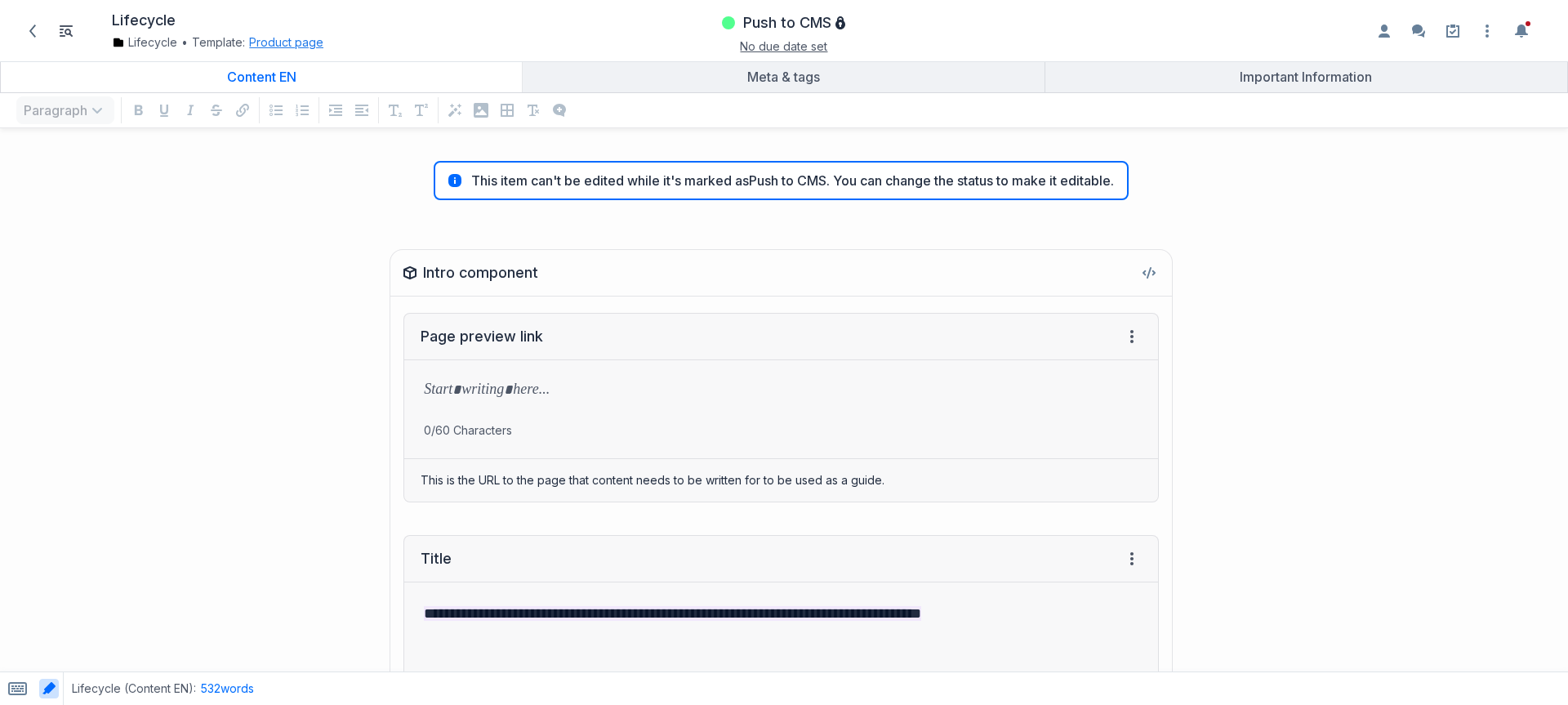
click at [288, 40] on button "Product page" at bounding box center [286, 43] width 74 height 16
click at [301, 150] on link "Edit template" at bounding box center [296, 148] width 76 height 16
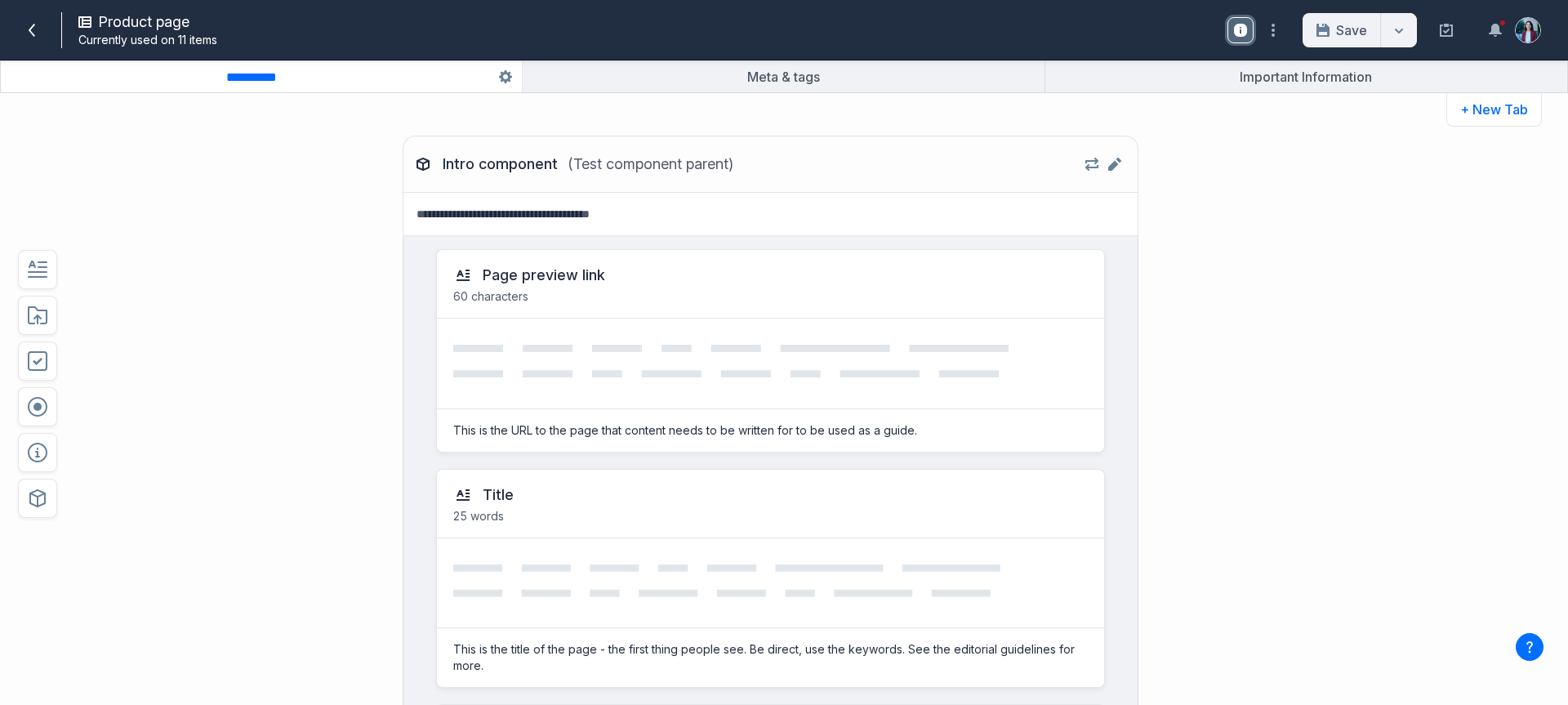
click at [1239, 35] on icon at bounding box center [1241, 30] width 13 height 13
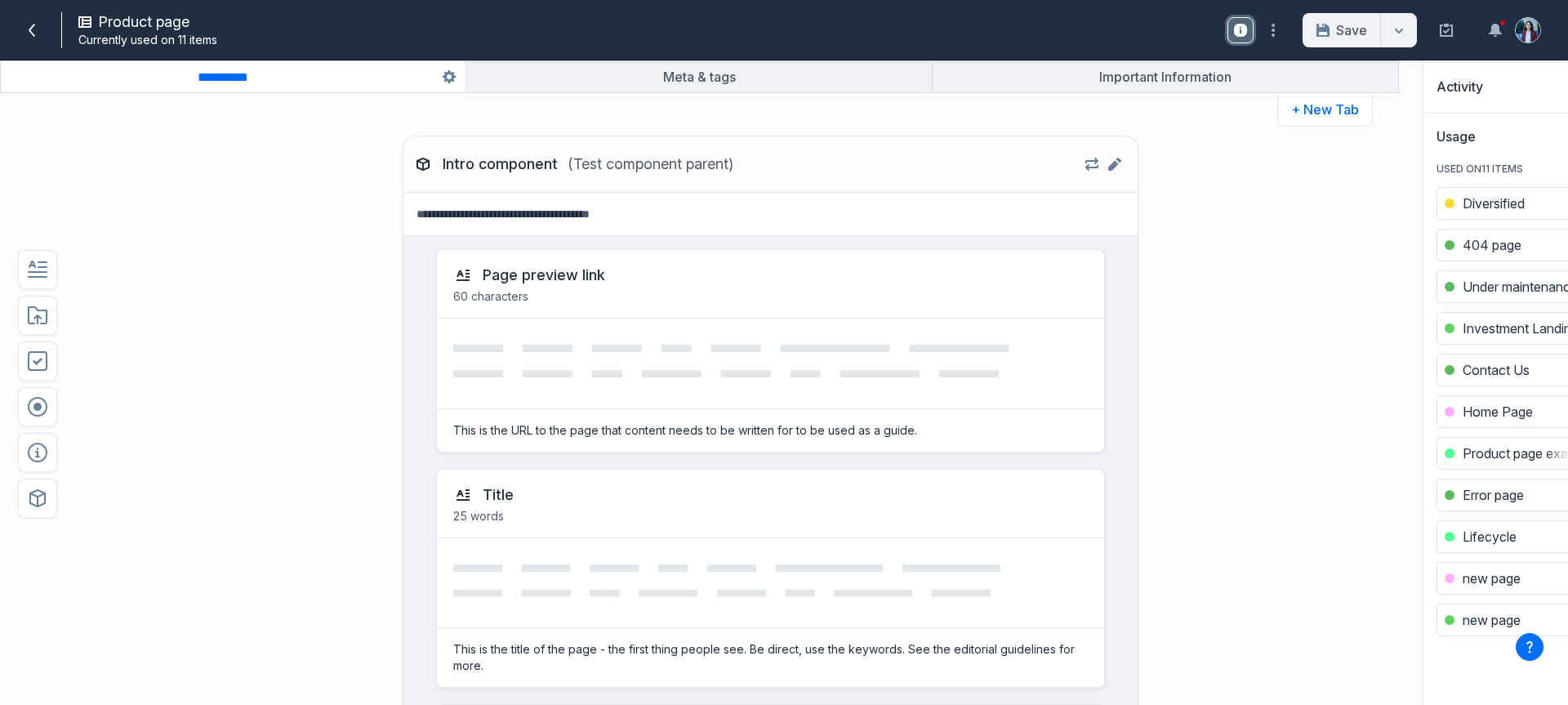
scroll to position [455, 205]
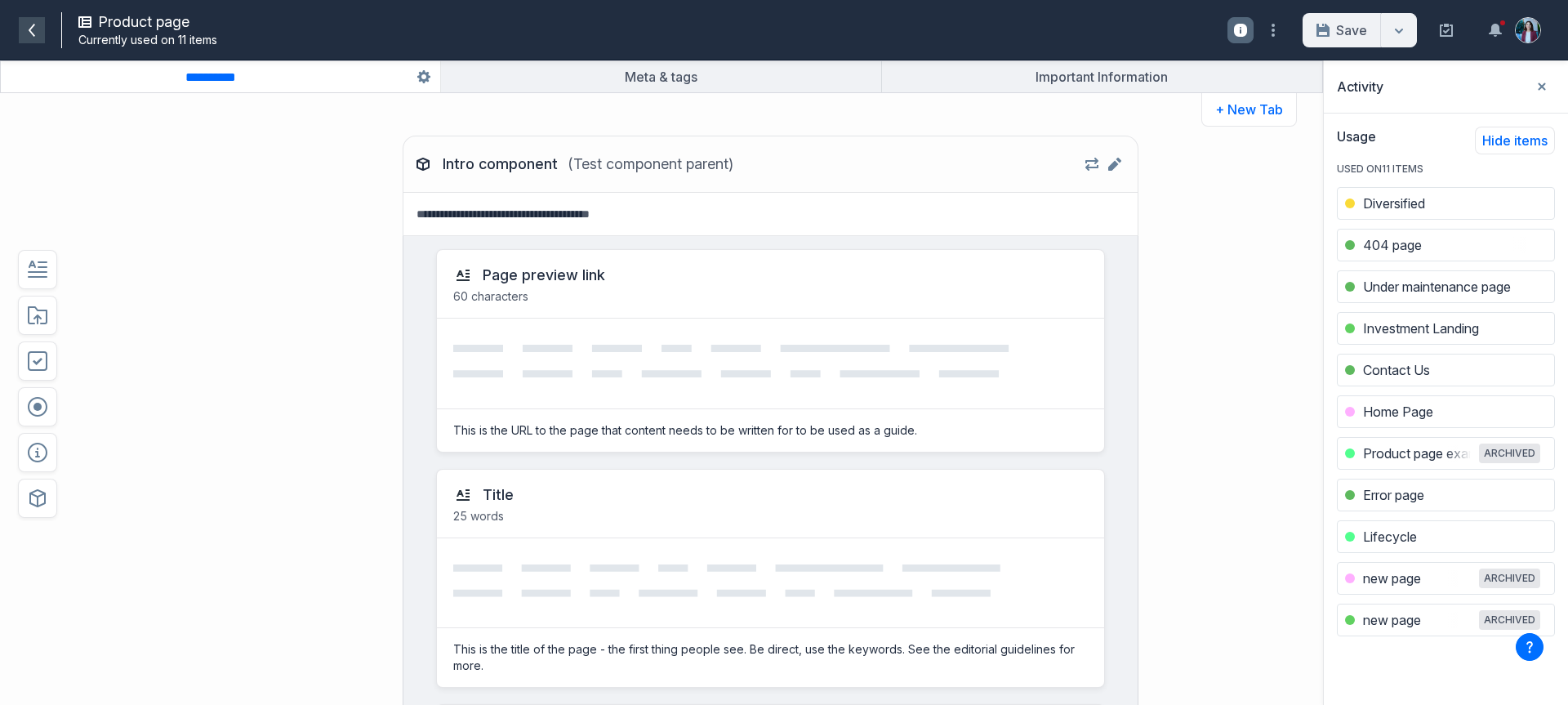
click at [34, 30] on icon at bounding box center [32, 30] width 13 height 13
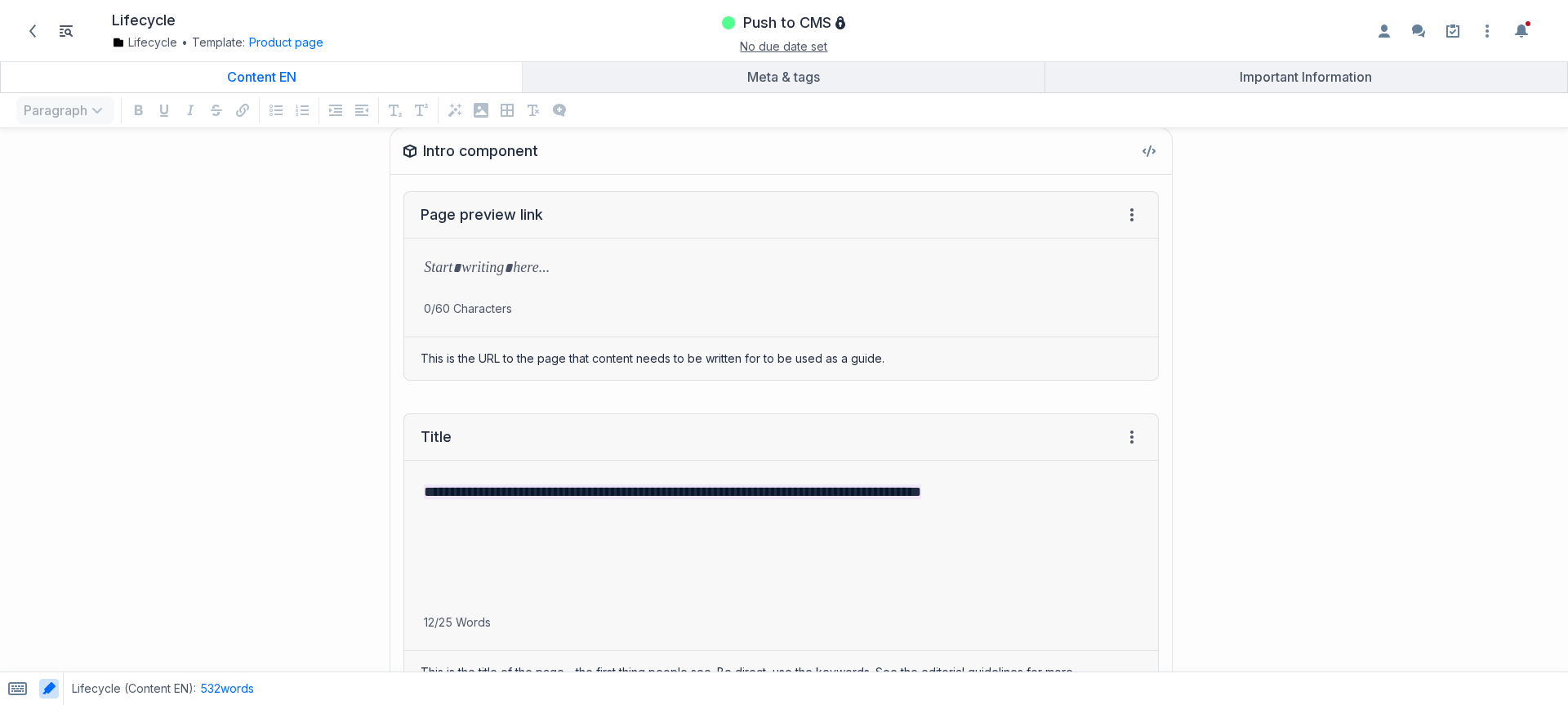
scroll to position [188, 0]
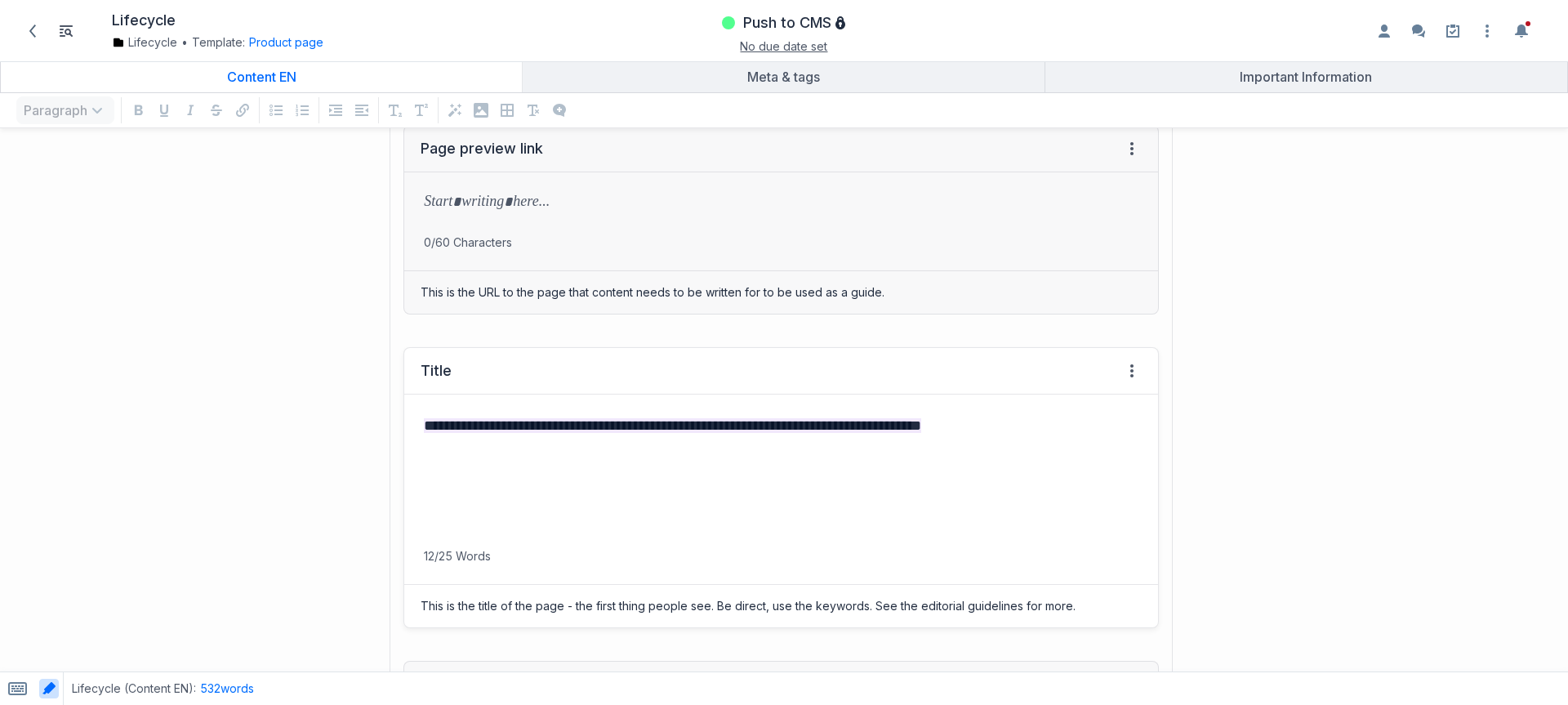
click at [529, 448] on div "**********" at bounding box center [781, 471] width 754 height 154
click at [525, 427] on mark "**********" at bounding box center [672, 426] width 497 height 15
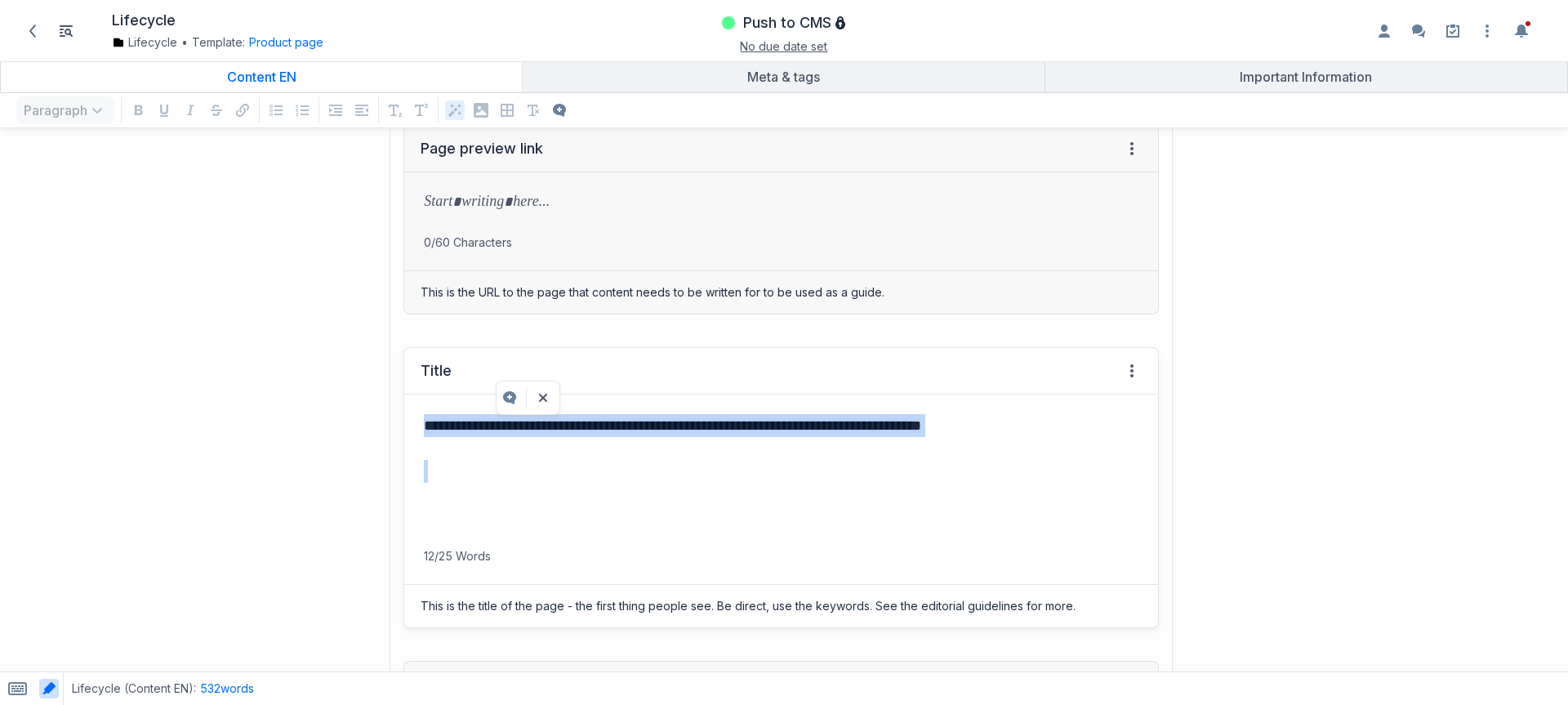
click at [525, 427] on mark "**********" at bounding box center [672, 426] width 497 height 15
copy mark "**********"
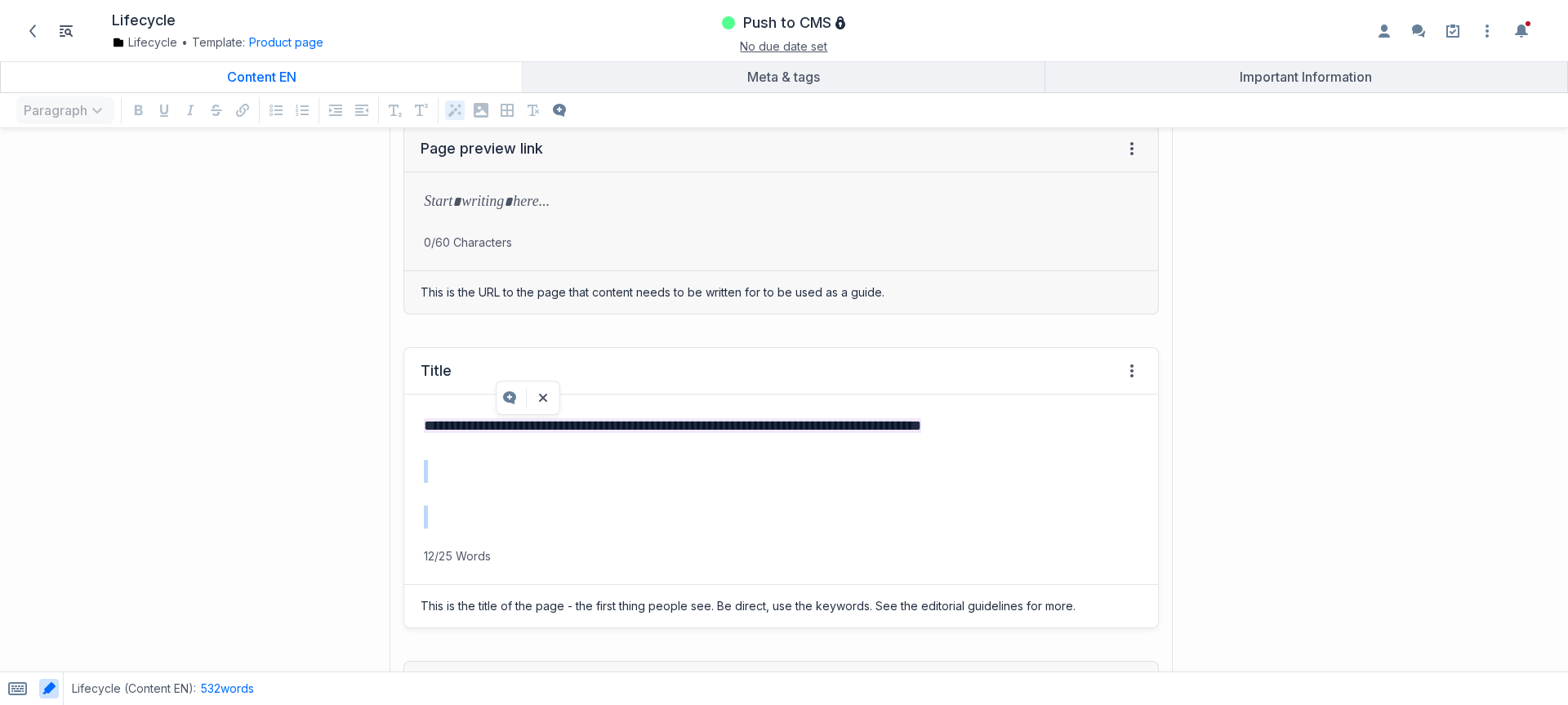
drag, startPoint x: 731, startPoint y: 452, endPoint x: 725, endPoint y: 459, distance: 9.2
click at [731, 452] on div "**********" at bounding box center [781, 471] width 754 height 154
click at [535, 457] on div "**********" at bounding box center [781, 471] width 754 height 154
click at [760, 30] on span "Push to CMS" at bounding box center [786, 23] width 88 height 20
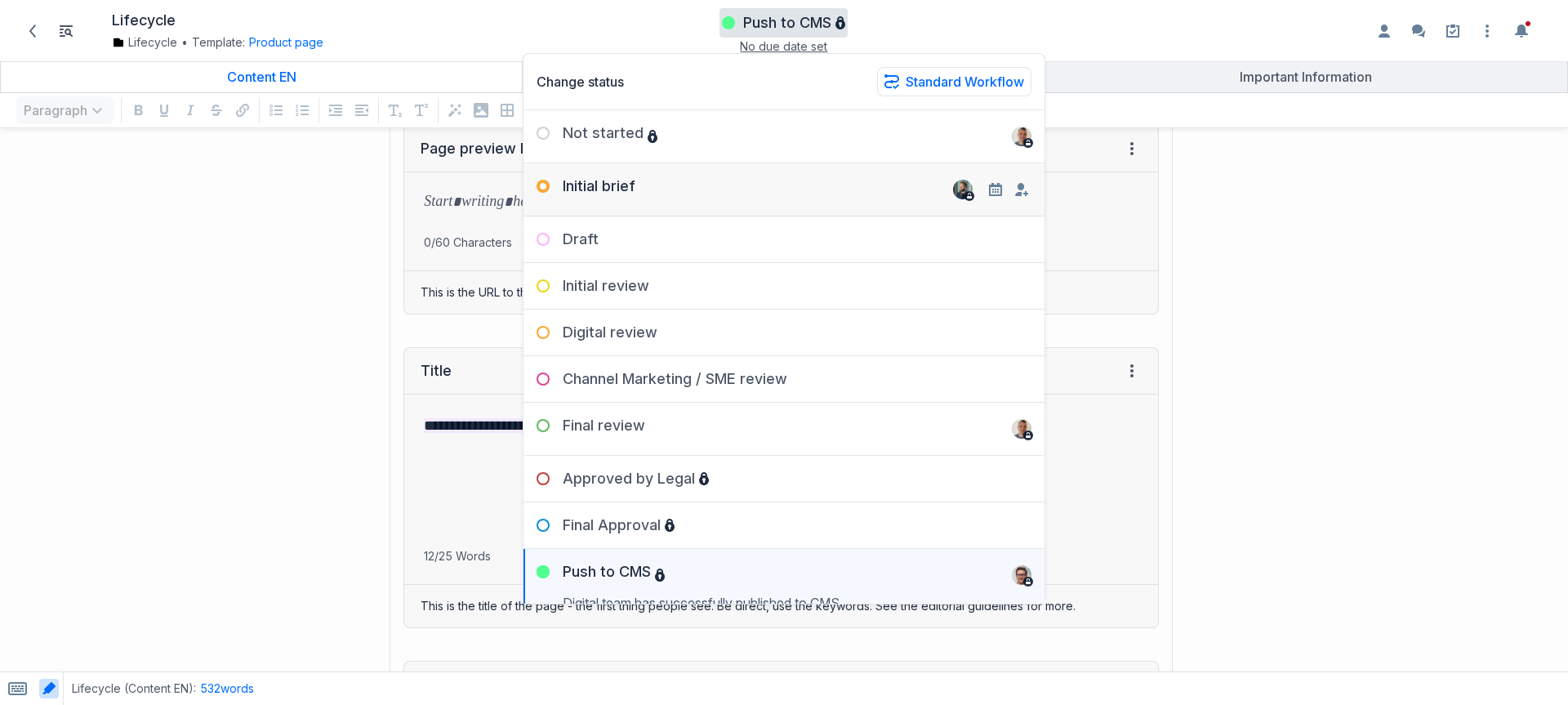
click at [717, 191] on div "Initial brief" at bounding box center [784, 183] width 521 height 39
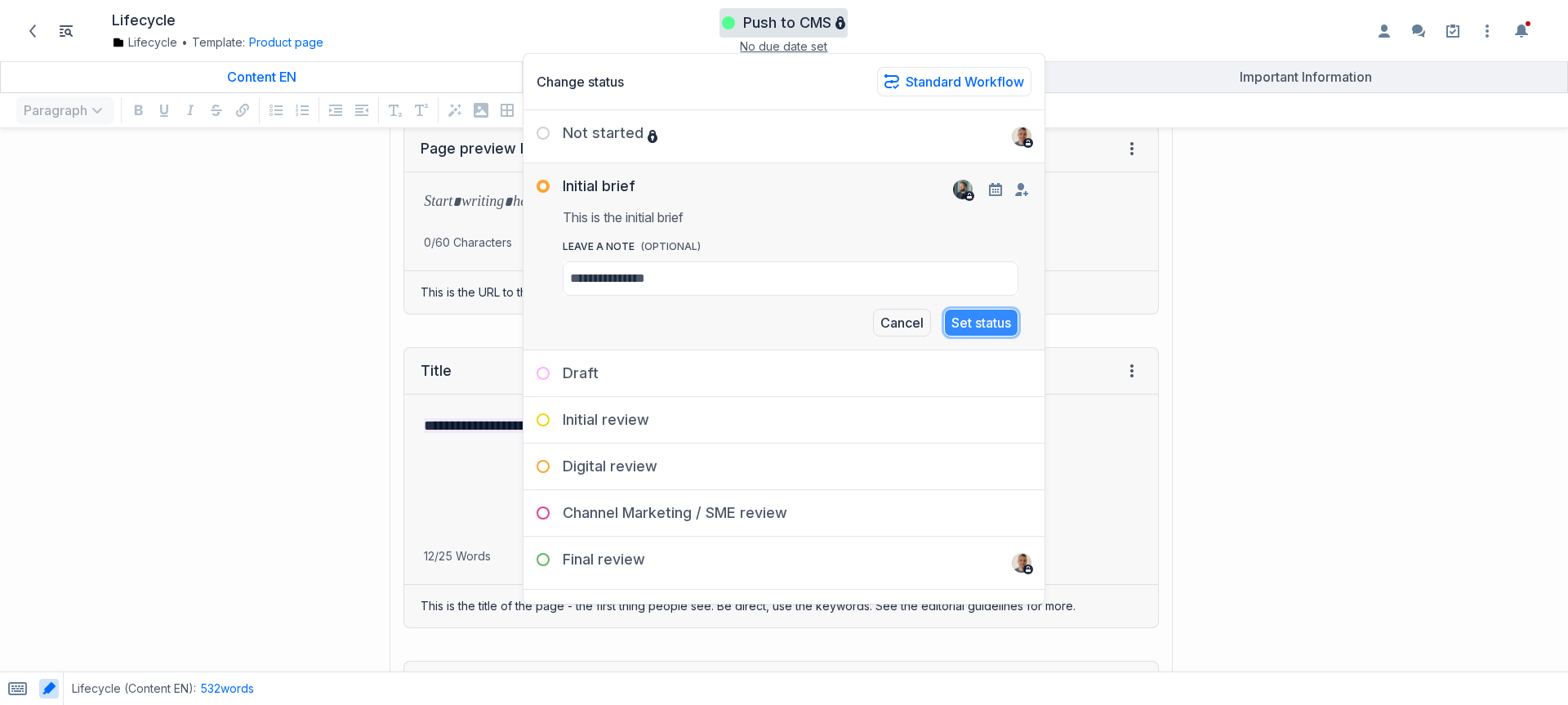
click at [988, 320] on button "Set status" at bounding box center [981, 323] width 74 height 28
click at [446, 454] on div "**********" at bounding box center [781, 471] width 754 height 154
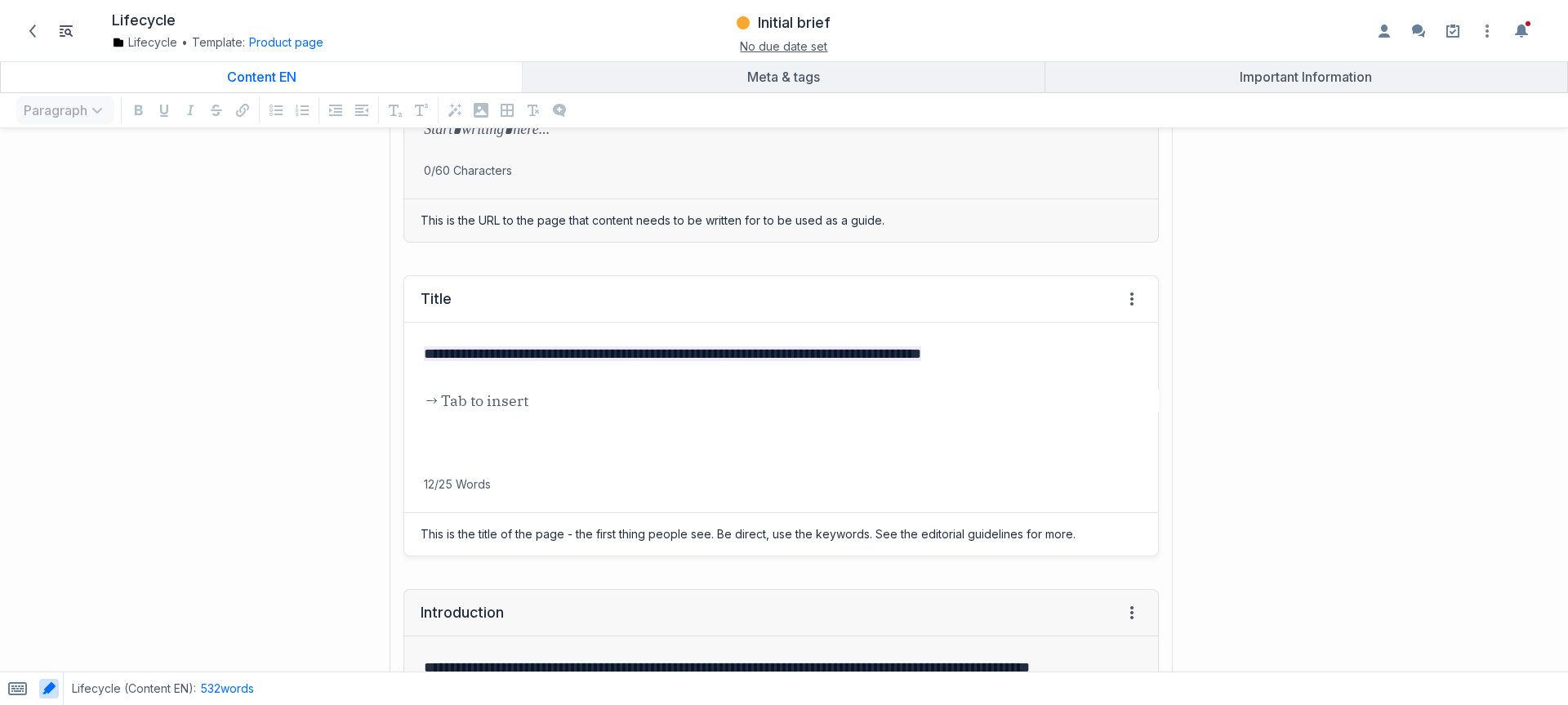
scroll to position [116, 0]
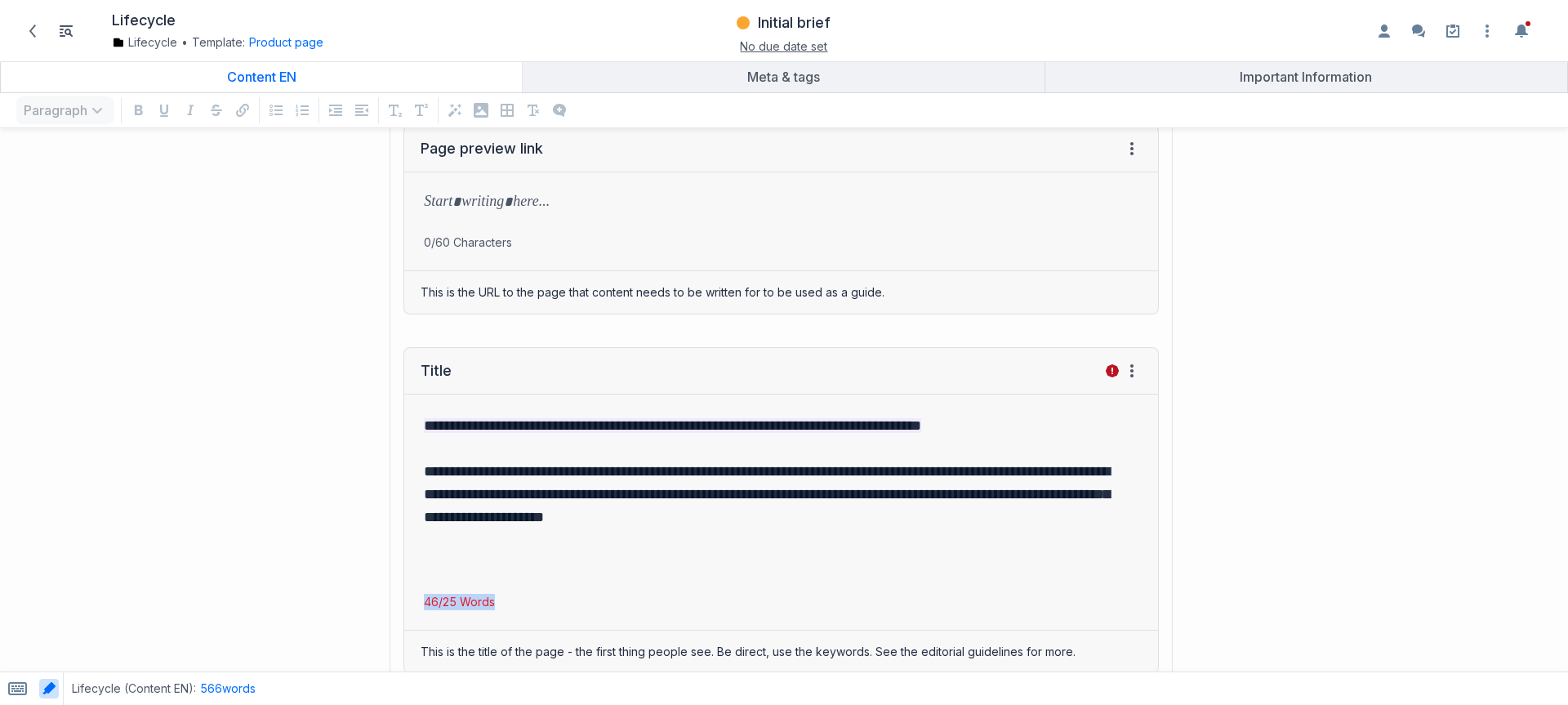
drag, startPoint x: 499, startPoint y: 604, endPoint x: 399, endPoint y: 604, distance: 100.0
click at [390, 594] on div "**********" at bounding box center [781, 510] width 783 height 359
click at [489, 603] on p "46/25 Words" at bounding box center [781, 602] width 754 height 16
drag, startPoint x: 519, startPoint y: 602, endPoint x: 436, endPoint y: 599, distance: 83.1
click at [436, 599] on p "46/25 Words" at bounding box center [781, 602] width 754 height 16
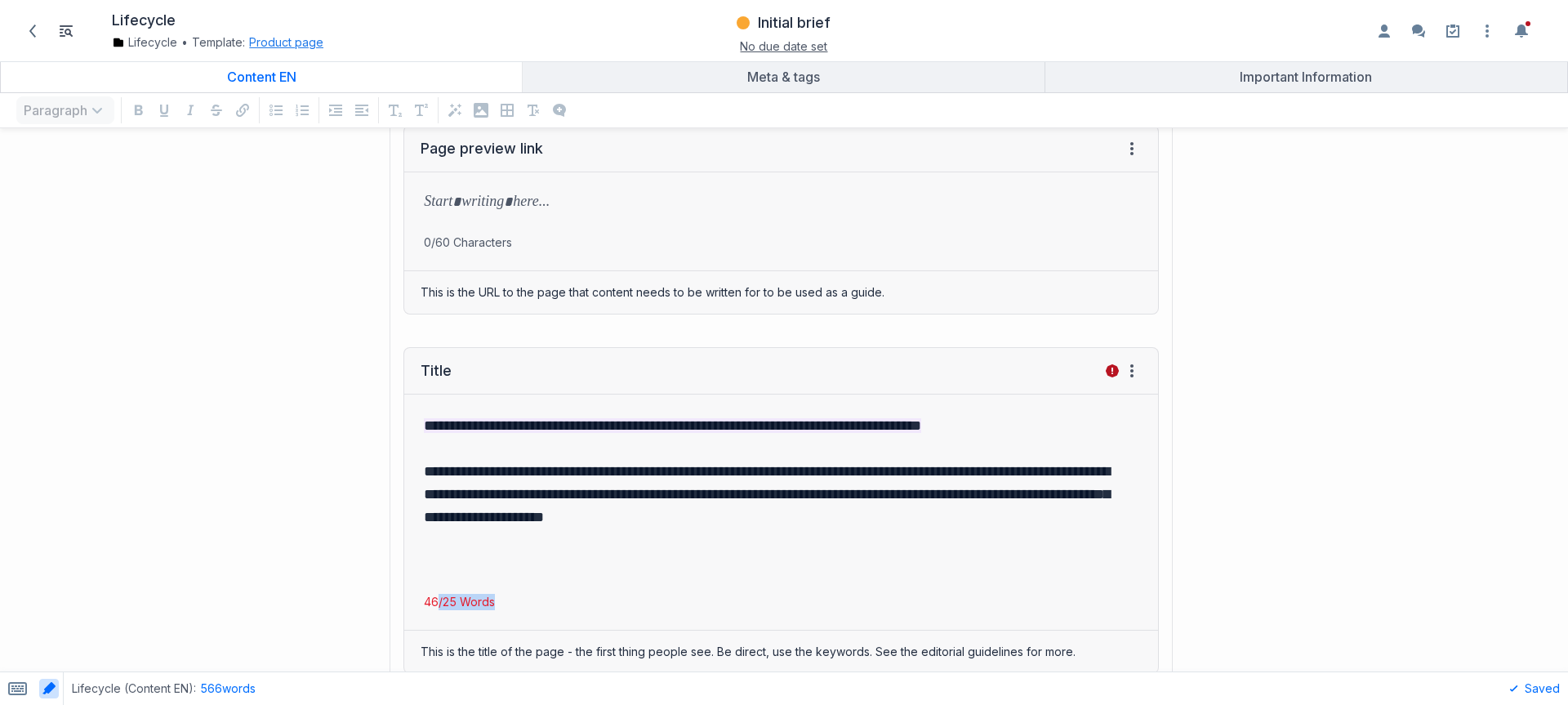
click at [288, 39] on button "Product page" at bounding box center [286, 43] width 74 height 16
click at [284, 145] on link "Edit template" at bounding box center [296, 148] width 76 height 16
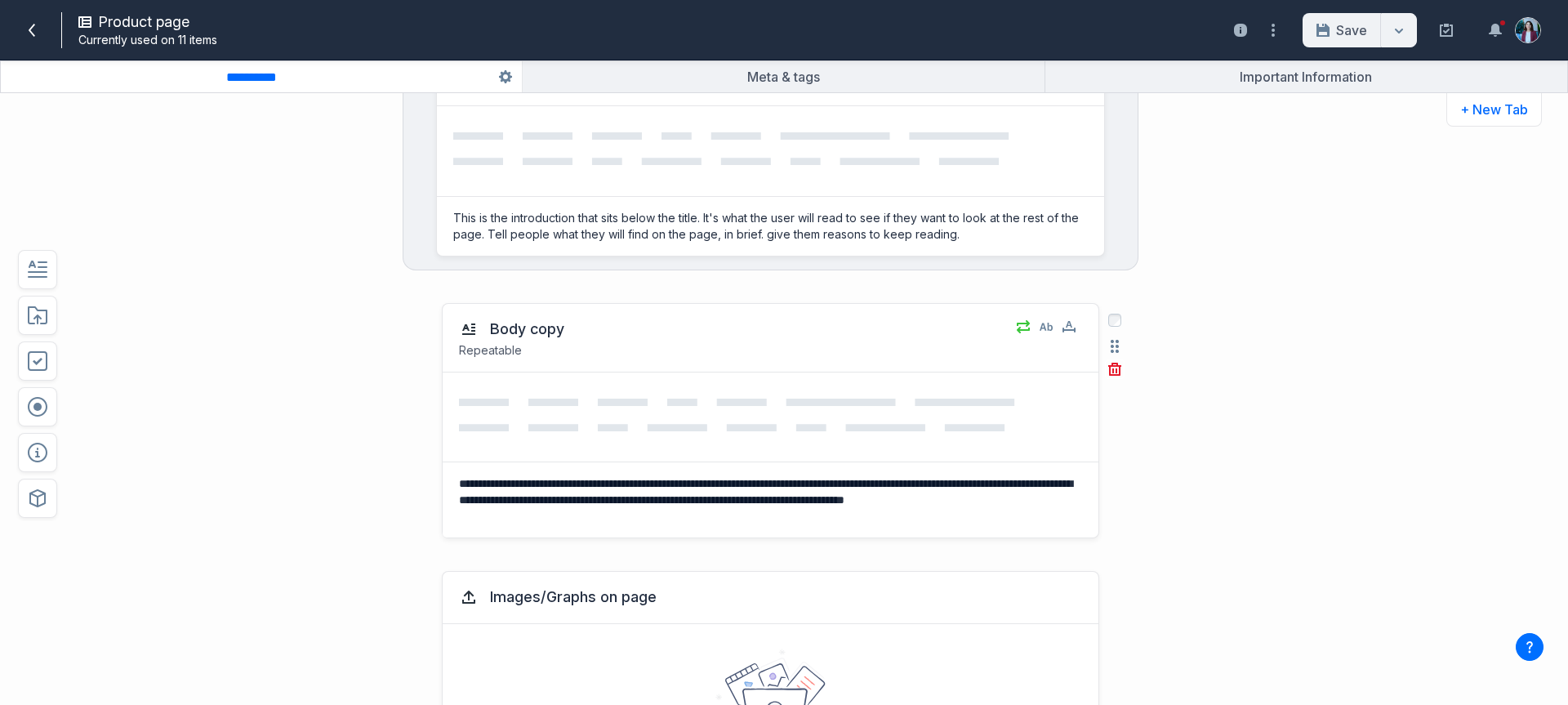
scroll to position [668, 0]
click at [484, 350] on p "Repeatable" at bounding box center [731, 349] width 545 height 16
click at [1043, 325] on icon "button" at bounding box center [1046, 326] width 13 height 8
drag, startPoint x: 1058, startPoint y: 314, endPoint x: 1064, endPoint y: 329, distance: 16.2
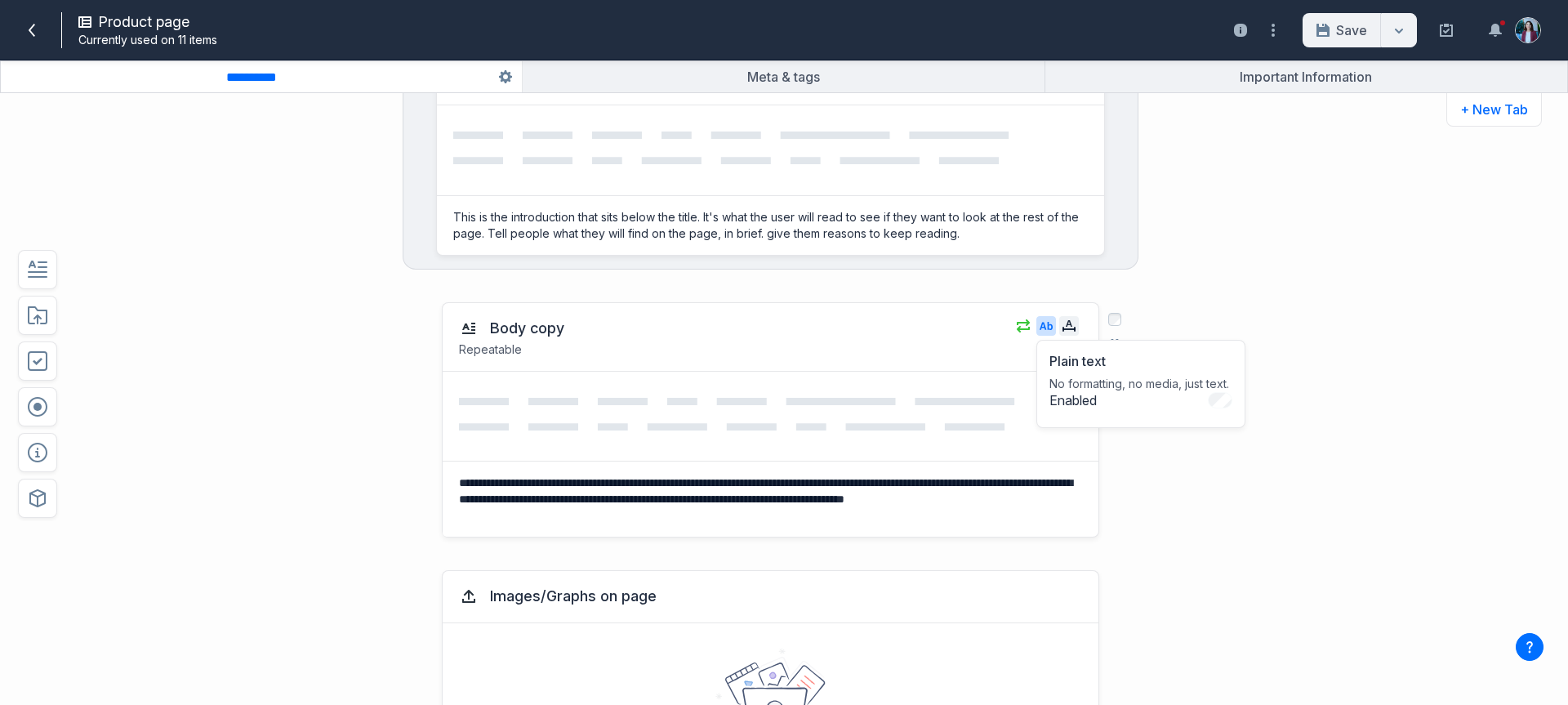
click at [1060, 316] on div "Body copy Repeatable Plain text No formatting, no media, just text. Enabled" at bounding box center [771, 337] width 656 height 68
click at [1063, 324] on icon "button" at bounding box center [1069, 325] width 13 height 10
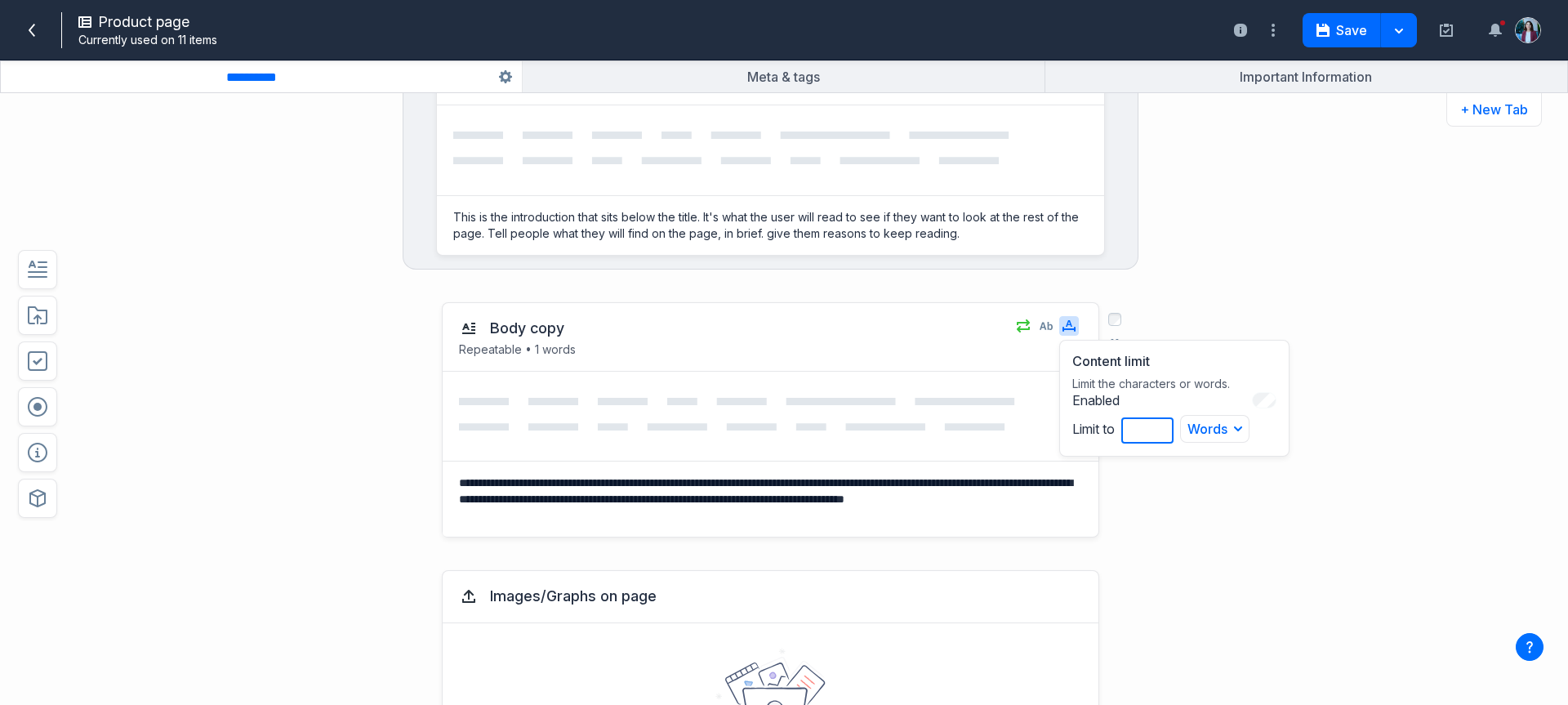
click at [1148, 424] on input "*" at bounding box center [1148, 431] width 53 height 26
click at [1150, 425] on input "*" at bounding box center [1148, 431] width 53 height 26
click at [1155, 426] on input "*" at bounding box center [1148, 431] width 53 height 26
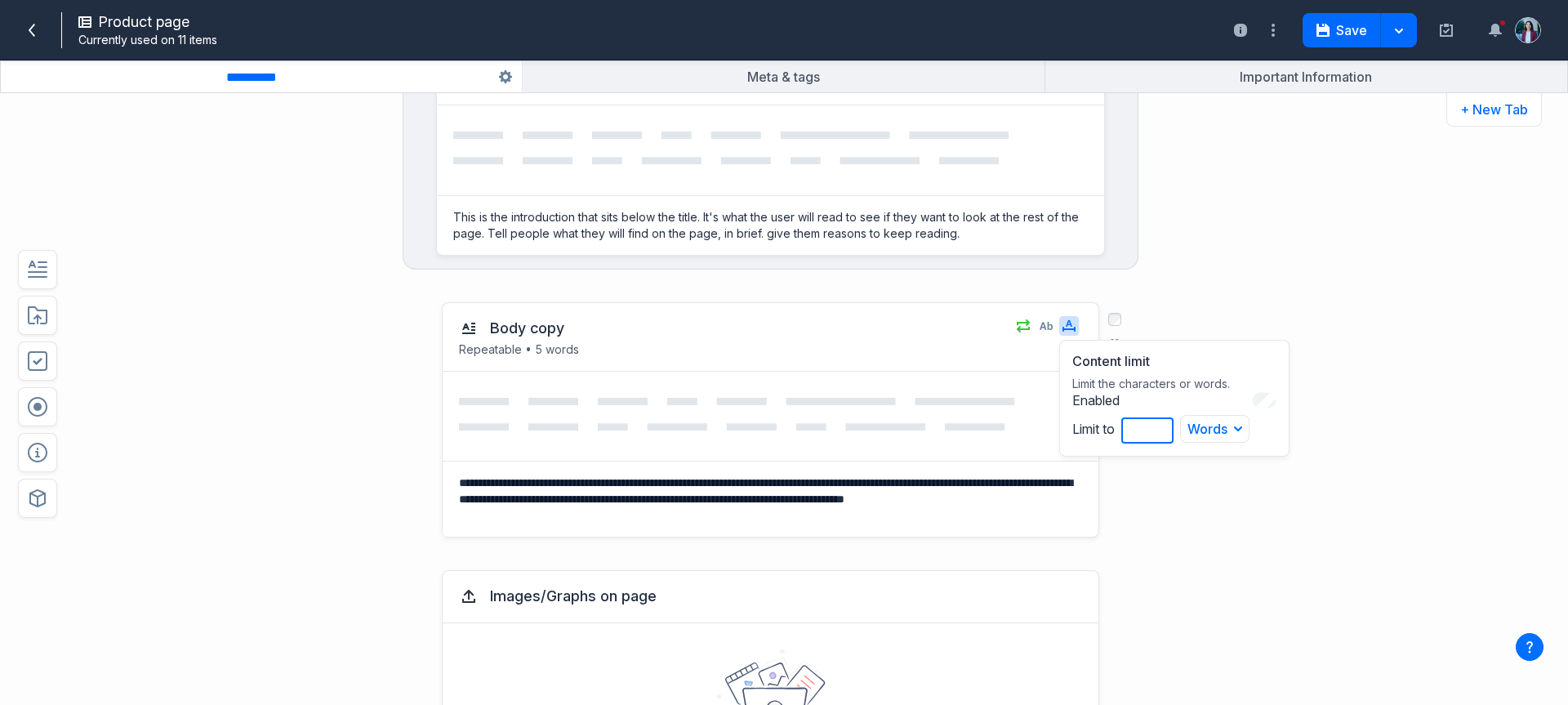
type input "*"
click at [1155, 426] on input "*" at bounding box center [1148, 431] width 53 height 26
click at [1191, 432] on button "Words" at bounding box center [1215, 429] width 69 height 28
click at [936, 376] on div at bounding box center [771, 416] width 656 height 89
click at [1040, 328] on icon "button" at bounding box center [1046, 326] width 13 height 13
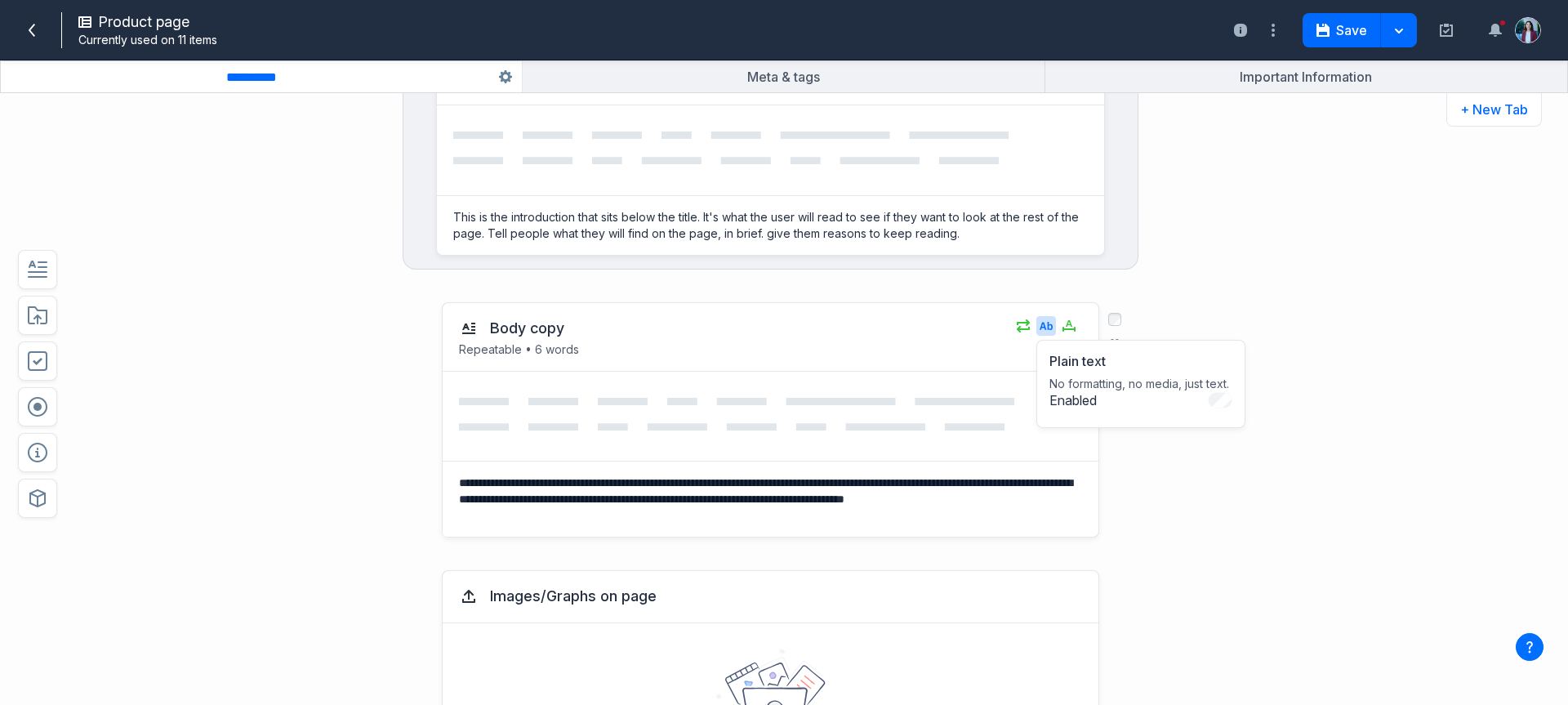
click at [921, 407] on icon at bounding box center [771, 416] width 623 height 37
click at [28, 34] on icon at bounding box center [32, 30] width 13 height 13
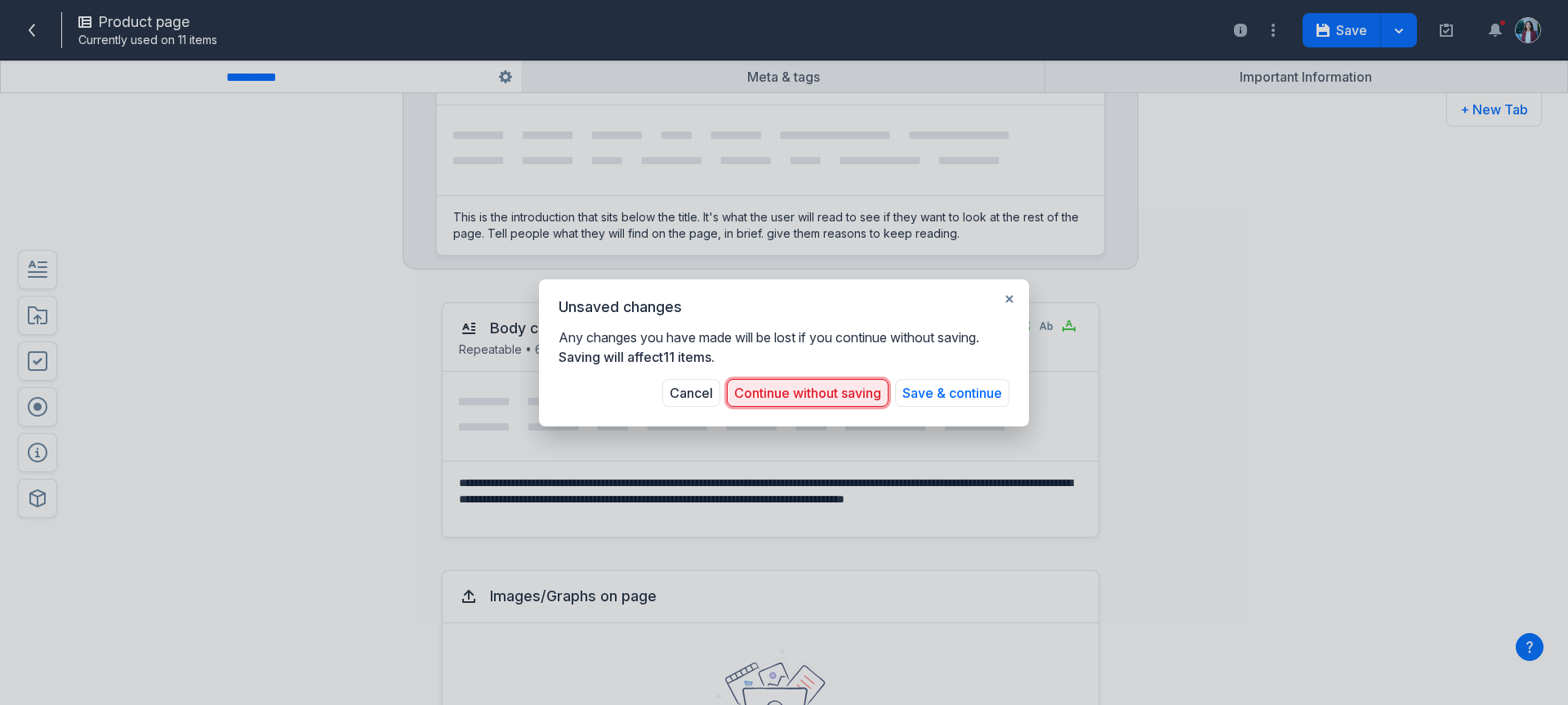
click at [812, 399] on button "Continue without saving" at bounding box center [808, 393] width 162 height 28
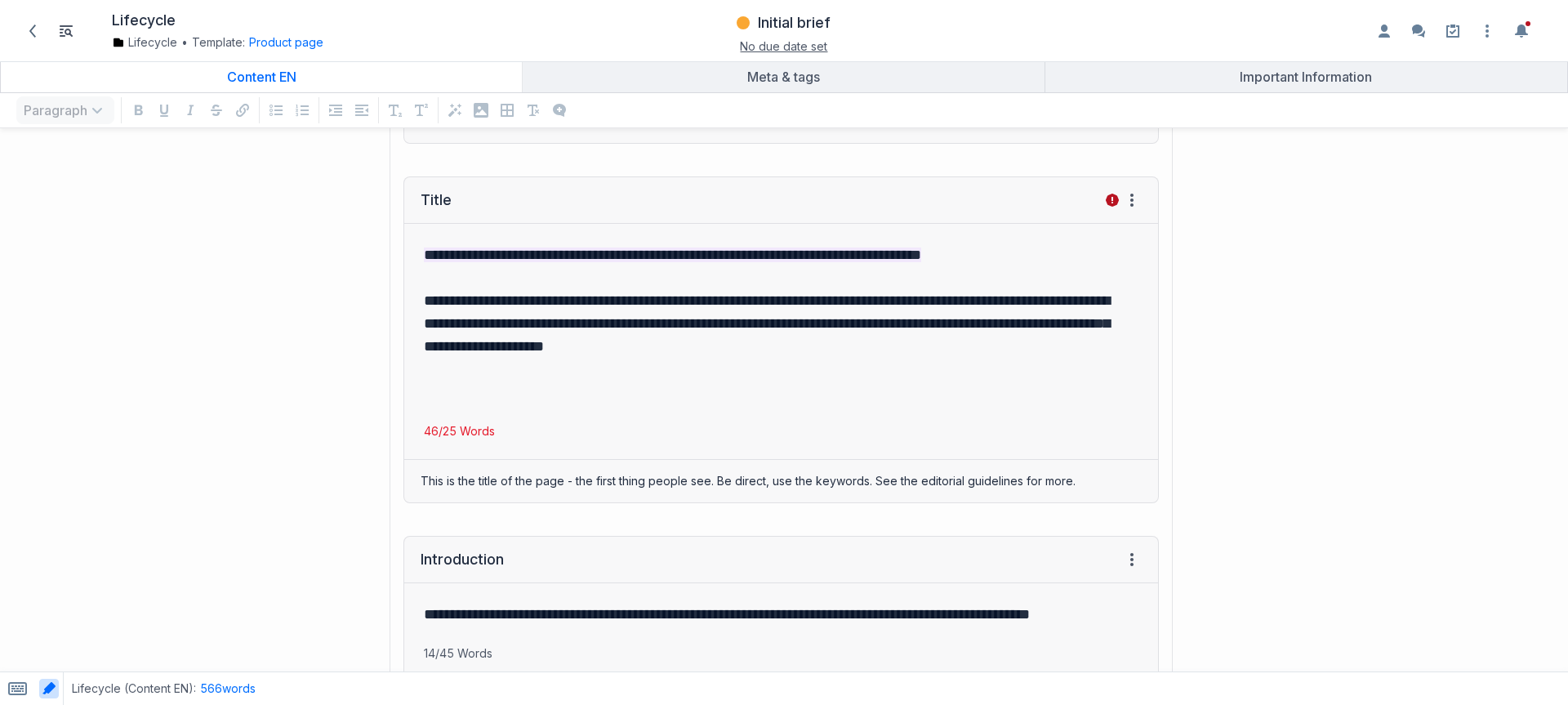
scroll to position [308, 0]
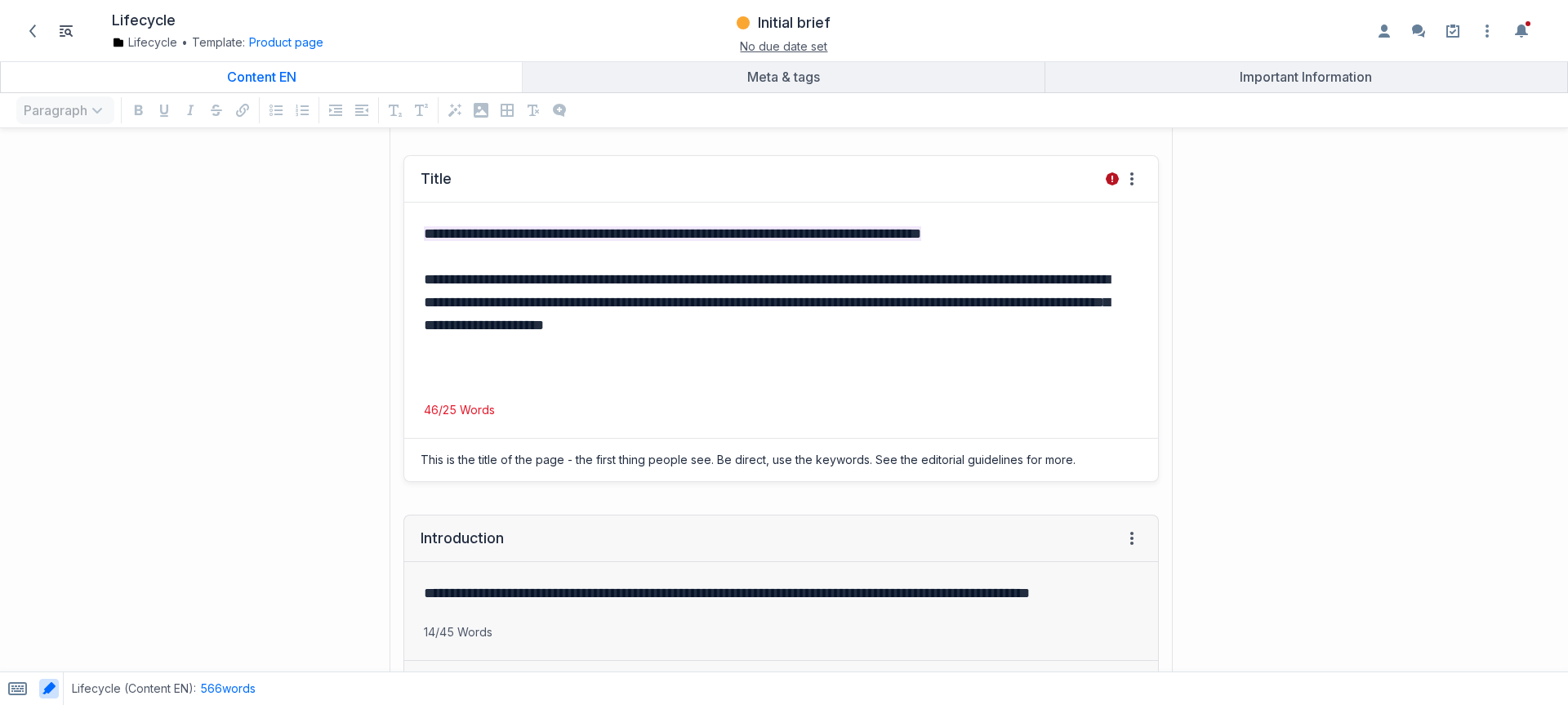
click at [438, 430] on div "**********" at bounding box center [781, 319] width 755 height 327
drag, startPoint x: 423, startPoint y: 419, endPoint x: 490, endPoint y: 422, distance: 67.1
click at [490, 422] on div "**********" at bounding box center [781, 319] width 755 height 327
drag, startPoint x: 455, startPoint y: 408, endPoint x: 344, endPoint y: 411, distance: 111.0
click at [344, 411] on div "**********" at bounding box center [588, 318] width 1160 height 359
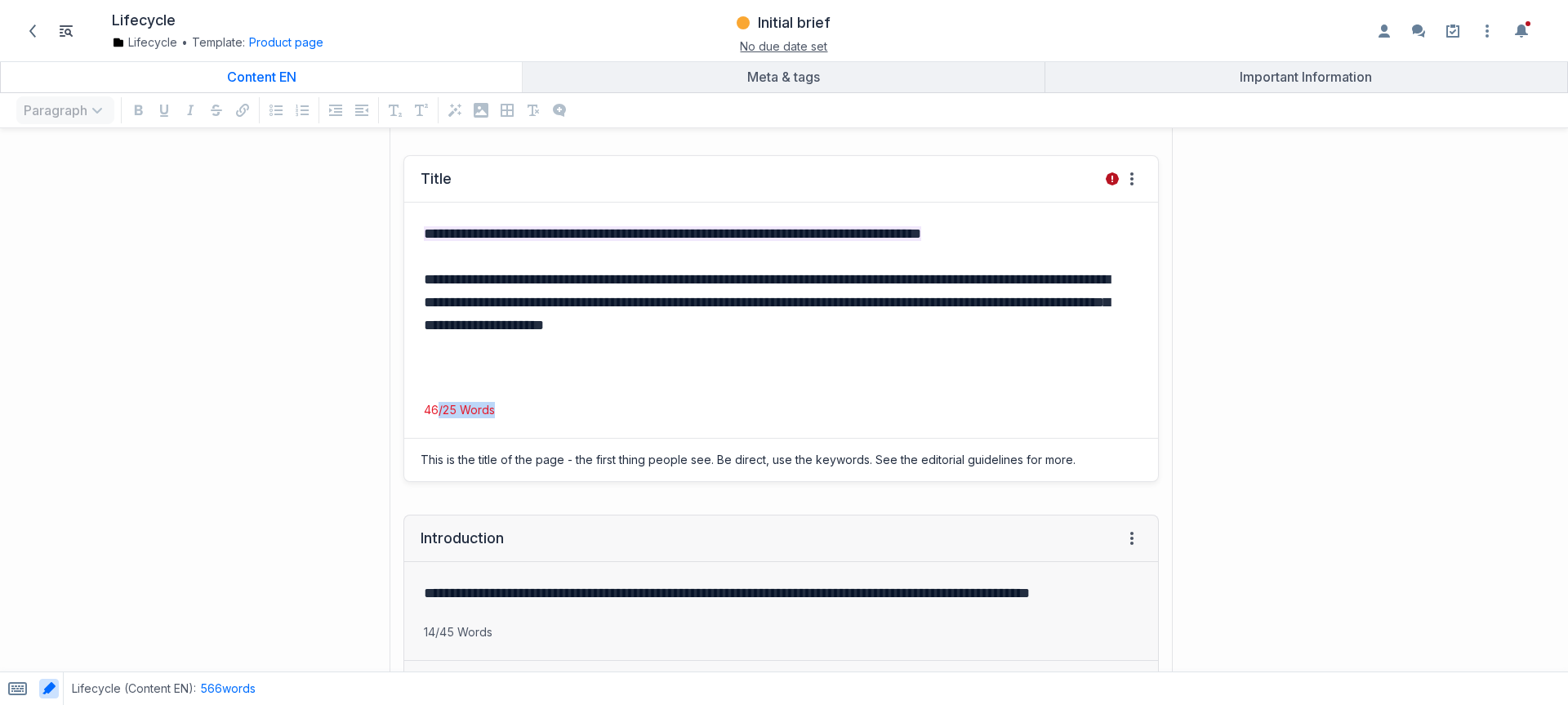
drag, startPoint x: 559, startPoint y: 412, endPoint x: 435, endPoint y: 407, distance: 124.1
click at [435, 407] on p "46/25 Words" at bounding box center [781, 410] width 754 height 16
drag, startPoint x: 722, startPoint y: 445, endPoint x: 727, endPoint y: 435, distance: 11.2
click at [722, 446] on div "This is the title of the page - the first thing people see. Be direct, use the …" at bounding box center [781, 460] width 754 height 43
drag, startPoint x: 522, startPoint y: 369, endPoint x: 528, endPoint y: 383, distance: 15.2
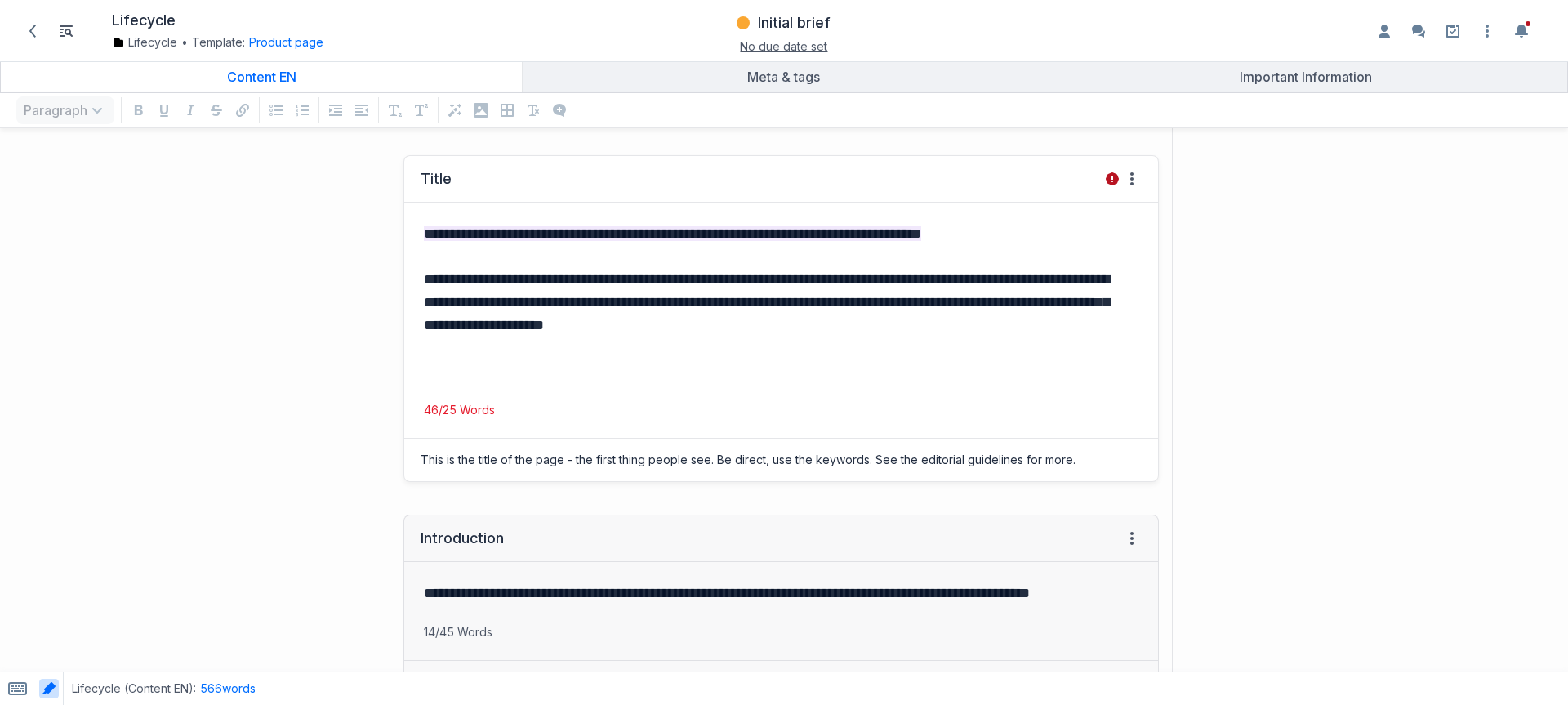
click at [523, 374] on p "grid" at bounding box center [782, 371] width 715 height 23
drag, startPoint x: 526, startPoint y: 388, endPoint x: 518, endPoint y: 402, distance: 16.1
click at [518, 402] on div "**********" at bounding box center [781, 310] width 754 height 215
click at [487, 408] on p "46/25 Words" at bounding box center [781, 410] width 754 height 16
drag, startPoint x: 487, startPoint y: 408, endPoint x: 502, endPoint y: 406, distance: 15.1
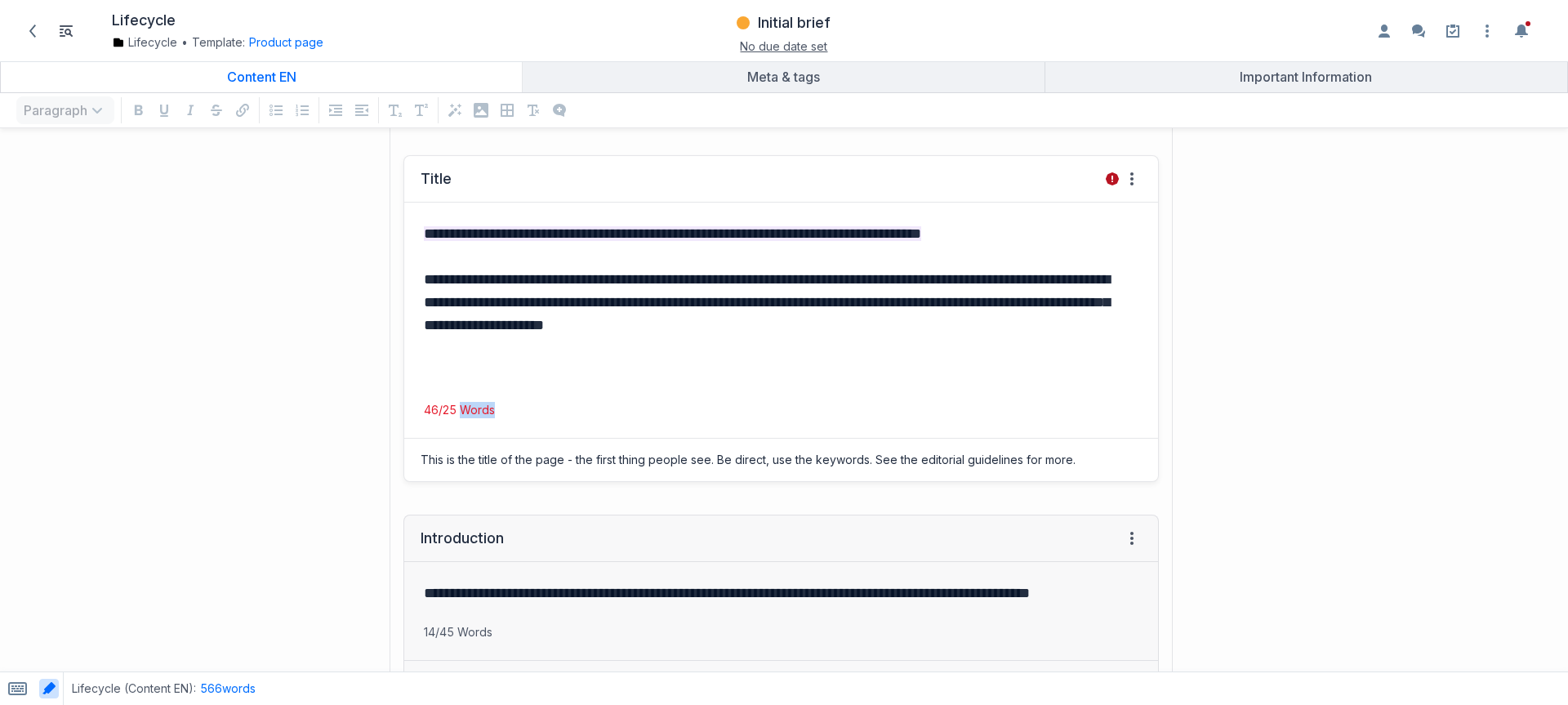
click at [487, 408] on p "46/25 Words" at bounding box center [781, 410] width 754 height 16
click at [533, 408] on p "46/25 Words" at bounding box center [781, 410] width 754 height 16
drag, startPoint x: 972, startPoint y: 306, endPoint x: 709, endPoint y: 431, distance: 291.2
click at [972, 306] on p "**********" at bounding box center [778, 302] width 708 height 68
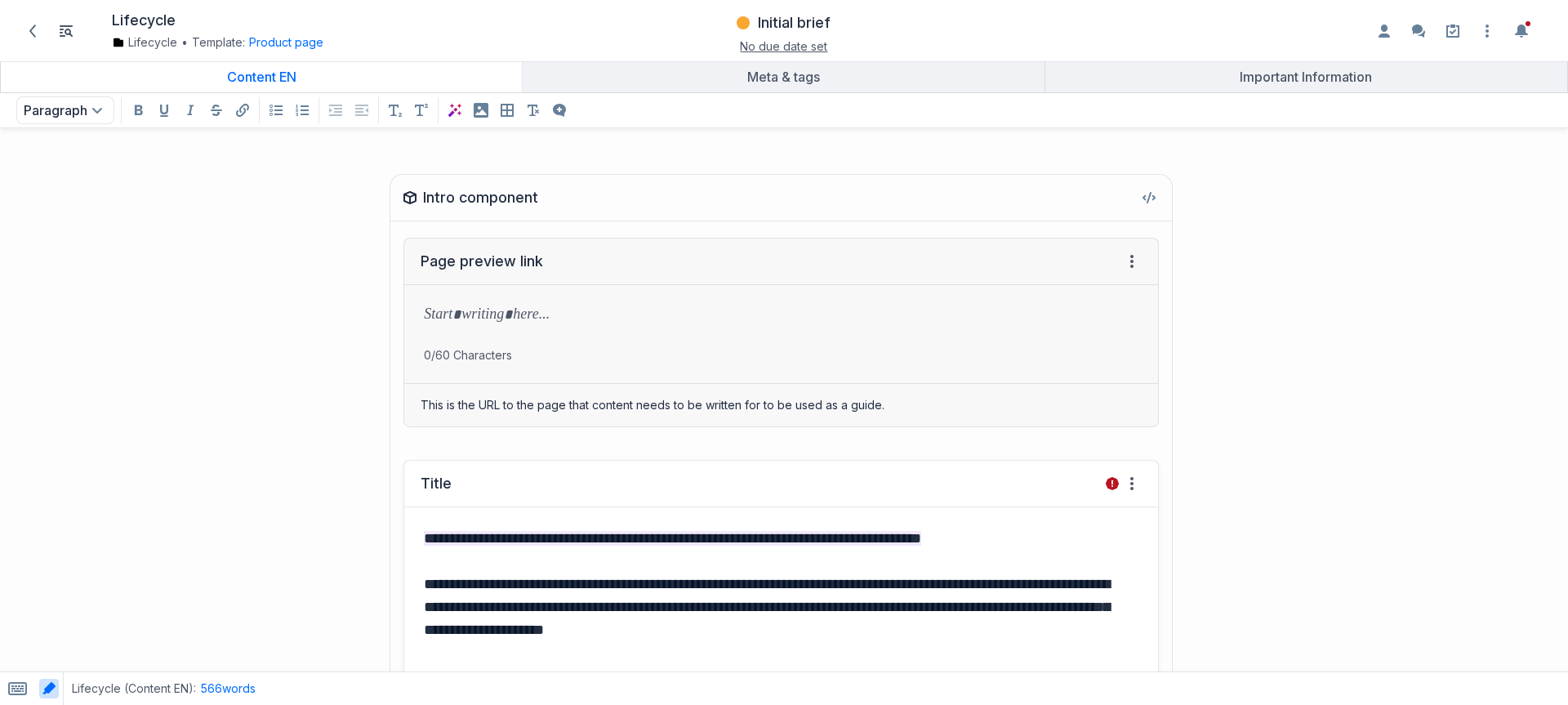
scroll to position [7, 0]
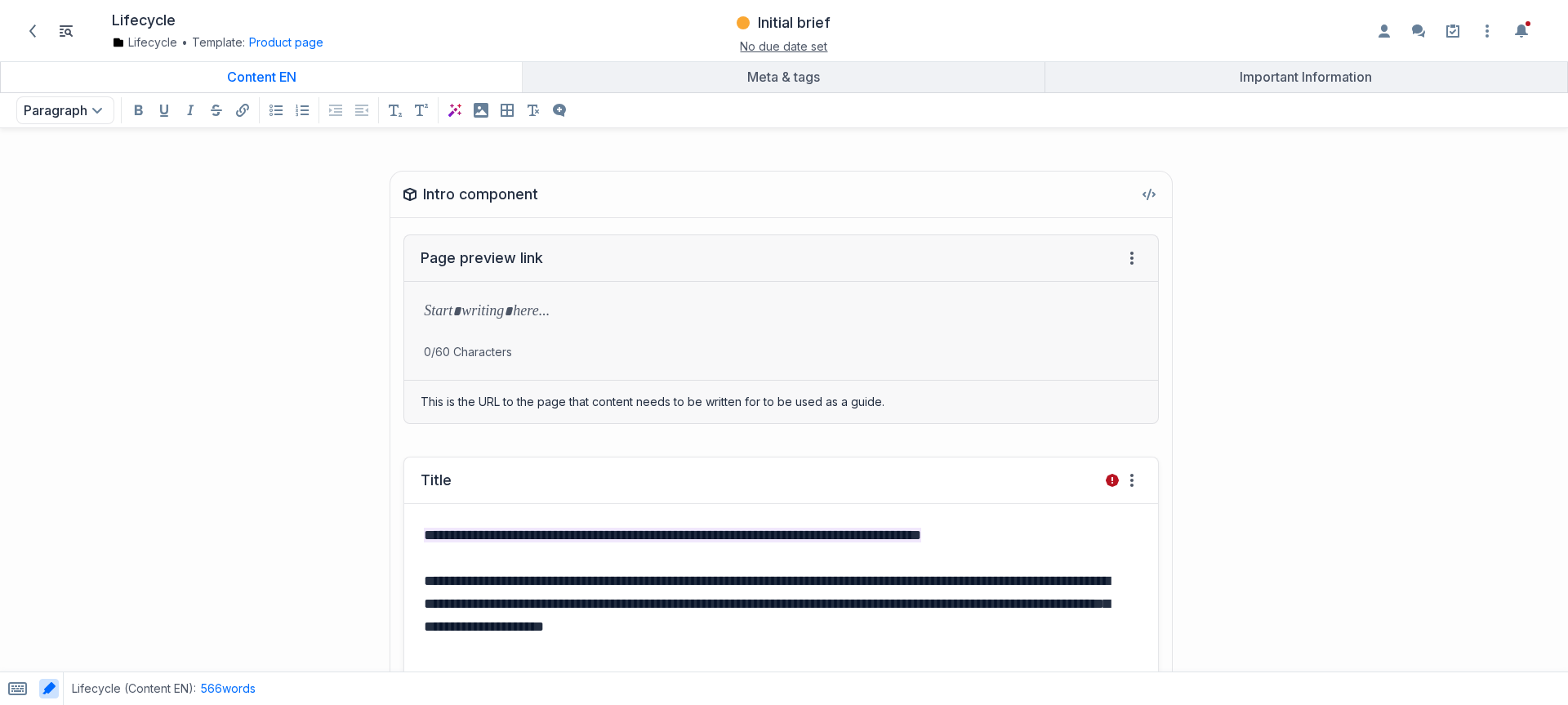
click at [488, 540] on mark "**********" at bounding box center [672, 535] width 497 height 15
click at [694, 574] on p "**********" at bounding box center [778, 603] width 708 height 68
click at [704, 537] on mark "**********" at bounding box center [672, 535] width 497 height 15
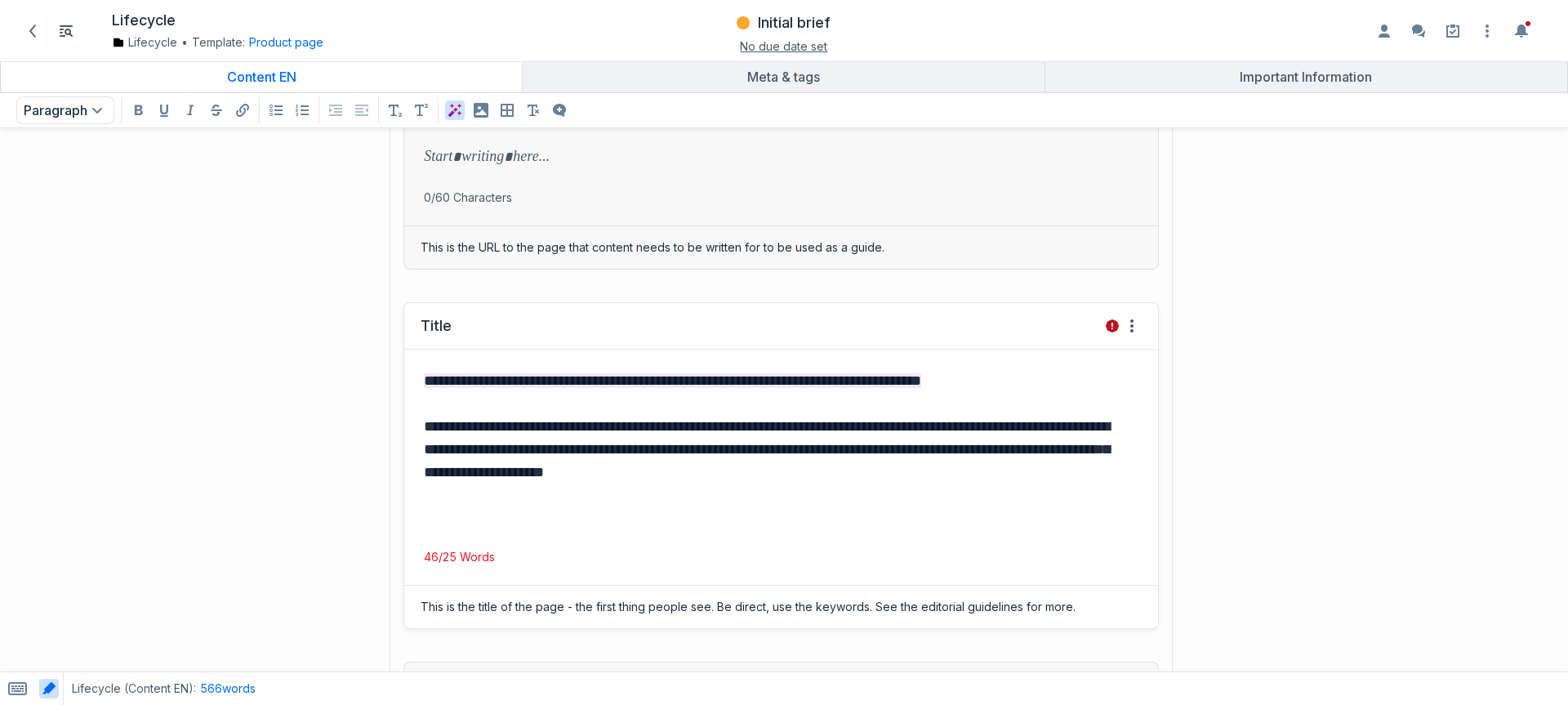
scroll to position [196, 0]
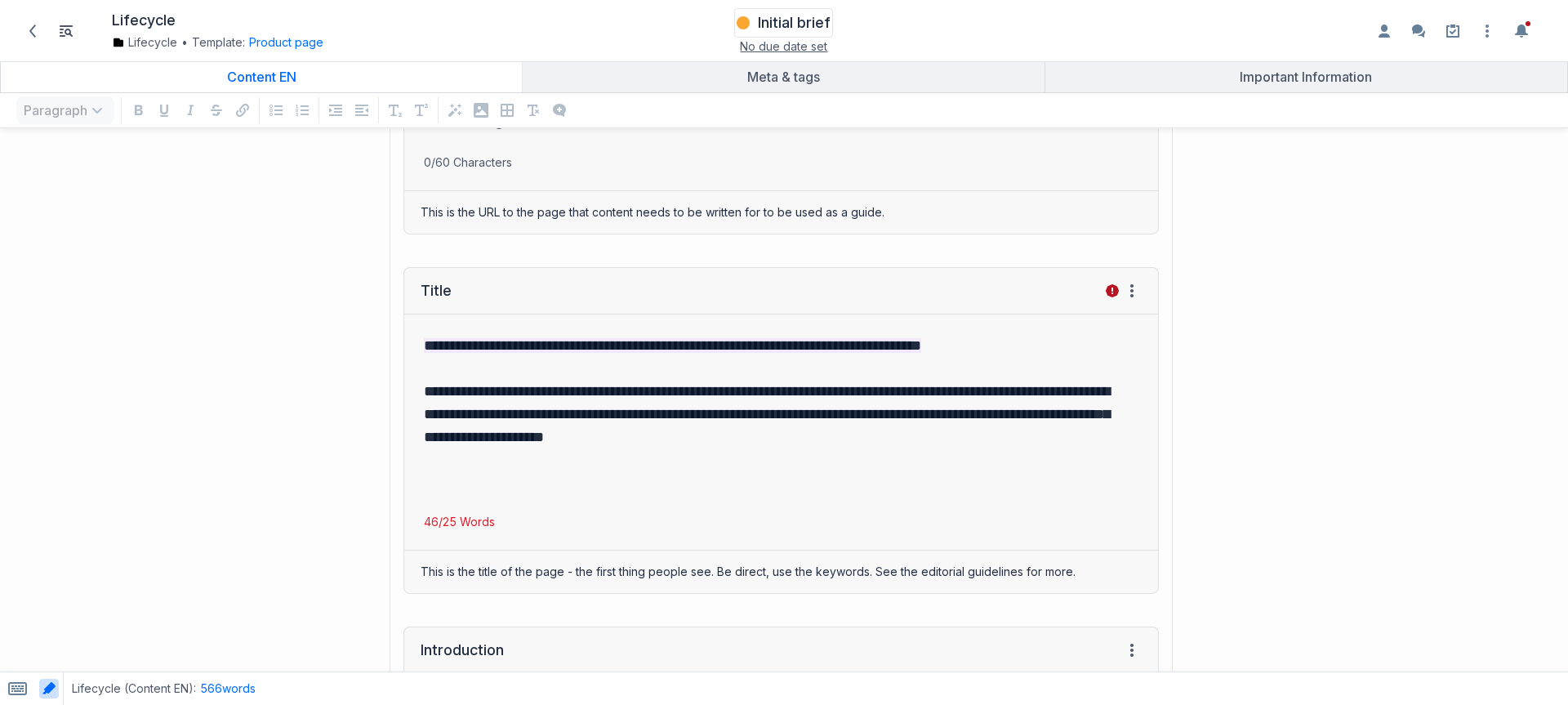
click at [768, 25] on span "Initial brief" at bounding box center [794, 23] width 72 height 20
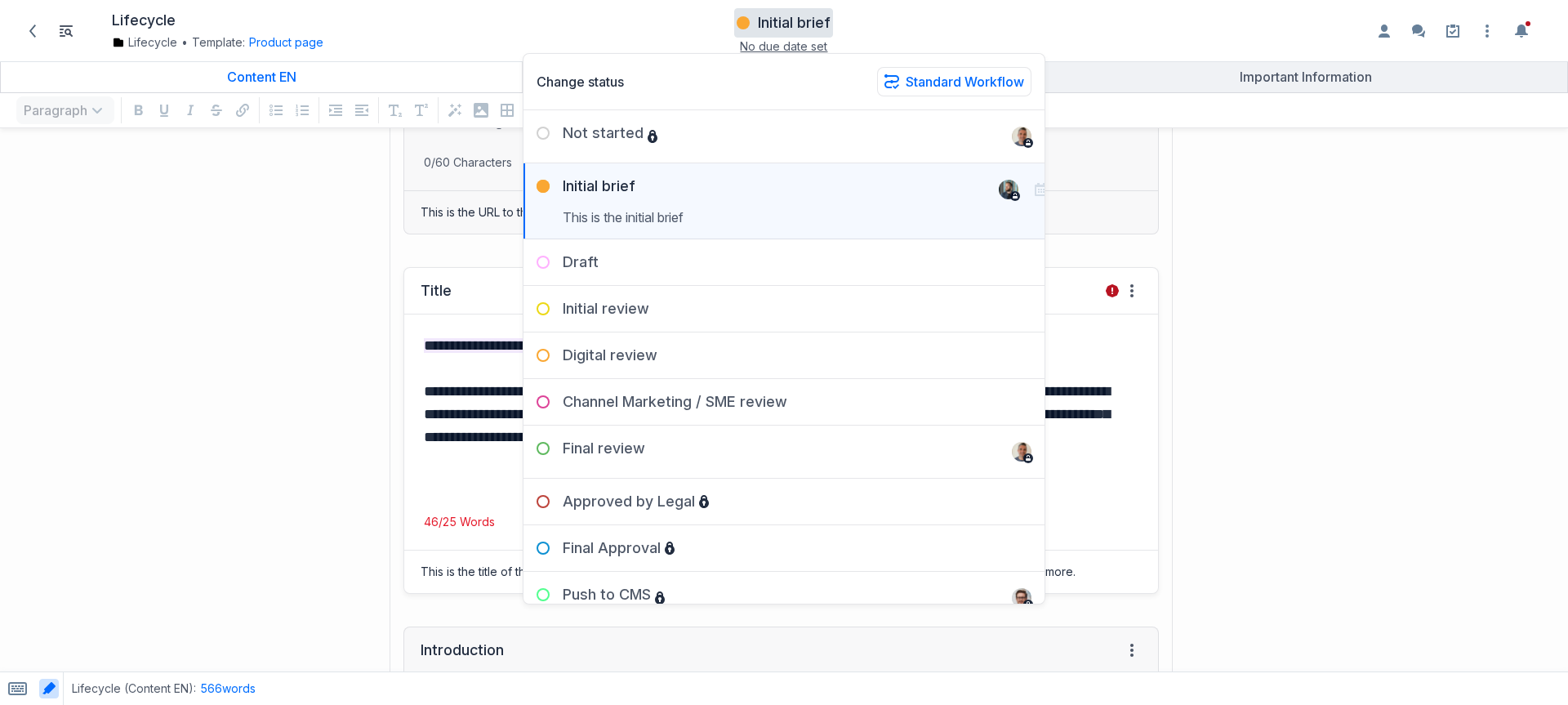
click at [430, 351] on mark "**********" at bounding box center [672, 345] width 497 height 15
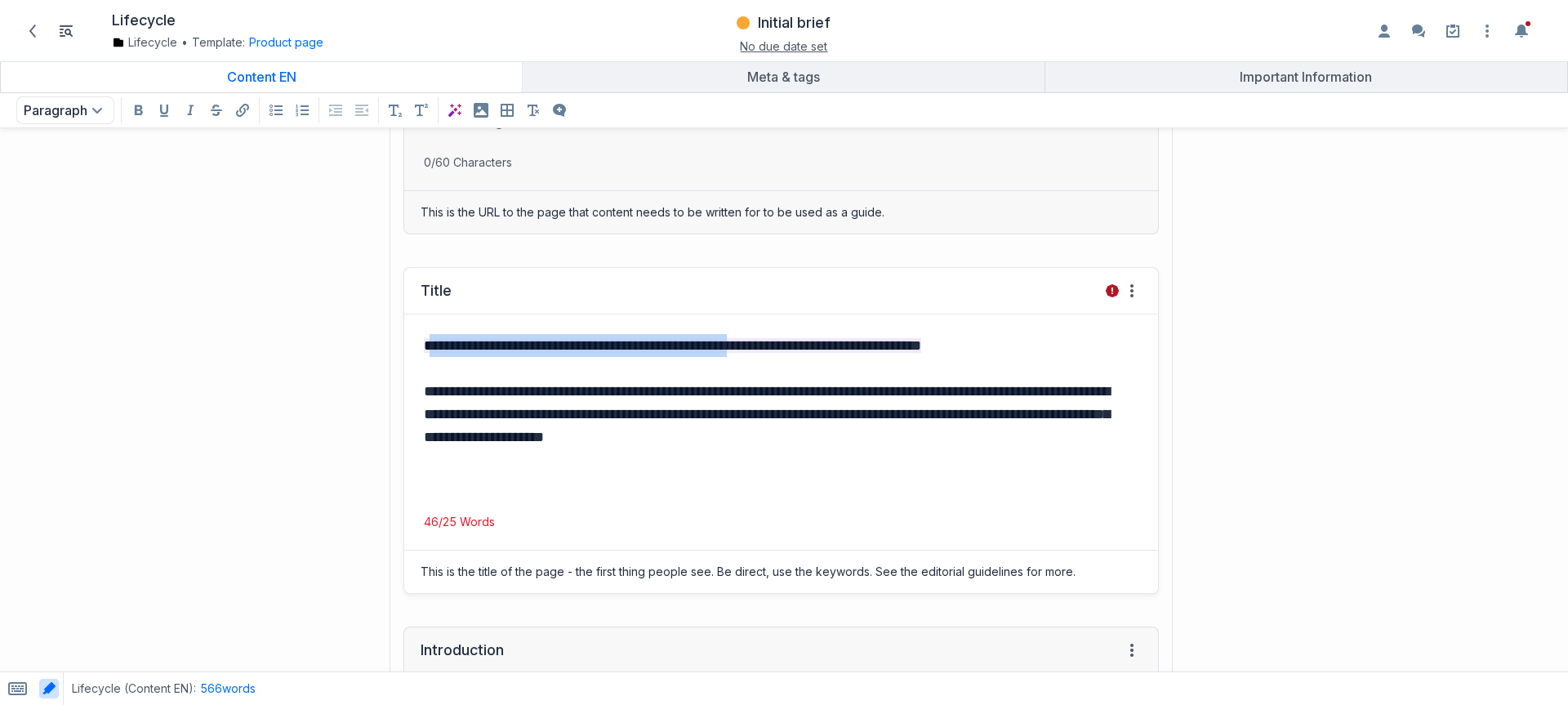
drag, startPoint x: 431, startPoint y: 344, endPoint x: 787, endPoint y: 343, distance: 356.0
click at [787, 343] on mark "**********" at bounding box center [672, 345] width 497 height 15
click at [968, 357] on div "**********" at bounding box center [781, 414] width 754 height 200
click at [854, 458] on div "**********" at bounding box center [781, 414] width 754 height 200
click at [451, 114] on div "Disabled AI format" at bounding box center [455, 110] width 26 height 26
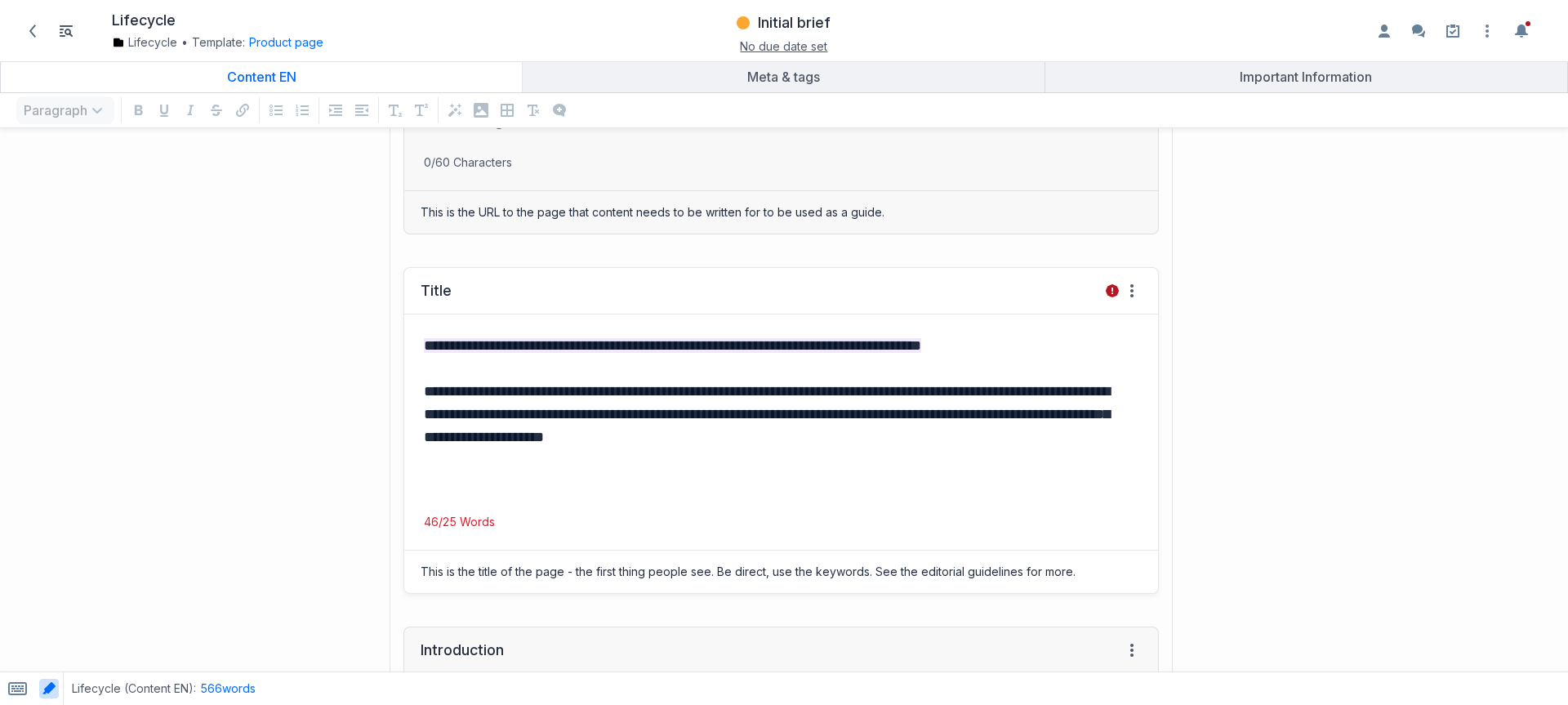
drag, startPoint x: 456, startPoint y: 476, endPoint x: 432, endPoint y: 404, distance: 75.9
click at [455, 476] on p "grid" at bounding box center [782, 482] width 715 height 23
click at [450, 104] on icon "AI format" at bounding box center [455, 110] width 13 height 13
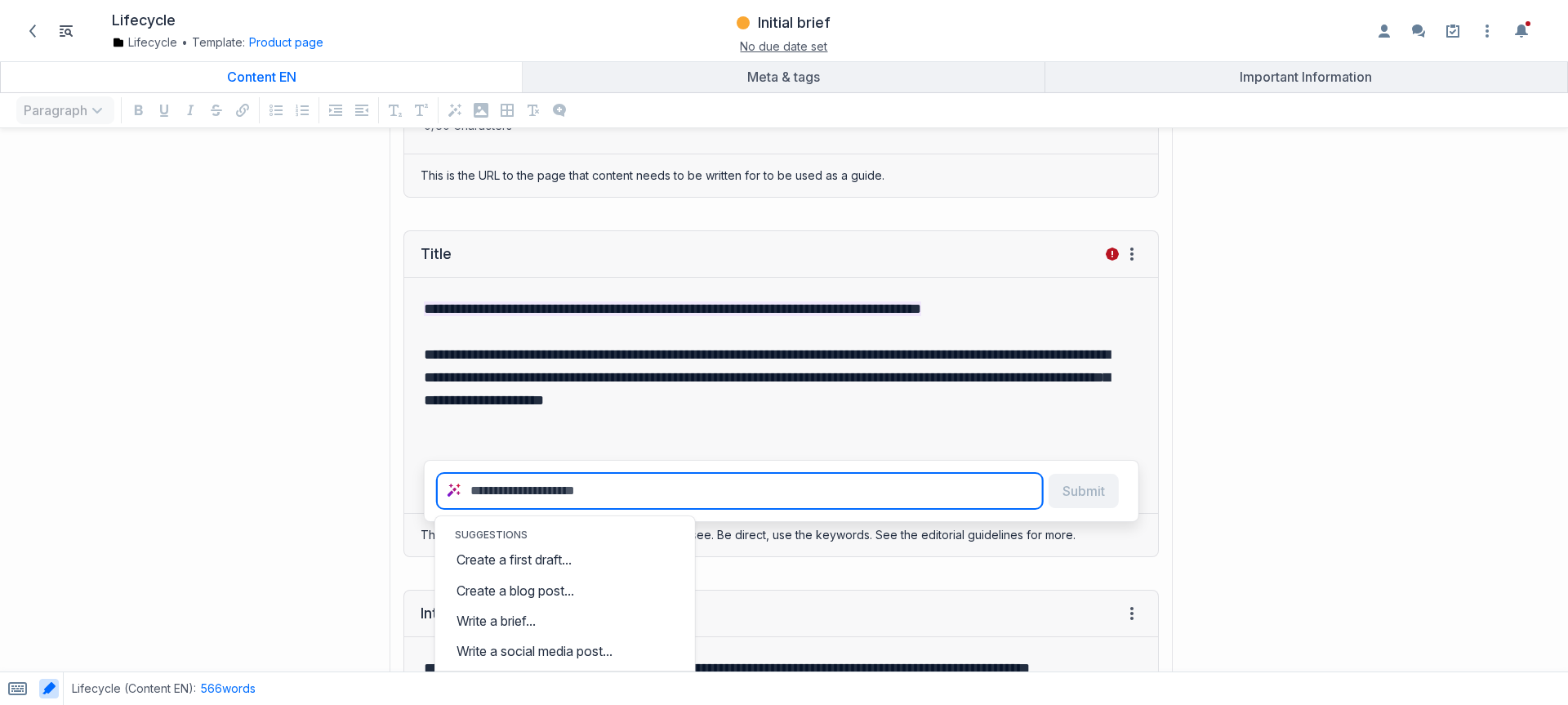
scroll to position [267, 0]
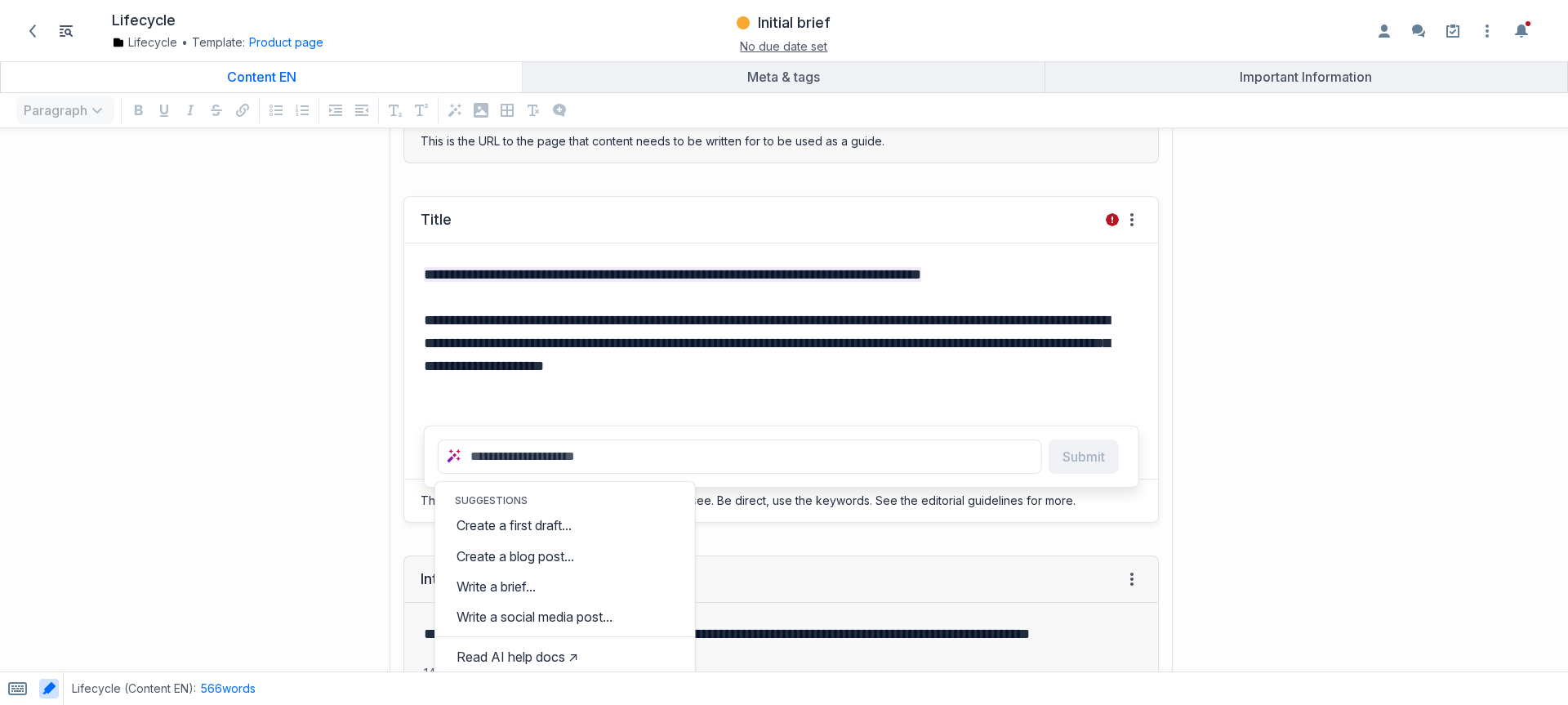
click at [778, 401] on p "grid" at bounding box center [782, 412] width 715 height 23
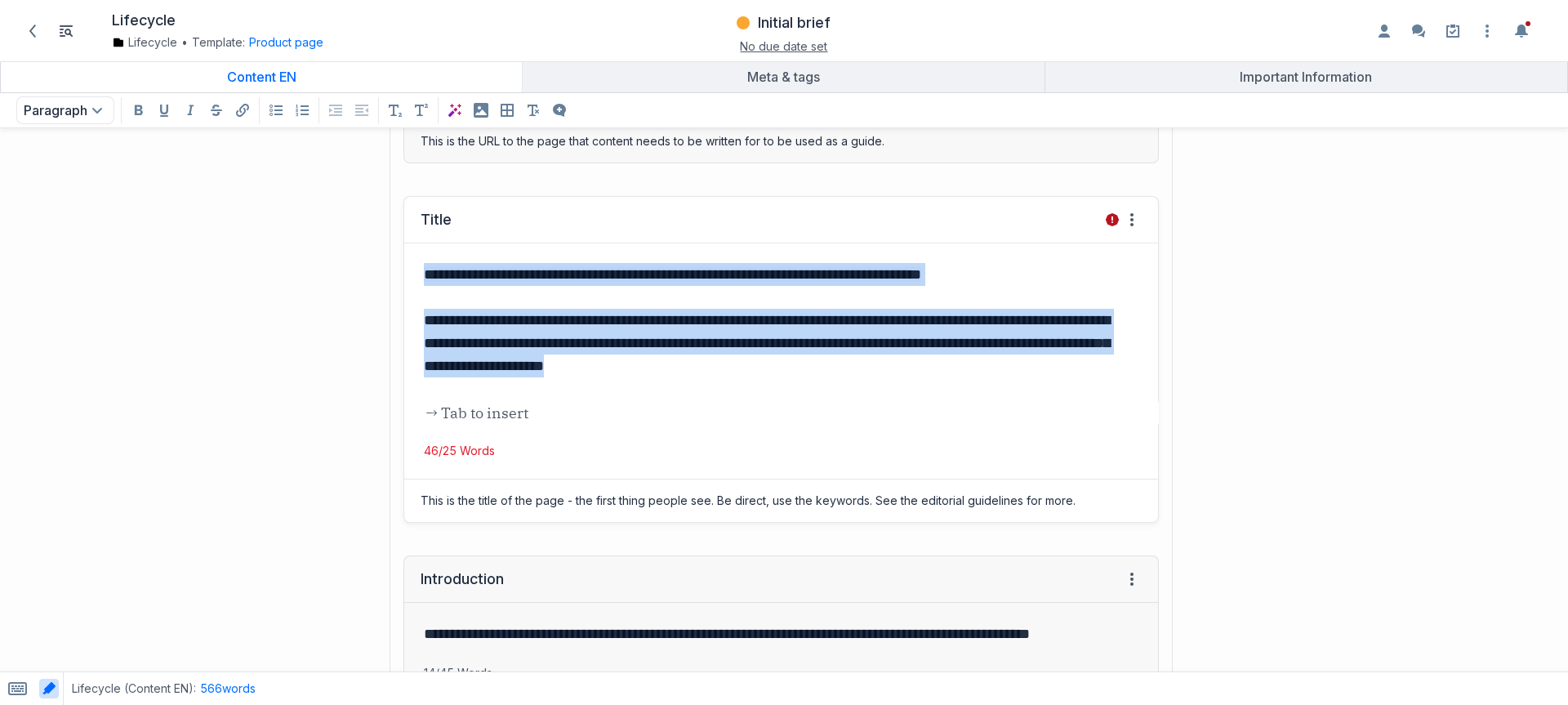
drag, startPoint x: 816, startPoint y: 371, endPoint x: 371, endPoint y: 265, distance: 457.5
click at [371, 265] on div "**********" at bounding box center [588, 359] width 1160 height 359
click at [373, 247] on icon "AI Assist on selected text" at bounding box center [376, 247] width 13 height 13
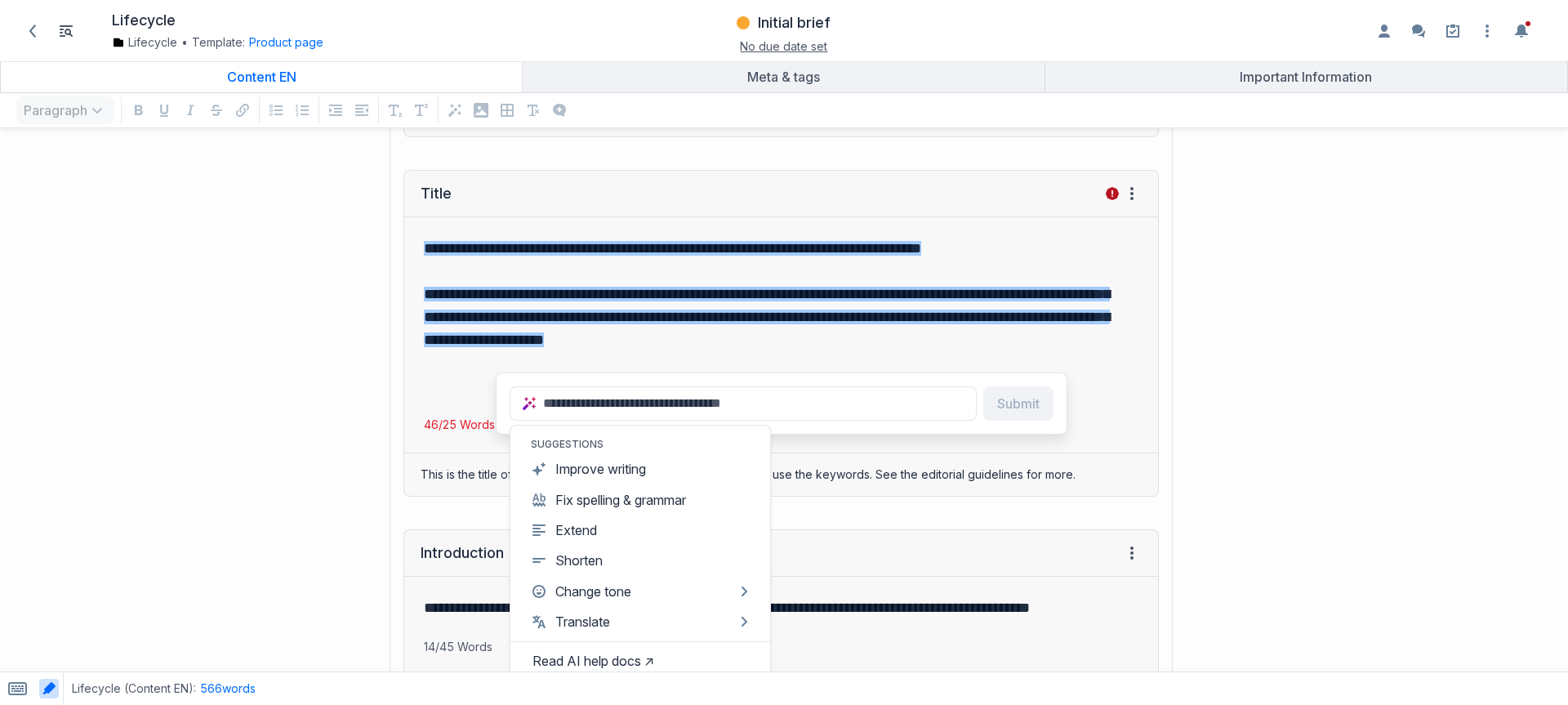
scroll to position [295, 0]
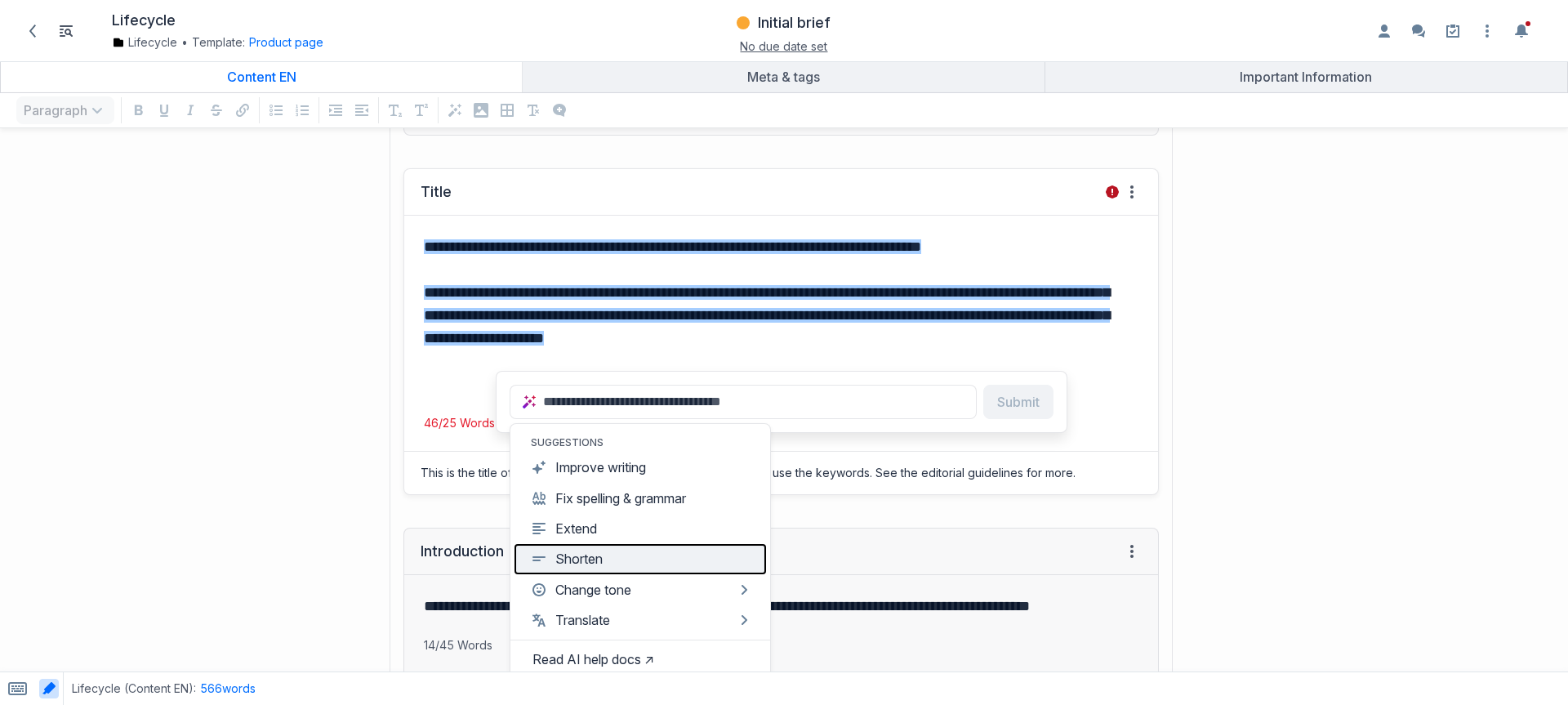
click at [599, 558] on button "Shorten" at bounding box center [640, 559] width 251 height 30
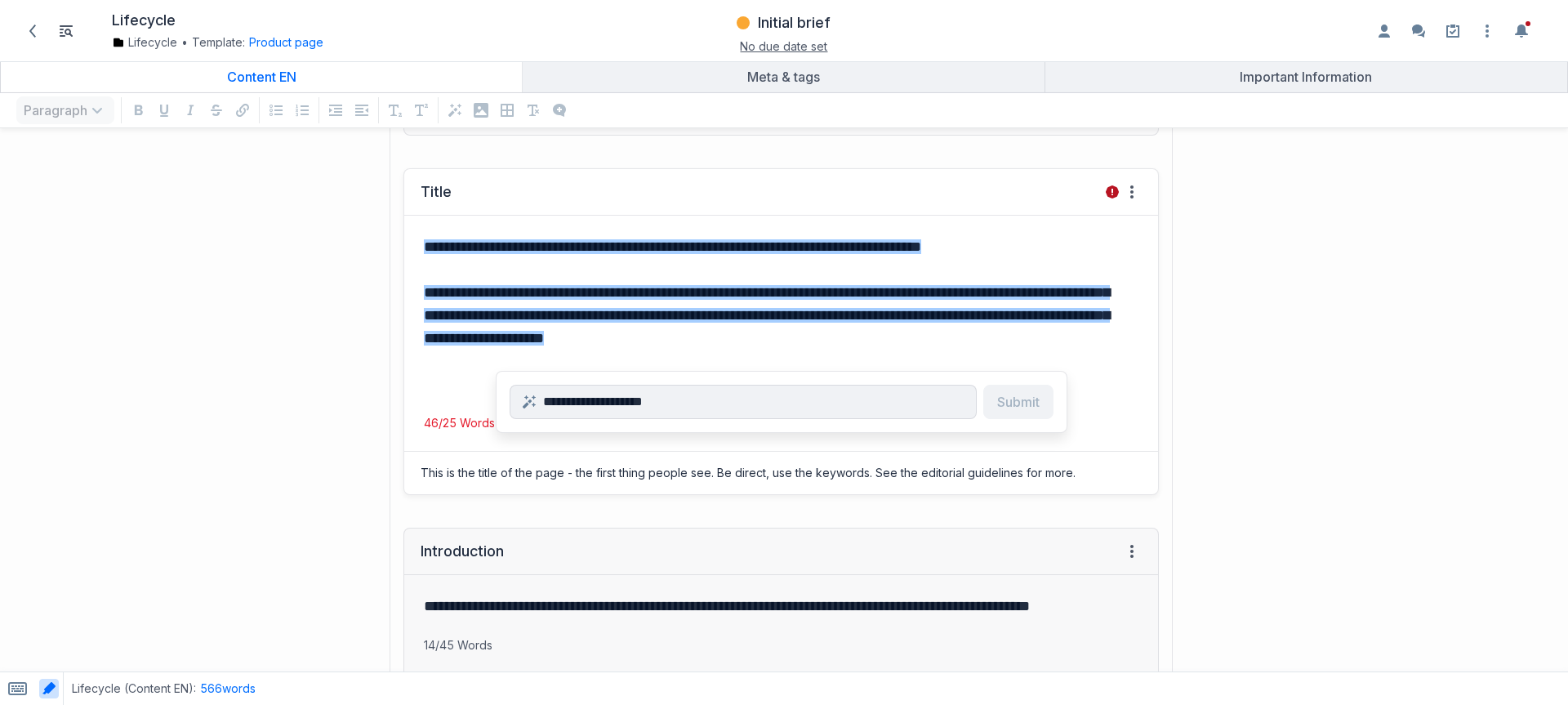
type input "**********"
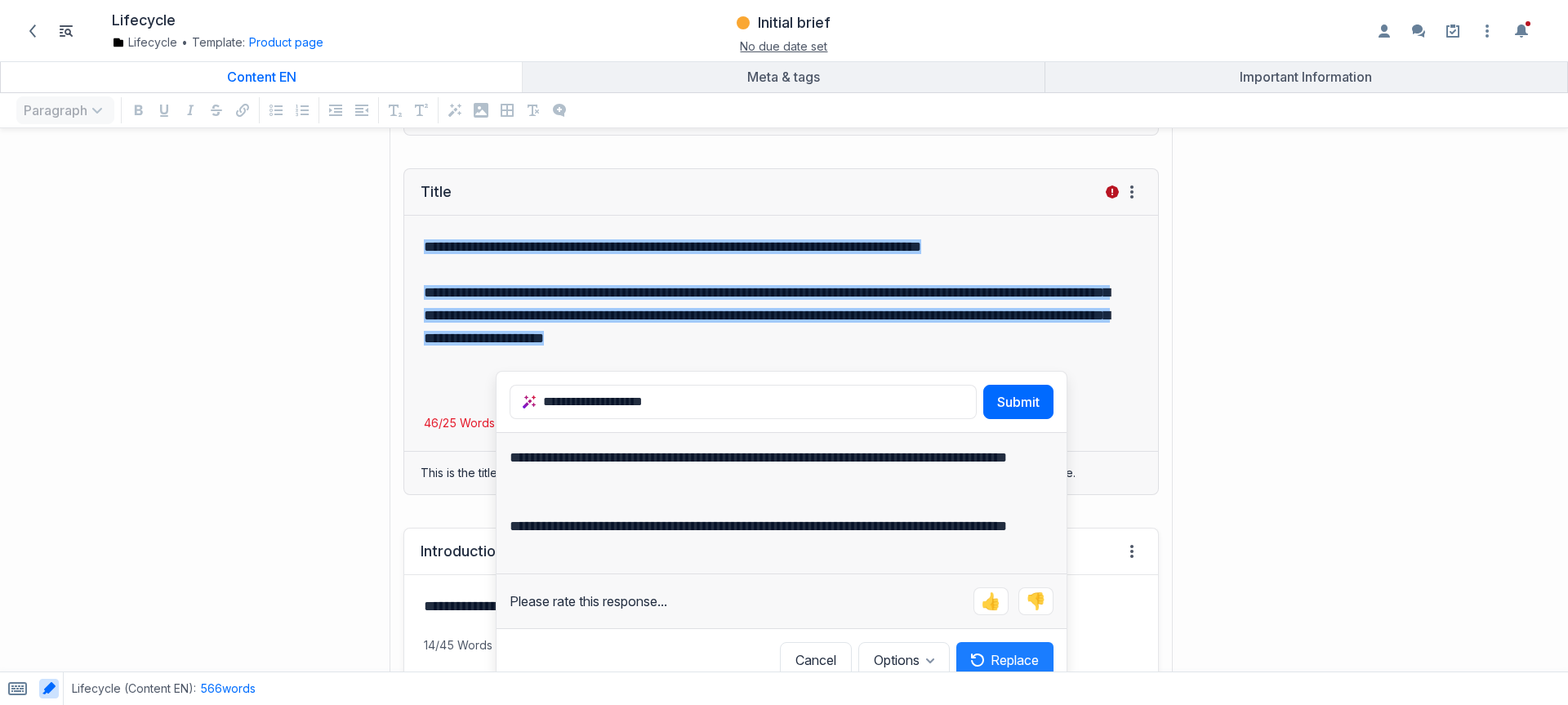
click at [998, 652] on button "Replace" at bounding box center [1005, 660] width 97 height 36
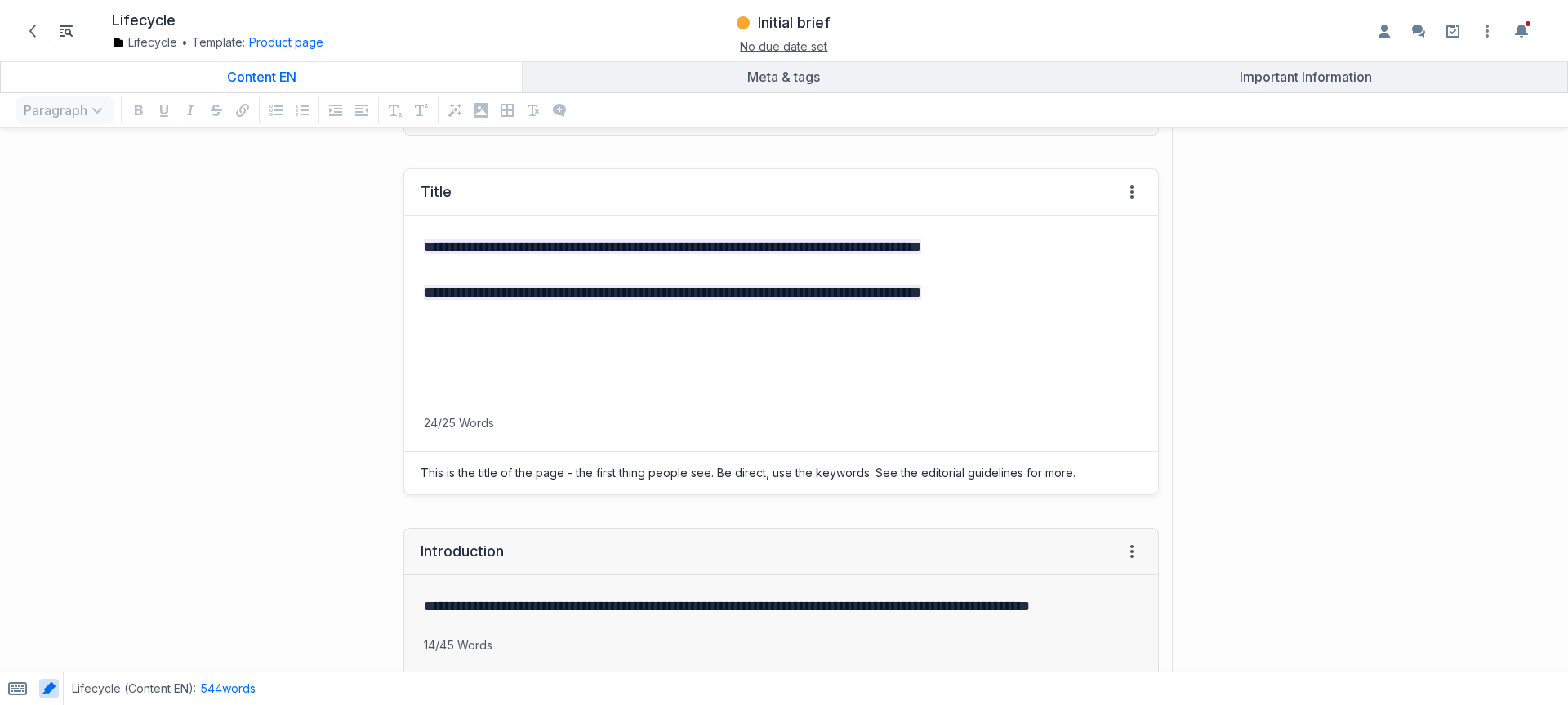
click at [650, 345] on p "grid" at bounding box center [782, 339] width 715 height 23
click at [533, 298] on mark "**********" at bounding box center [672, 293] width 497 height 15
click at [789, 22] on span "Initial brief" at bounding box center [794, 23] width 72 height 20
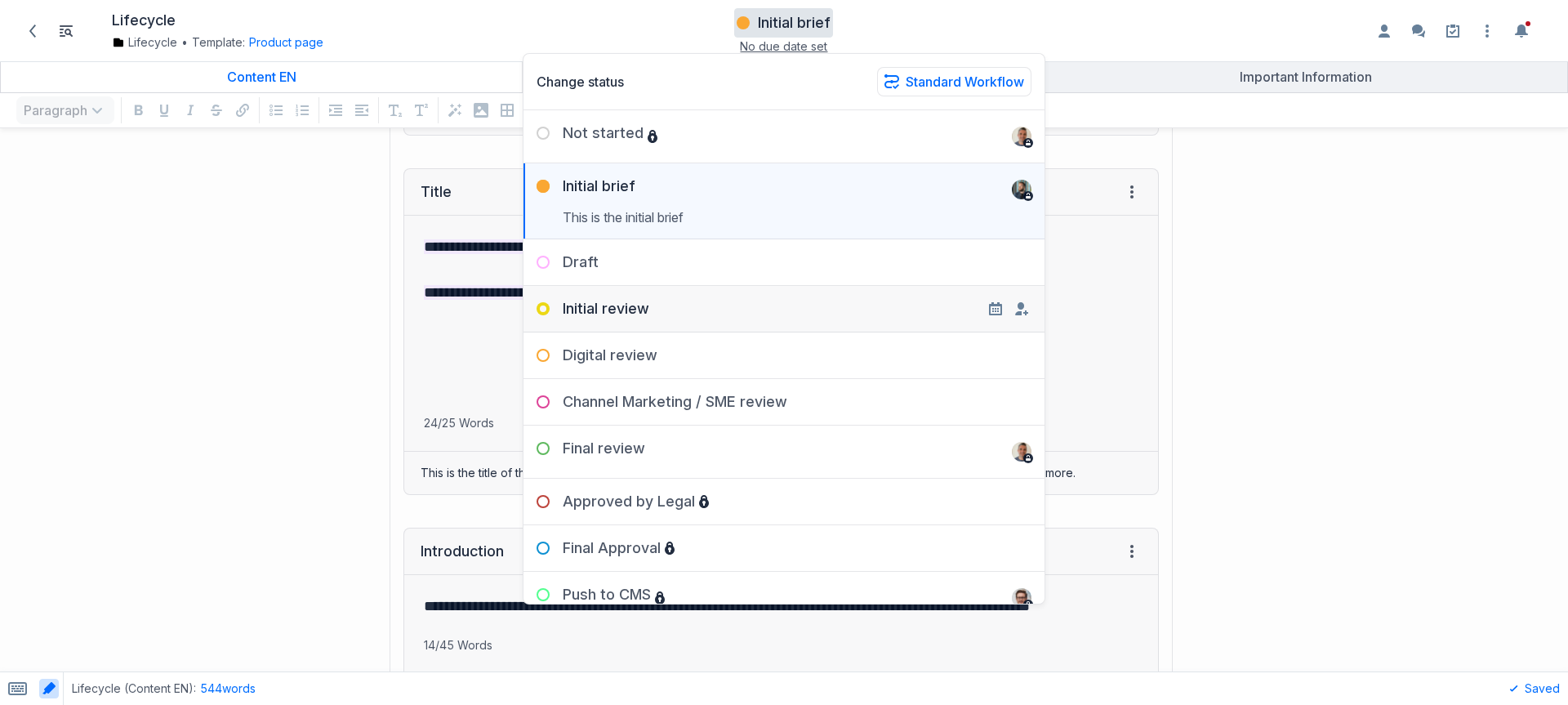
click at [650, 305] on div "Initial review" at bounding box center [784, 302] width 521 height 33
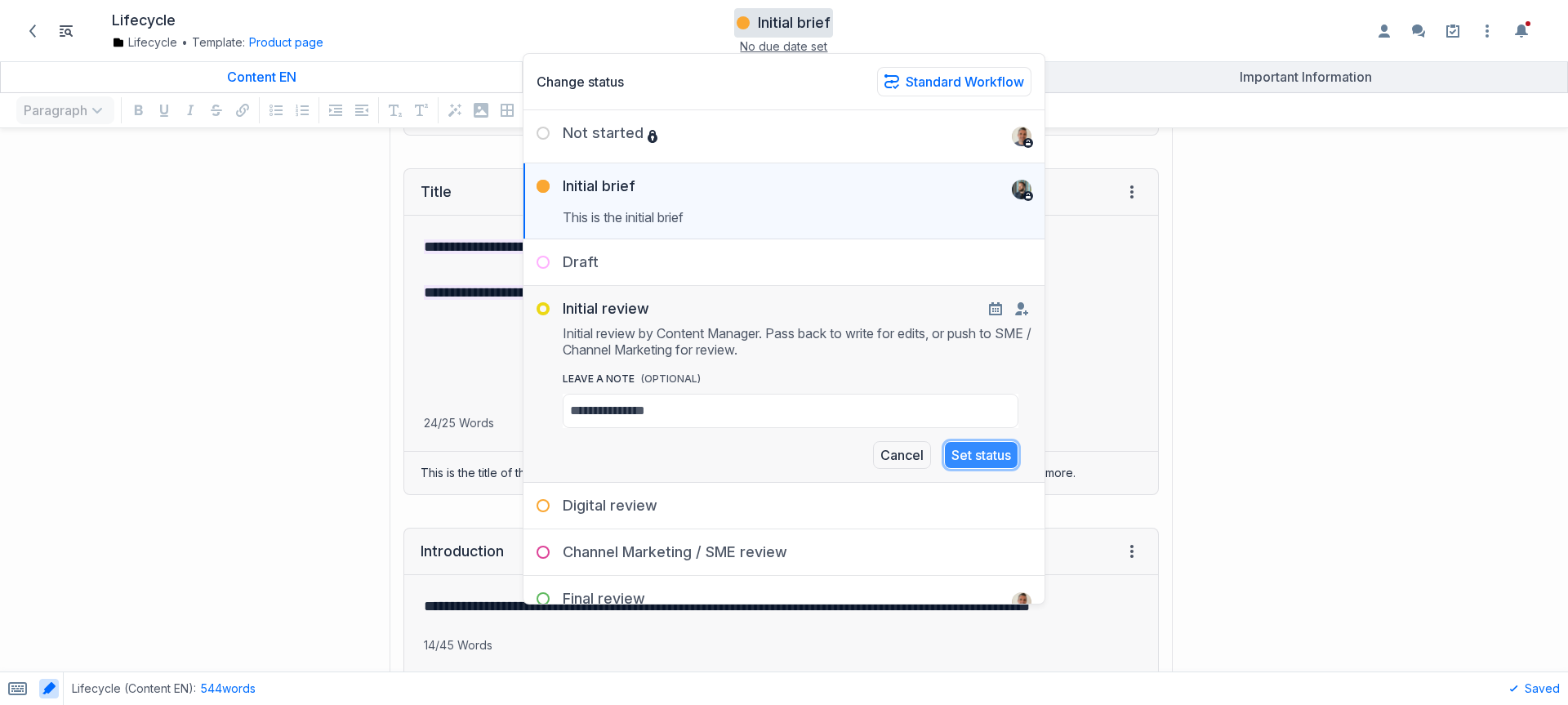
click at [971, 461] on button "Set status" at bounding box center [981, 455] width 74 height 28
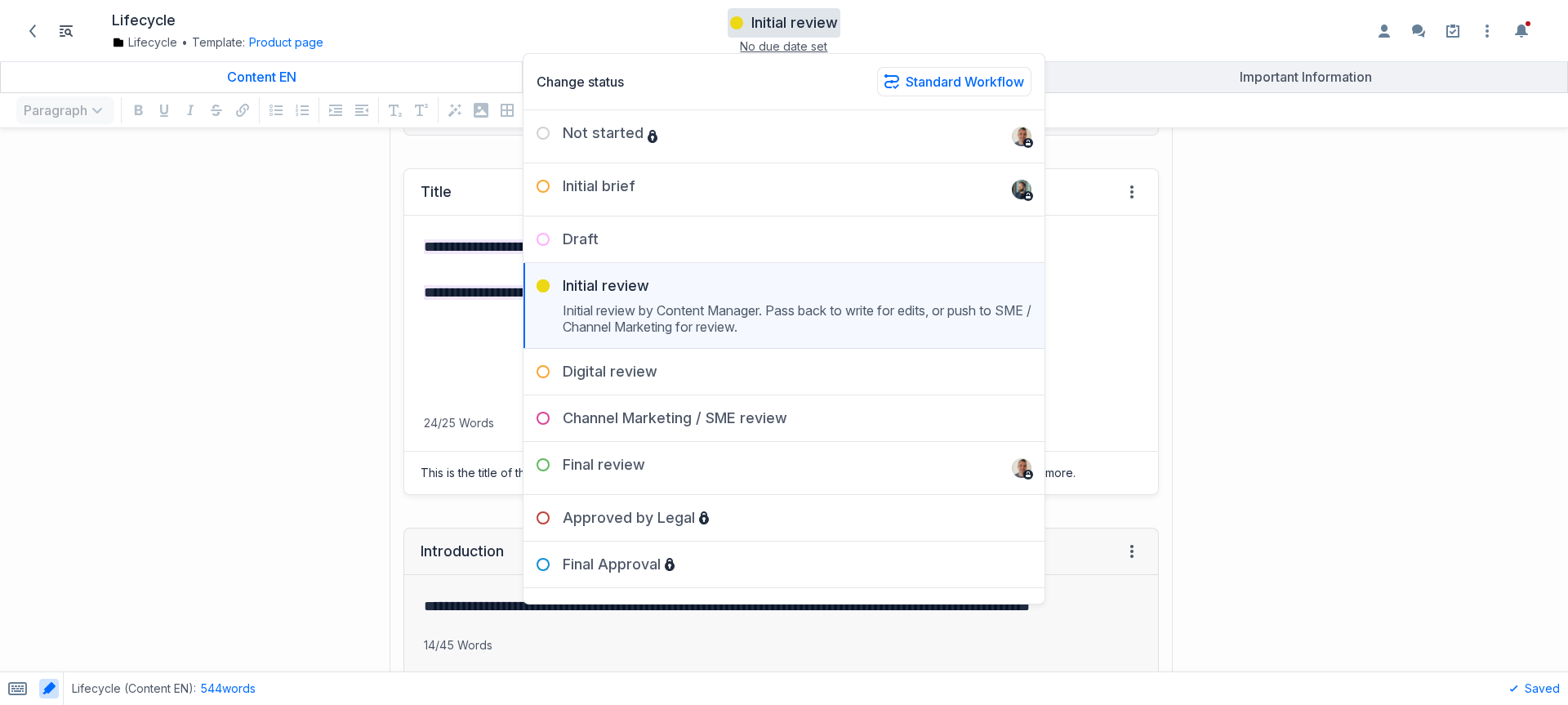
click at [1089, 418] on p "24/25 Words" at bounding box center [781, 423] width 754 height 16
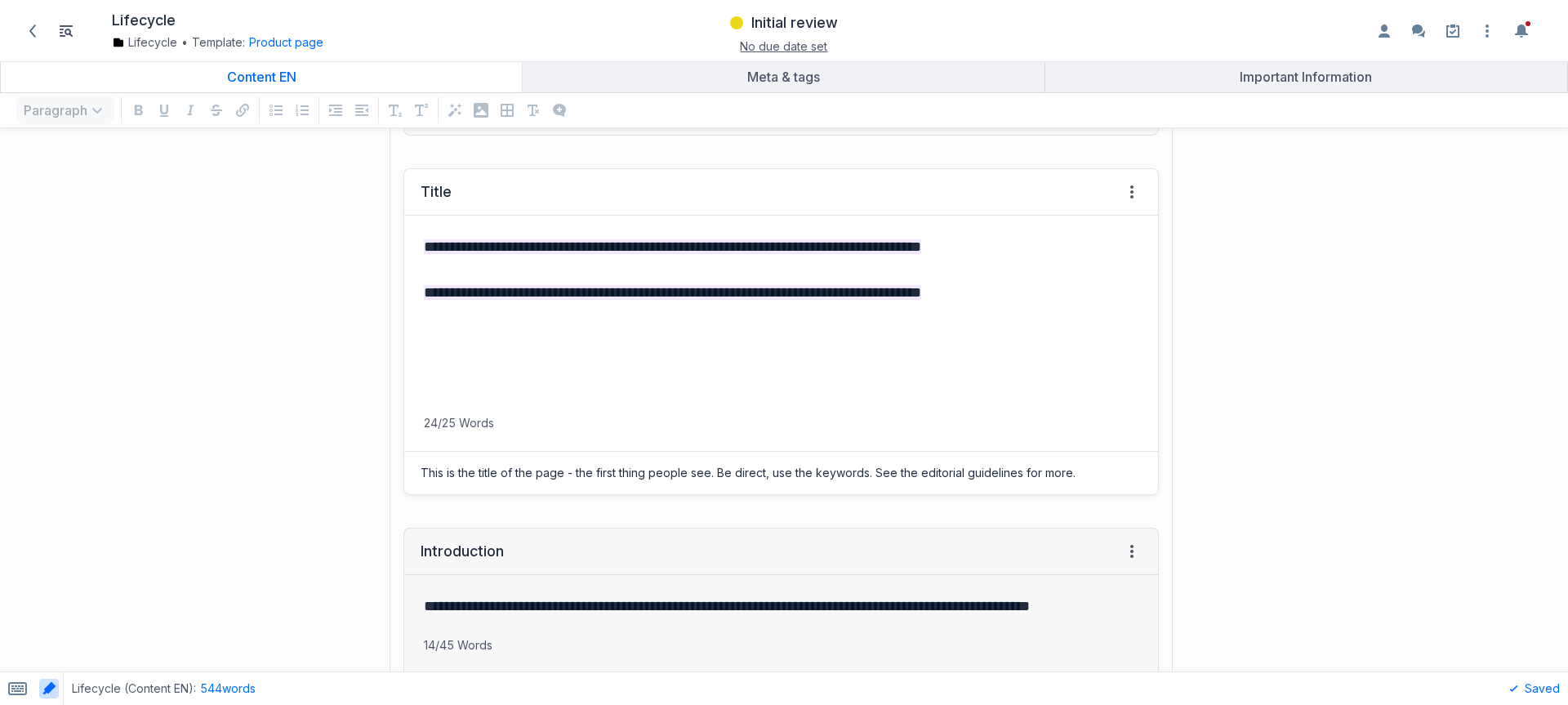
drag, startPoint x: 463, startPoint y: 374, endPoint x: 462, endPoint y: 340, distance: 34.0
click at [464, 373] on p "grid" at bounding box center [782, 384] width 715 height 23
click at [800, 24] on span "Initial review" at bounding box center [794, 23] width 86 height 20
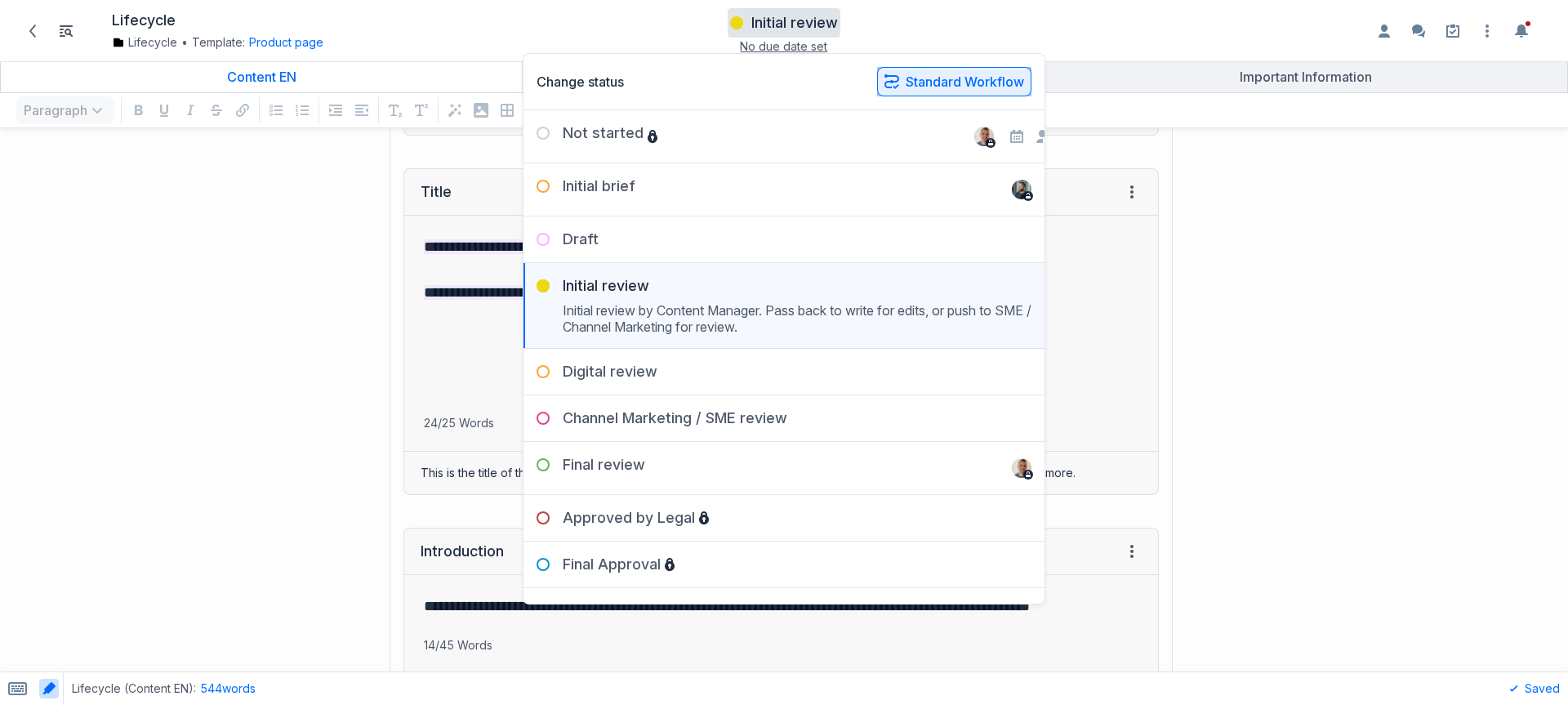
click at [925, 82] on button "Standard Workflow" at bounding box center [954, 82] width 154 height 30
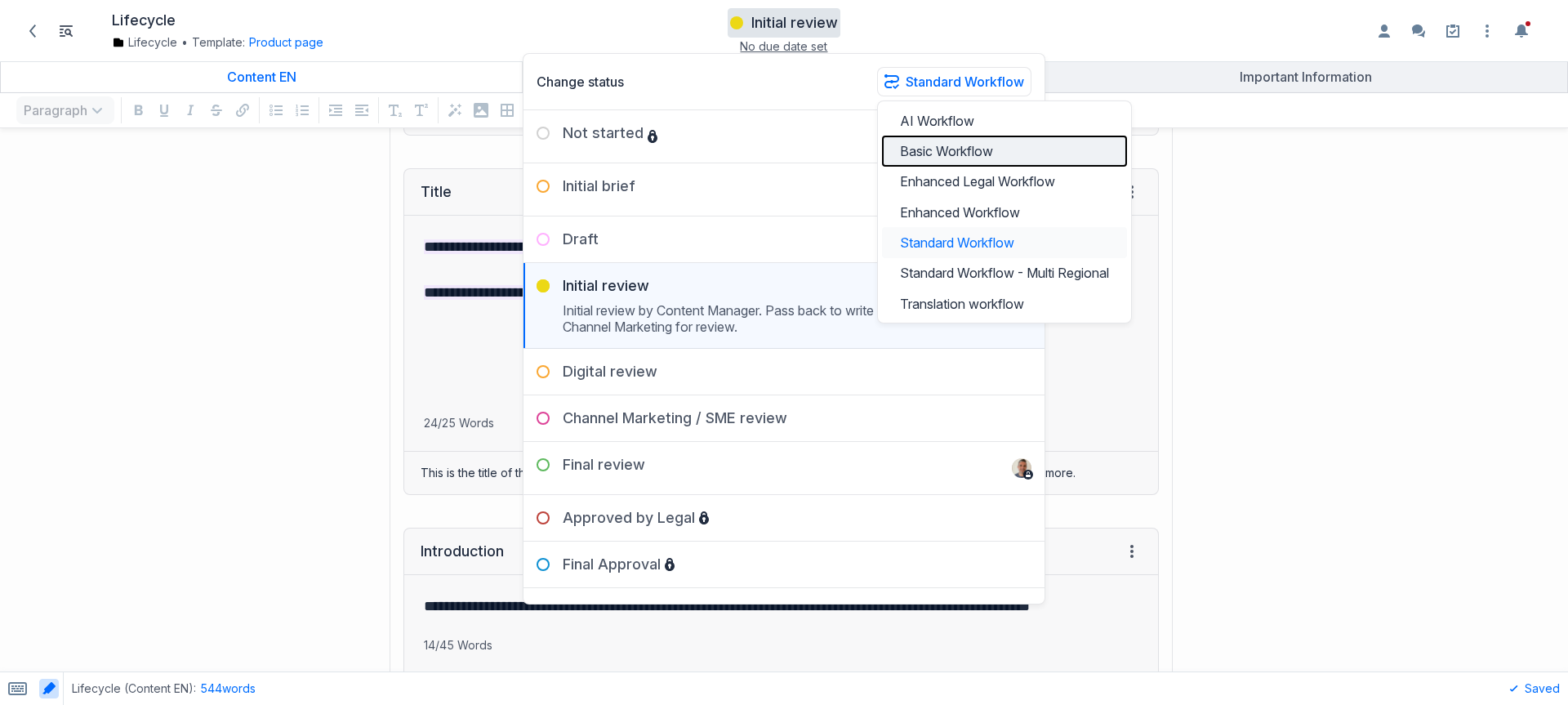
click at [940, 151] on button "Basic Workflow" at bounding box center [1004, 150] width 245 height 30
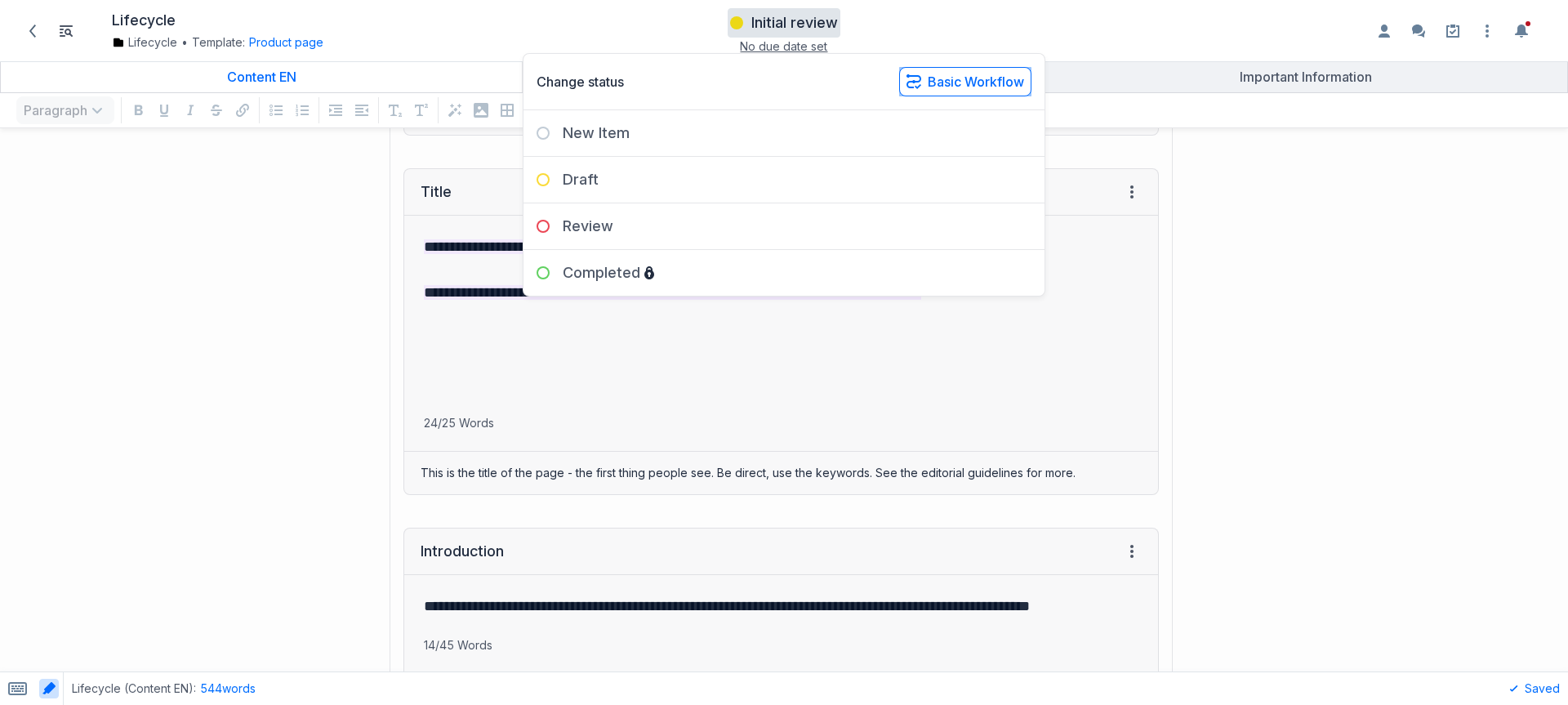
drag, startPoint x: 985, startPoint y: 81, endPoint x: 975, endPoint y: 100, distance: 21.5
click at [987, 83] on button "Basic Workflow" at bounding box center [965, 82] width 132 height 30
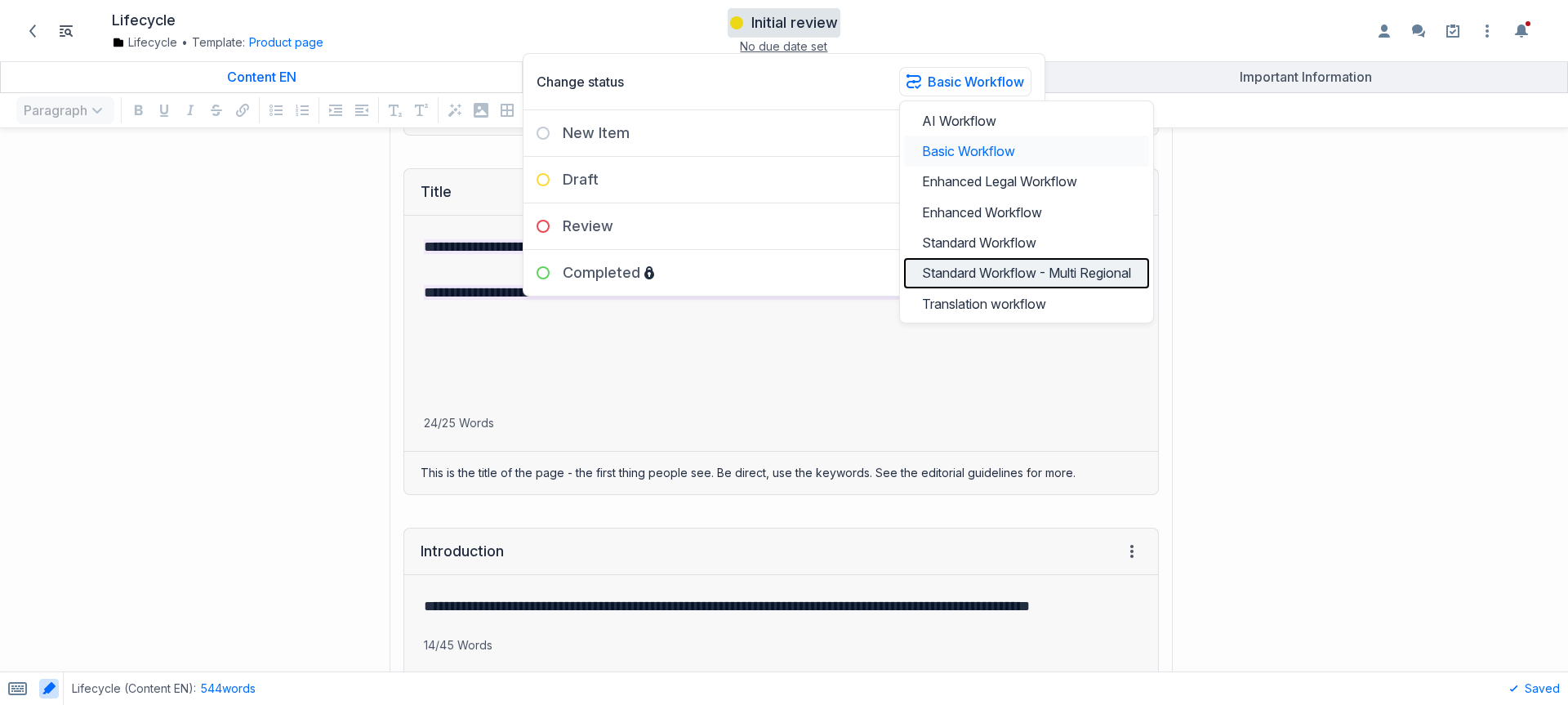
click at [1039, 270] on button "Standard Workflow - Multi Regional" at bounding box center [1026, 273] width 245 height 30
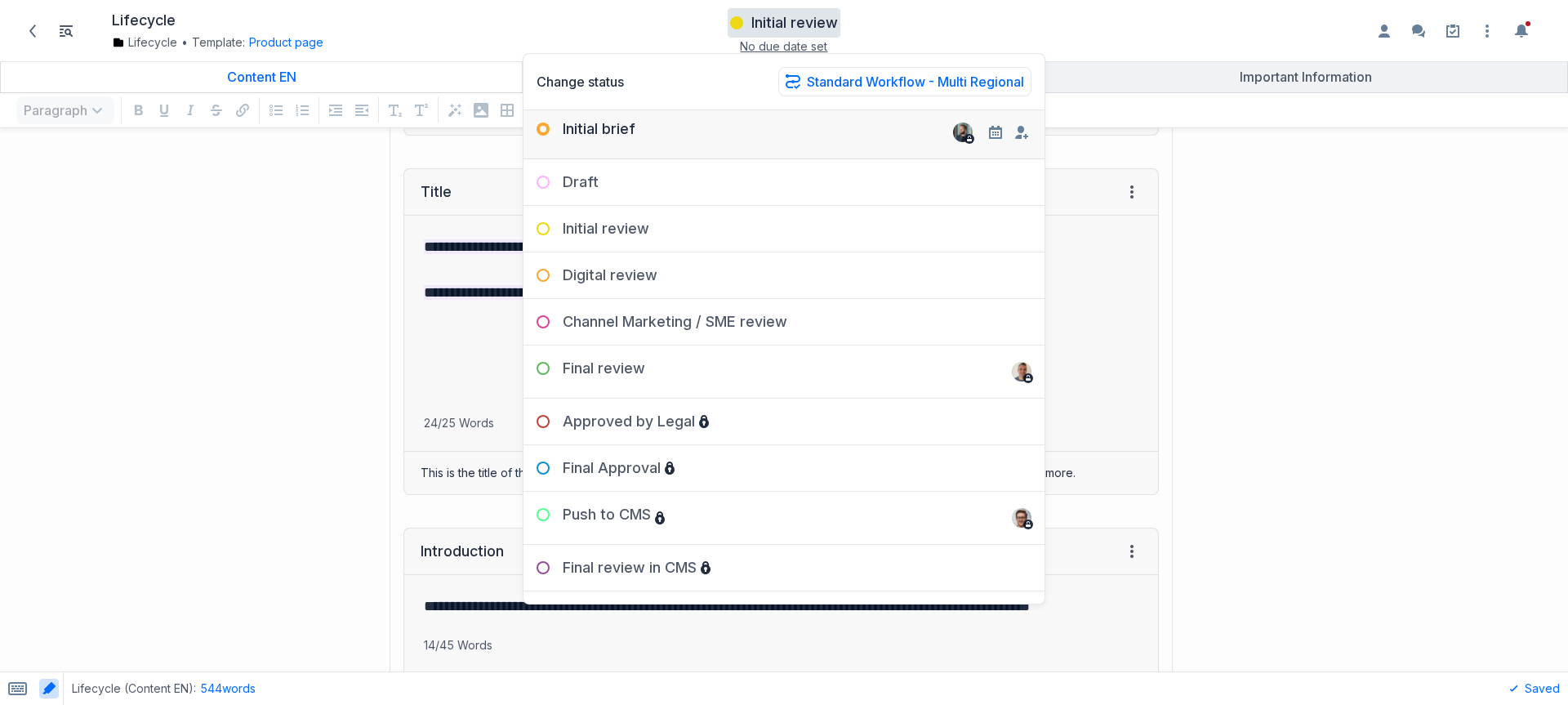
scroll to position [137, 0]
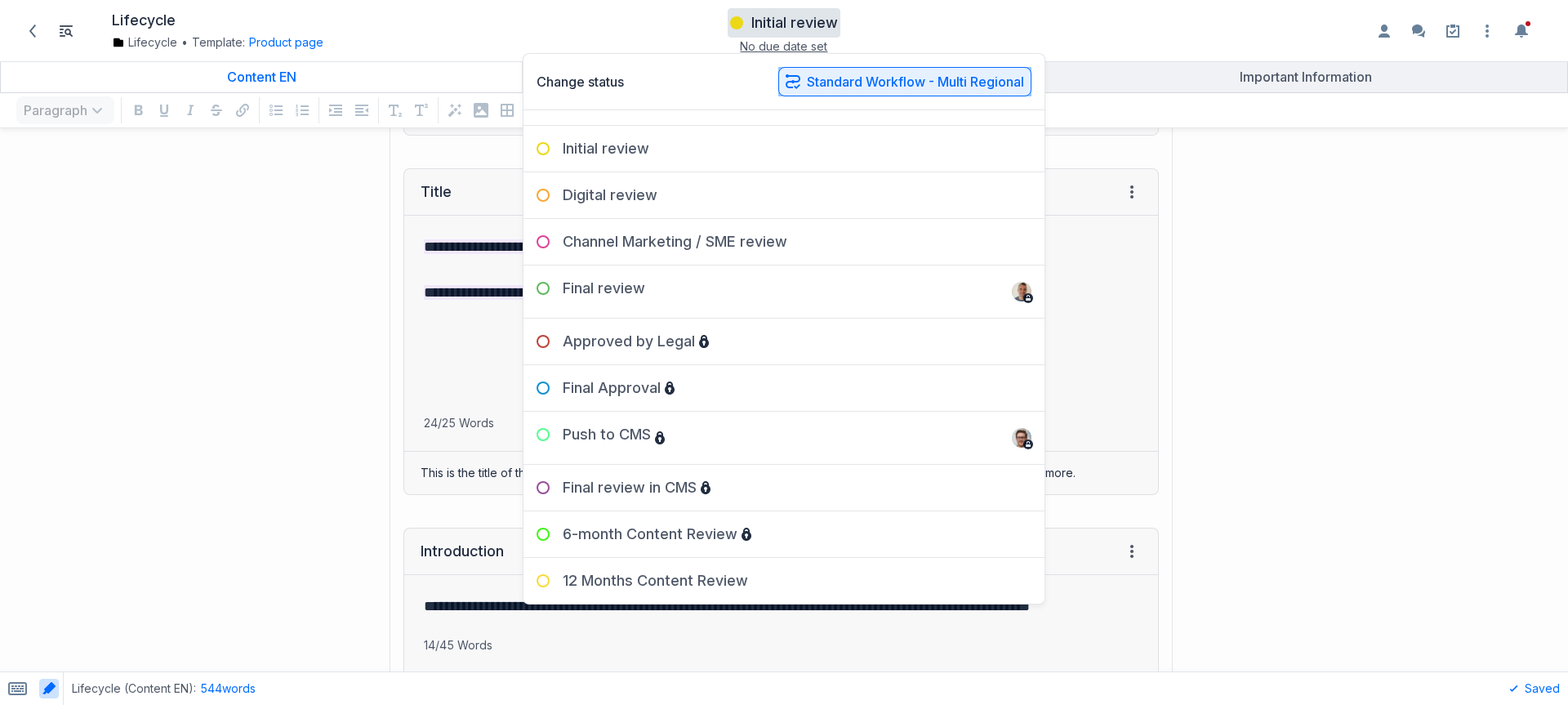
click at [947, 85] on button "Standard Workflow - Multi Regional" at bounding box center [905, 82] width 253 height 30
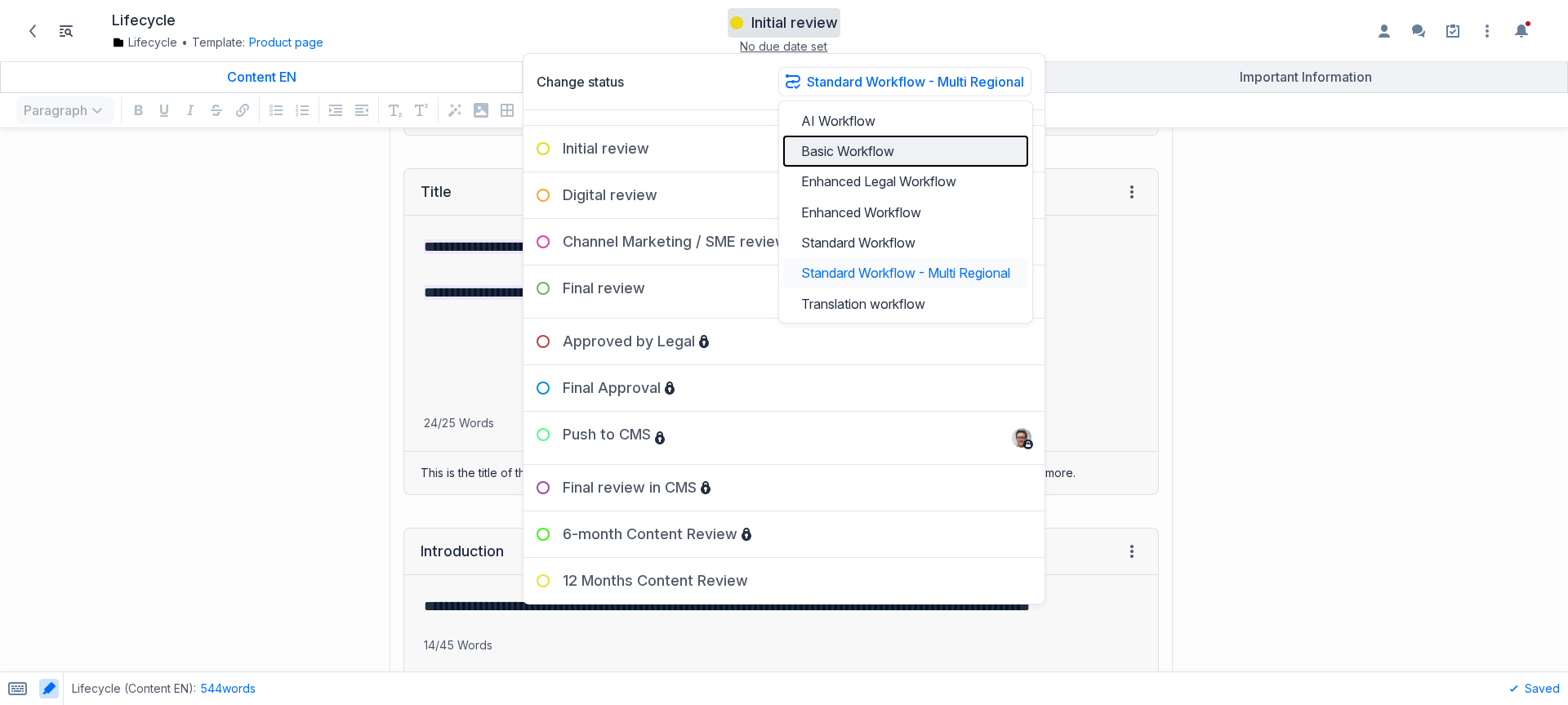
click at [921, 144] on button "Basic Workflow" at bounding box center [906, 150] width 245 height 30
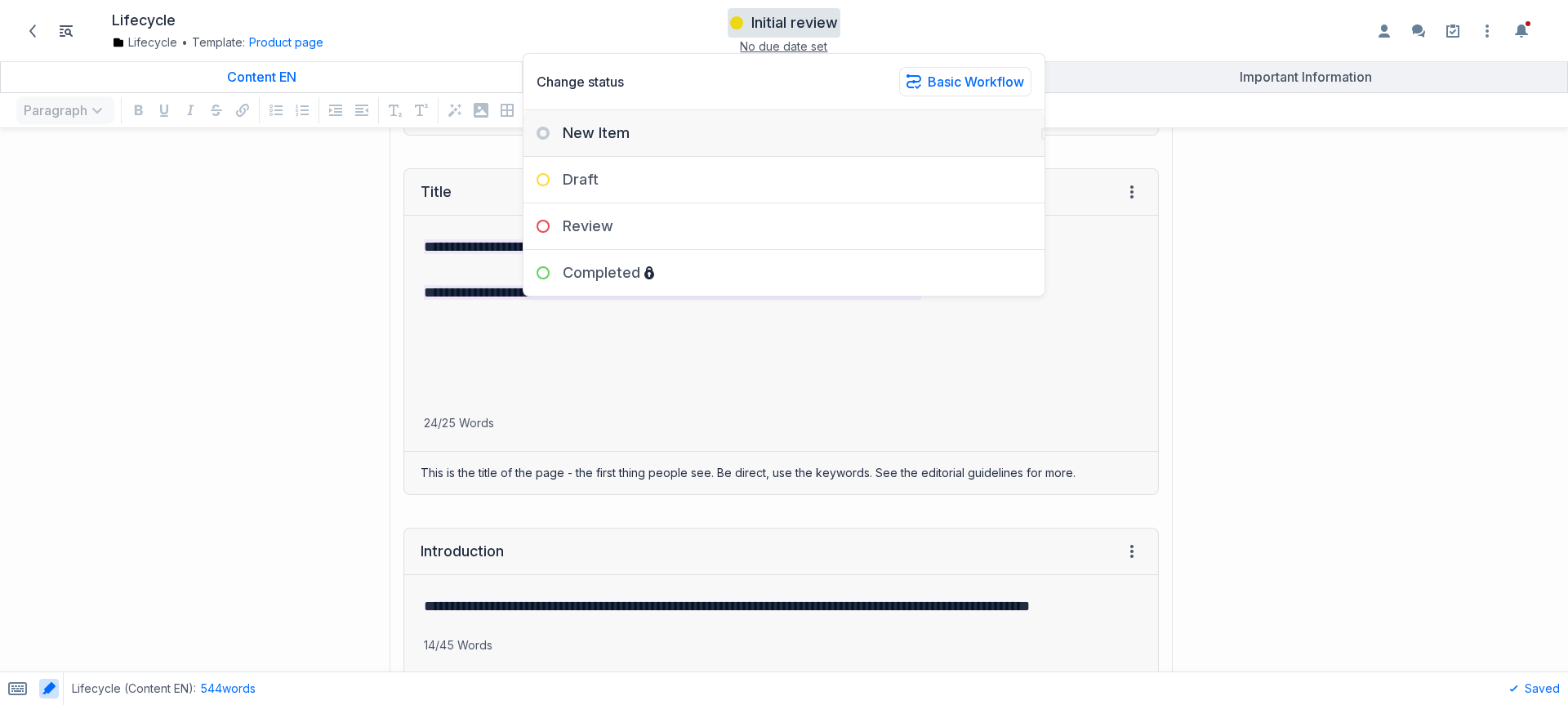
scroll to position [0, 0]
click at [633, 187] on div "Draft" at bounding box center [784, 173] width 521 height 33
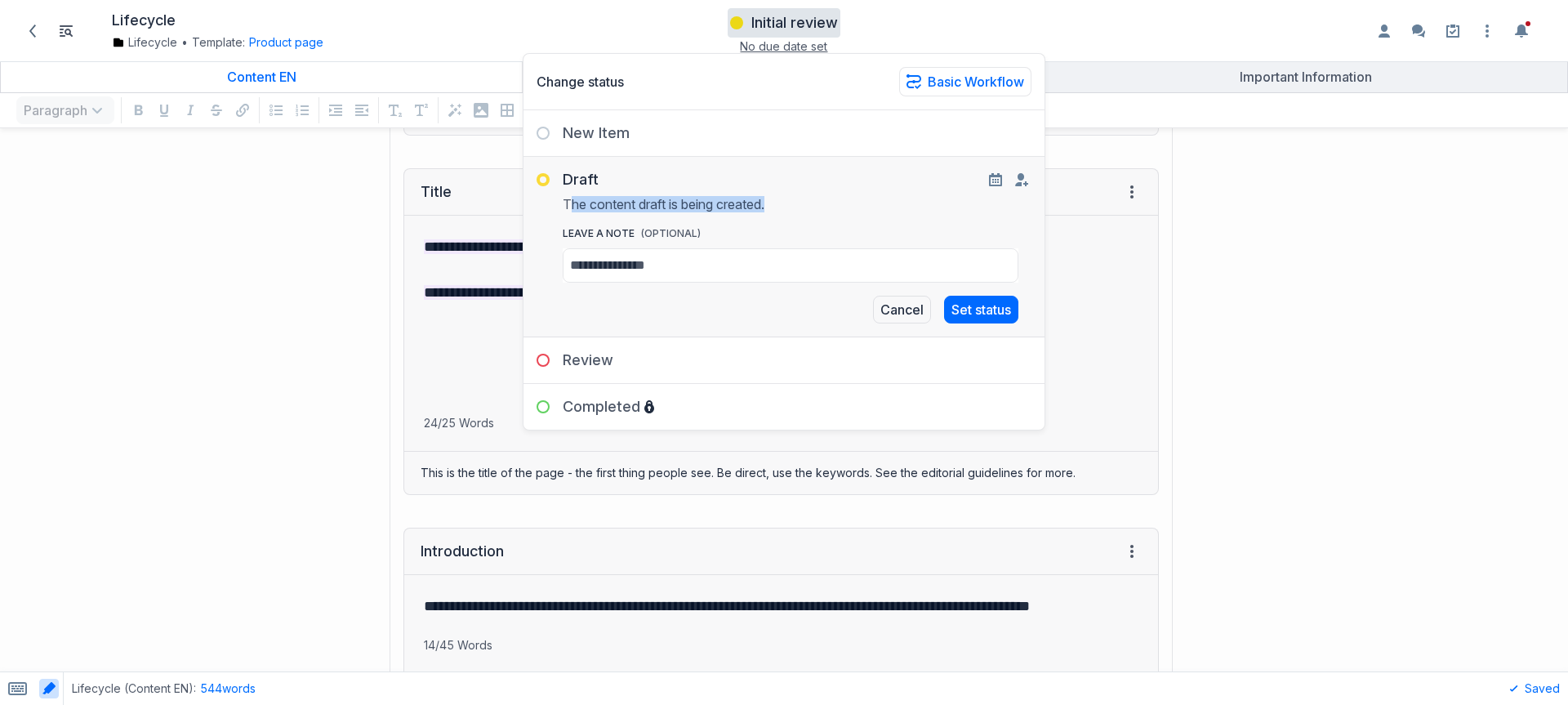
drag, startPoint x: 569, startPoint y: 205, endPoint x: 837, endPoint y: 205, distance: 268.0
click at [837, 205] on p "The content draft is being created." at bounding box center [797, 201] width 469 height 23
click at [1010, 177] on div at bounding box center [1016, 180] width 59 height 20
click at [1017, 181] on icon "button" at bounding box center [1022, 180] width 13 height 13
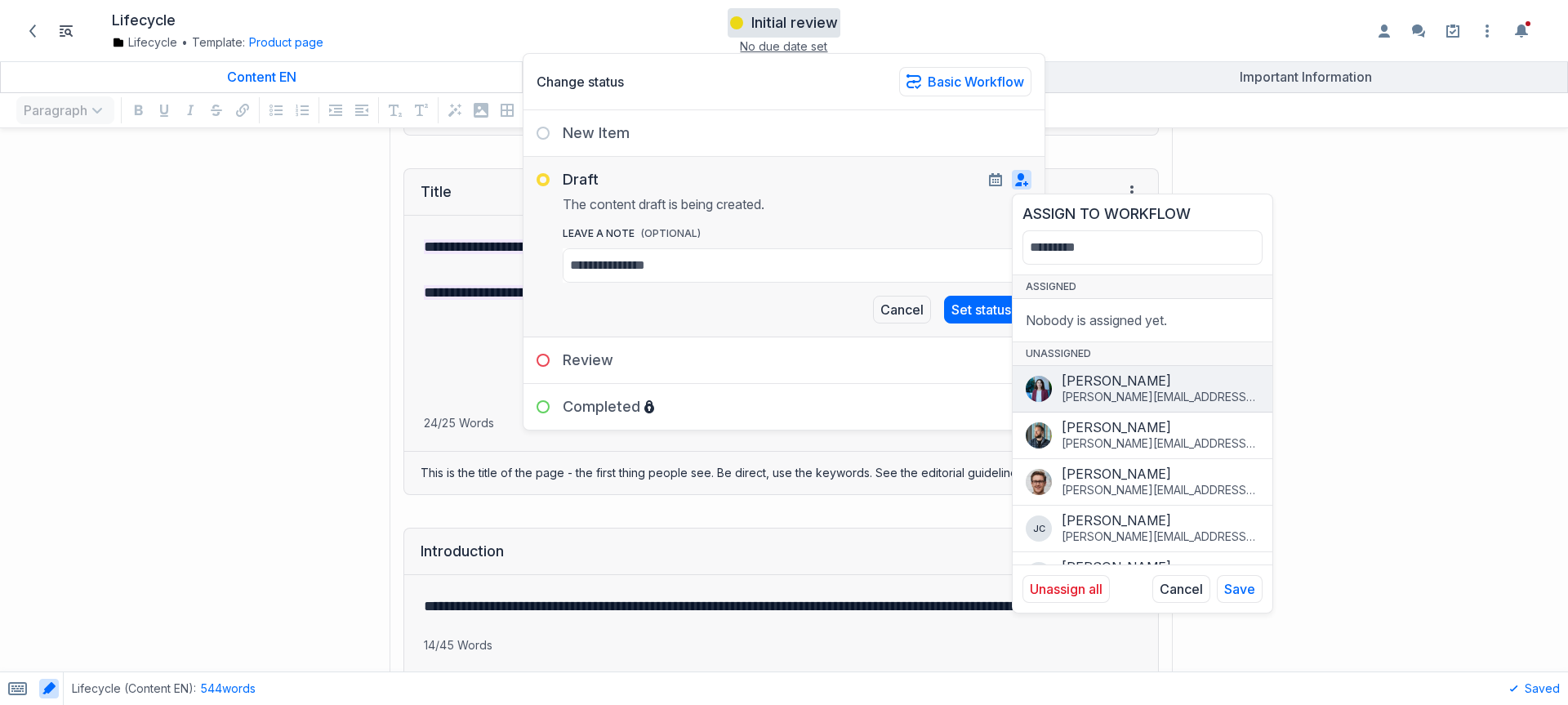
click at [1102, 394] on div "[PERSON_NAME][EMAIL_ADDRESS][PERSON_NAME][DOMAIN_NAME]" at bounding box center [1160, 397] width 198 height 16
click at [1252, 590] on button "Save" at bounding box center [1240, 589] width 46 height 28
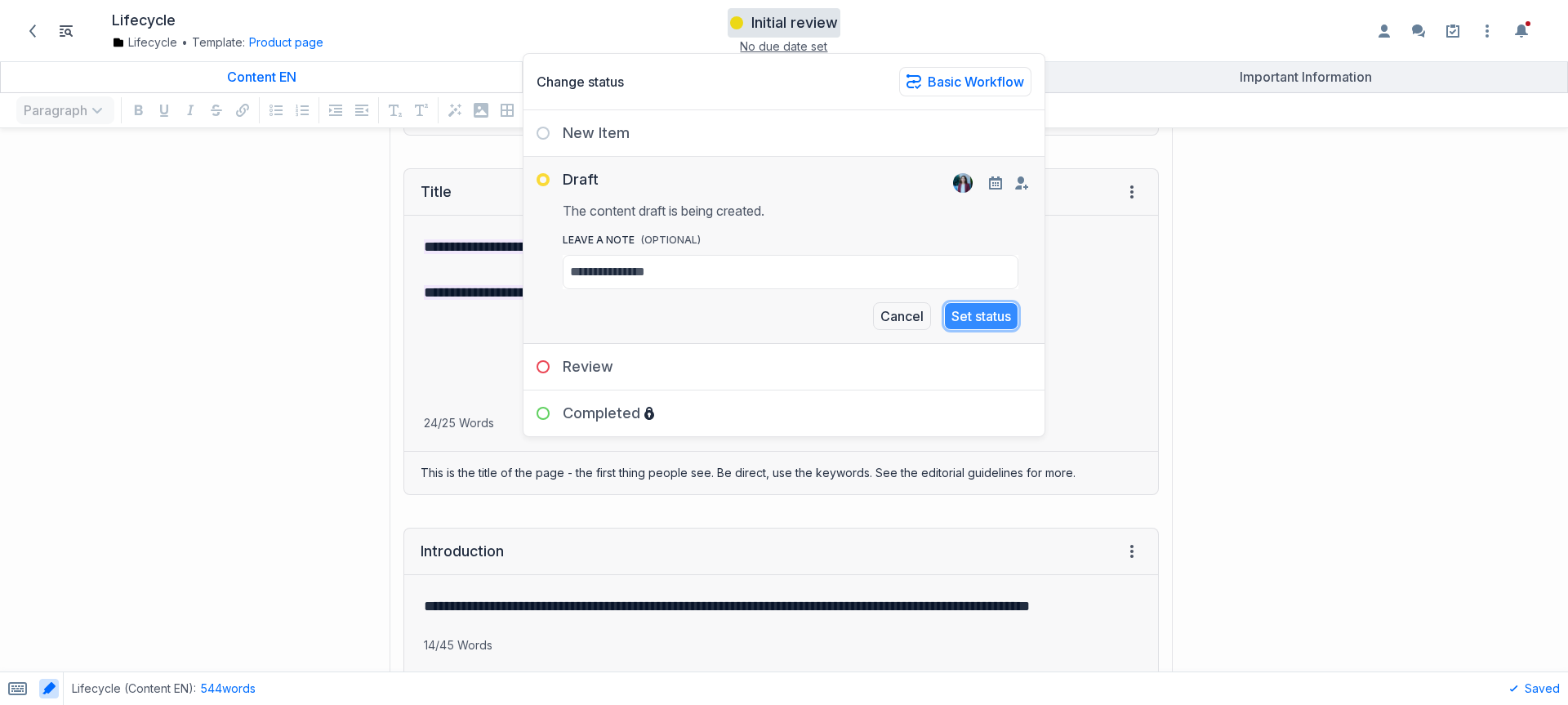
click at [995, 320] on button "Set status" at bounding box center [981, 316] width 74 height 28
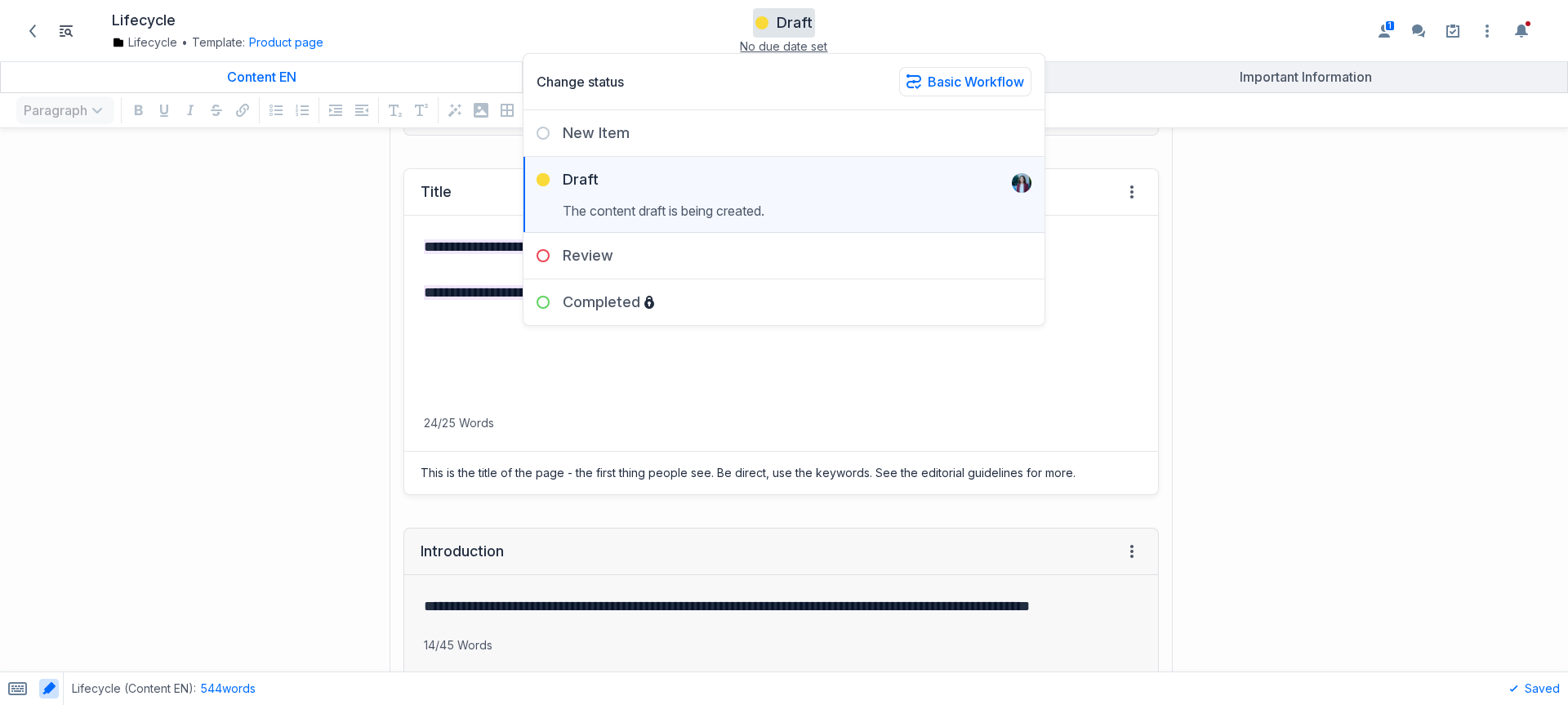
click at [950, 385] on p "grid" at bounding box center [782, 384] width 715 height 23
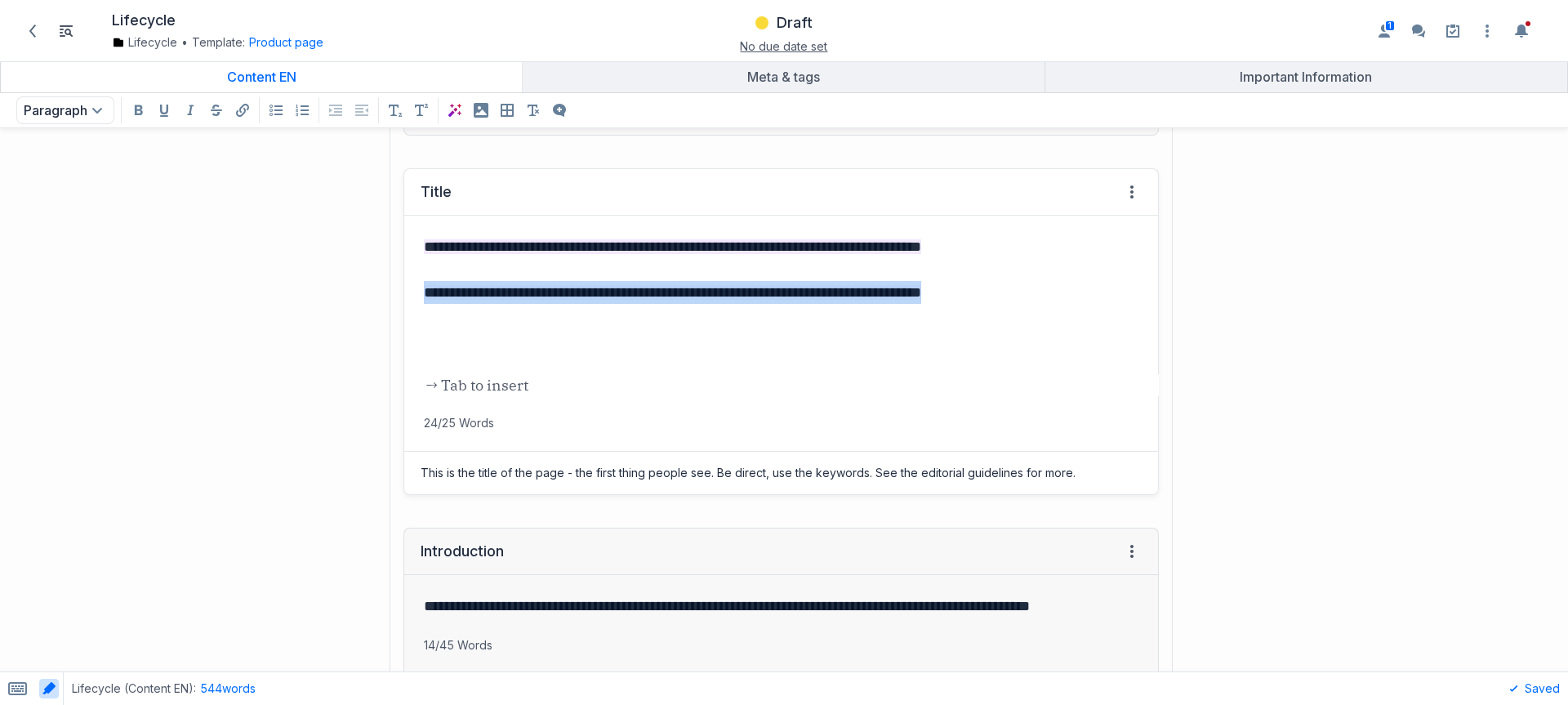
drag, startPoint x: 1037, startPoint y: 296, endPoint x: 228, endPoint y: 295, distance: 809.0
click at [228, 295] on div "**********" at bounding box center [588, 331] width 1160 height 359
click at [422, 265] on icon "Add a comment to selected text" at bounding box center [423, 265] width 13 height 13
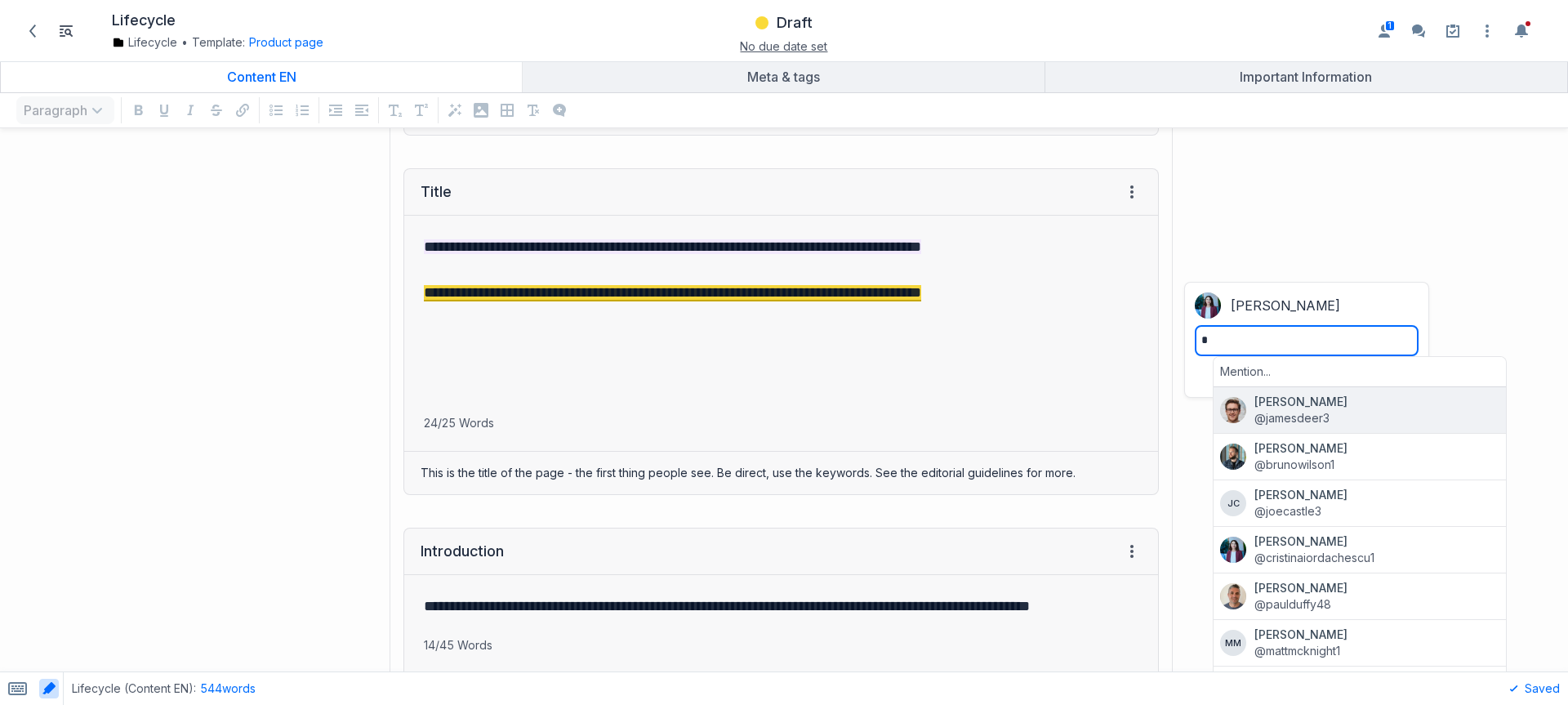
click at [1271, 417] on span "@jamesdeer3" at bounding box center [1377, 418] width 245 height 16
type textarea "**********"
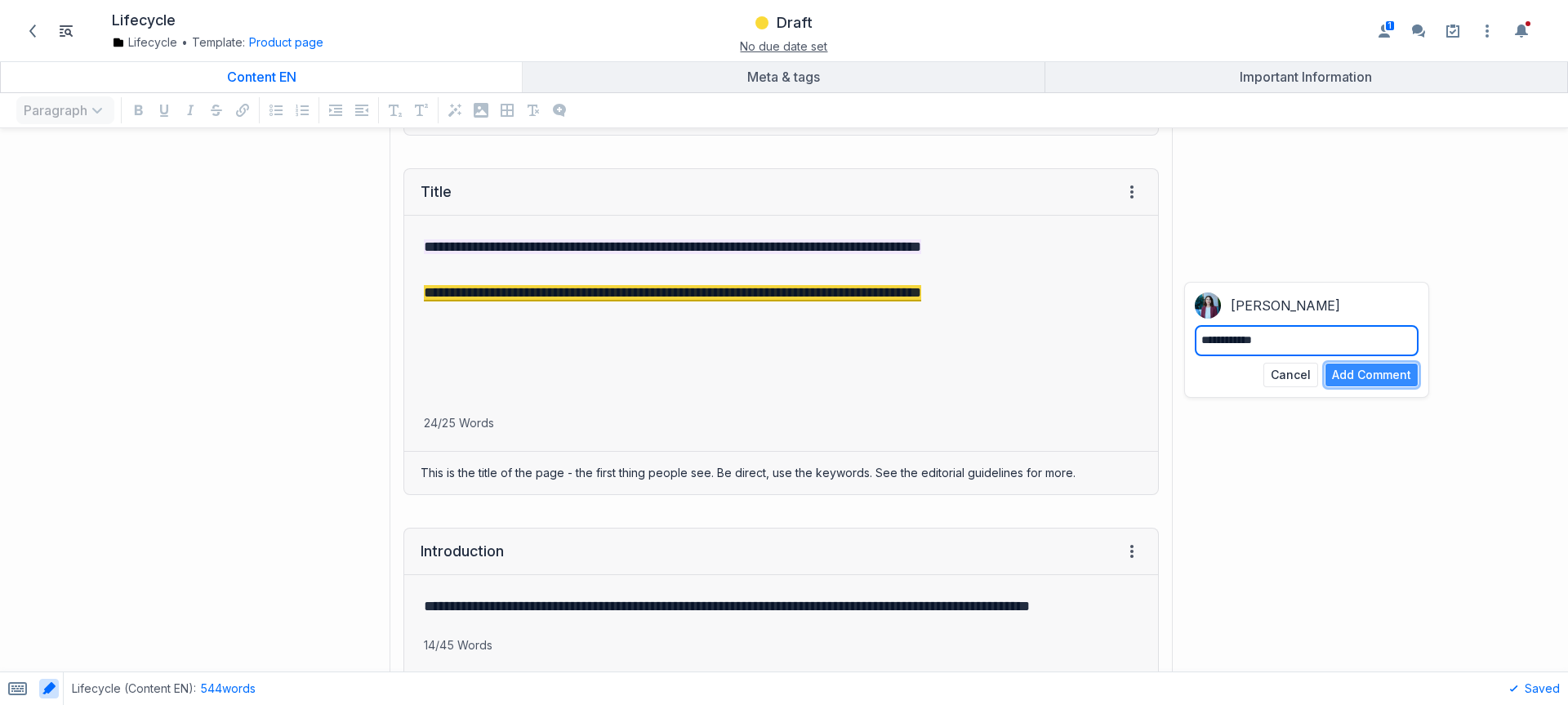
click at [1358, 374] on button "Add Comment" at bounding box center [1372, 375] width 94 height 25
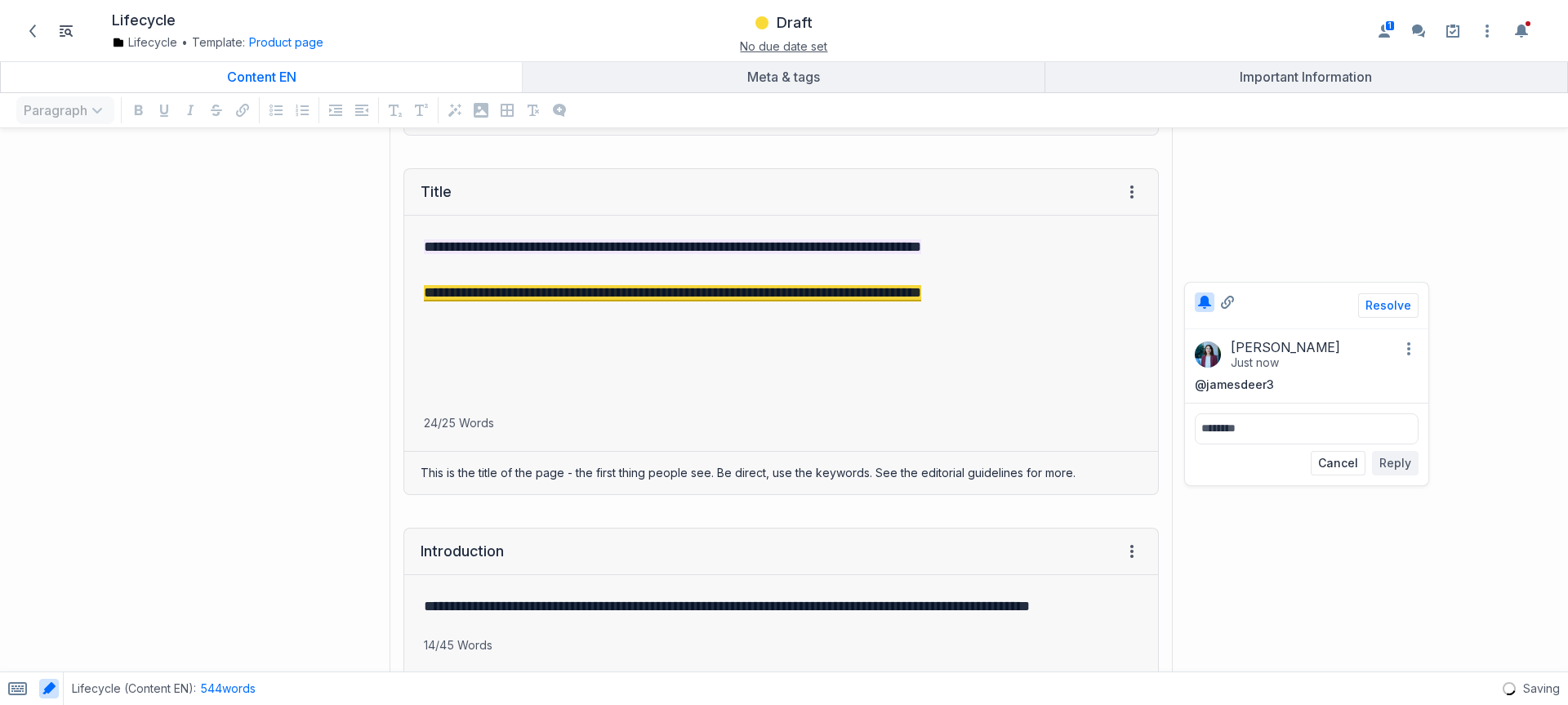
click at [356, 232] on div "**********" at bounding box center [588, 331] width 1160 height 359
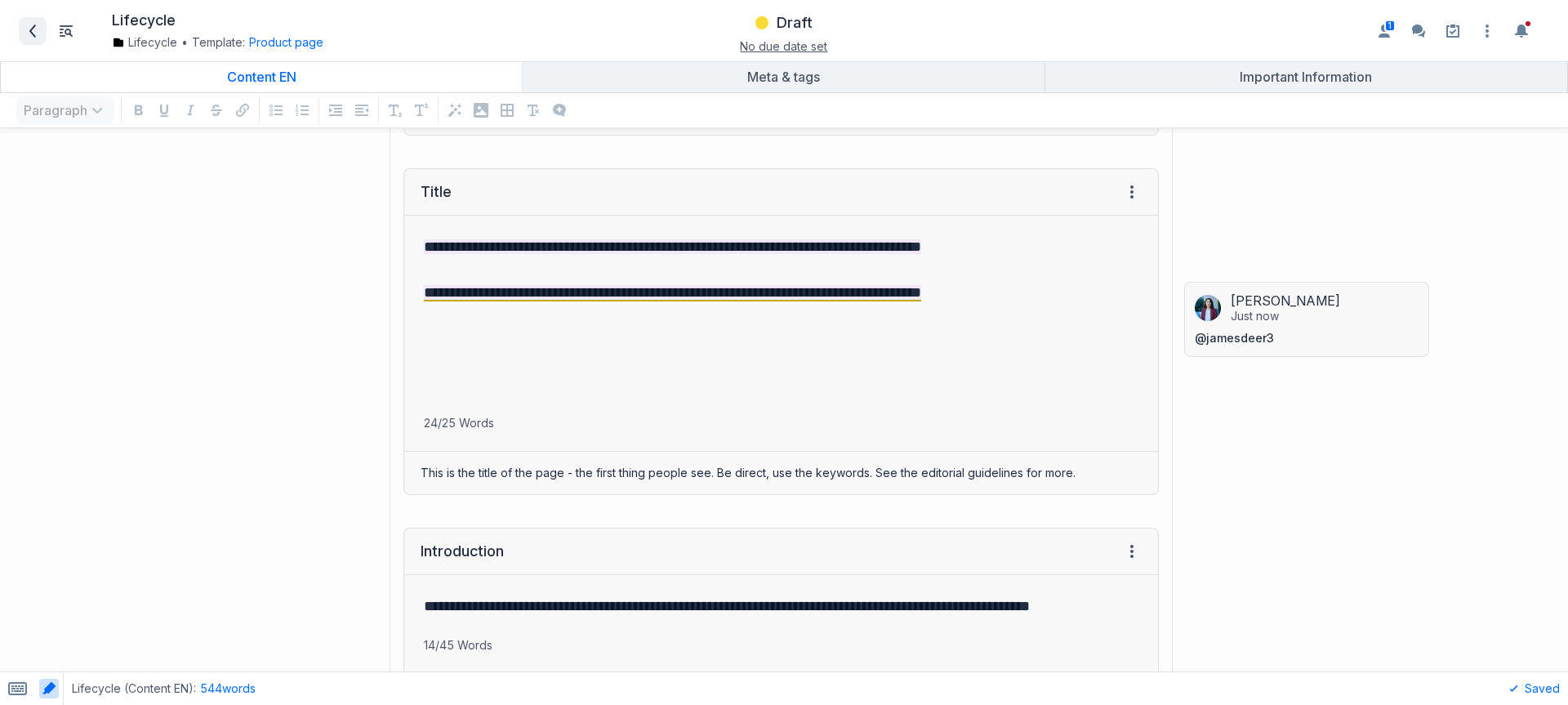
click at [27, 34] on icon at bounding box center [33, 31] width 13 height 13
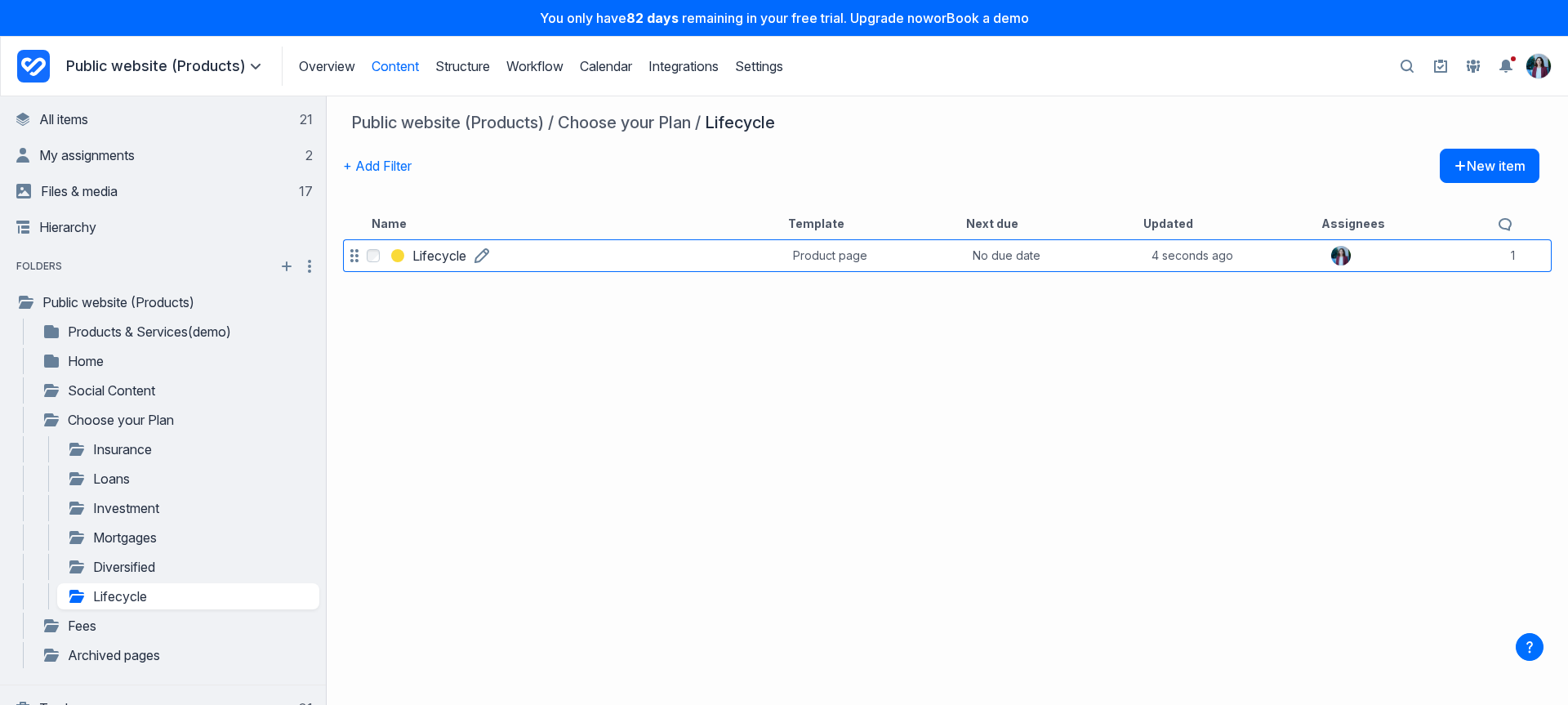
click at [432, 247] on h3 "Lifecycle" at bounding box center [440, 256] width 54 height 20
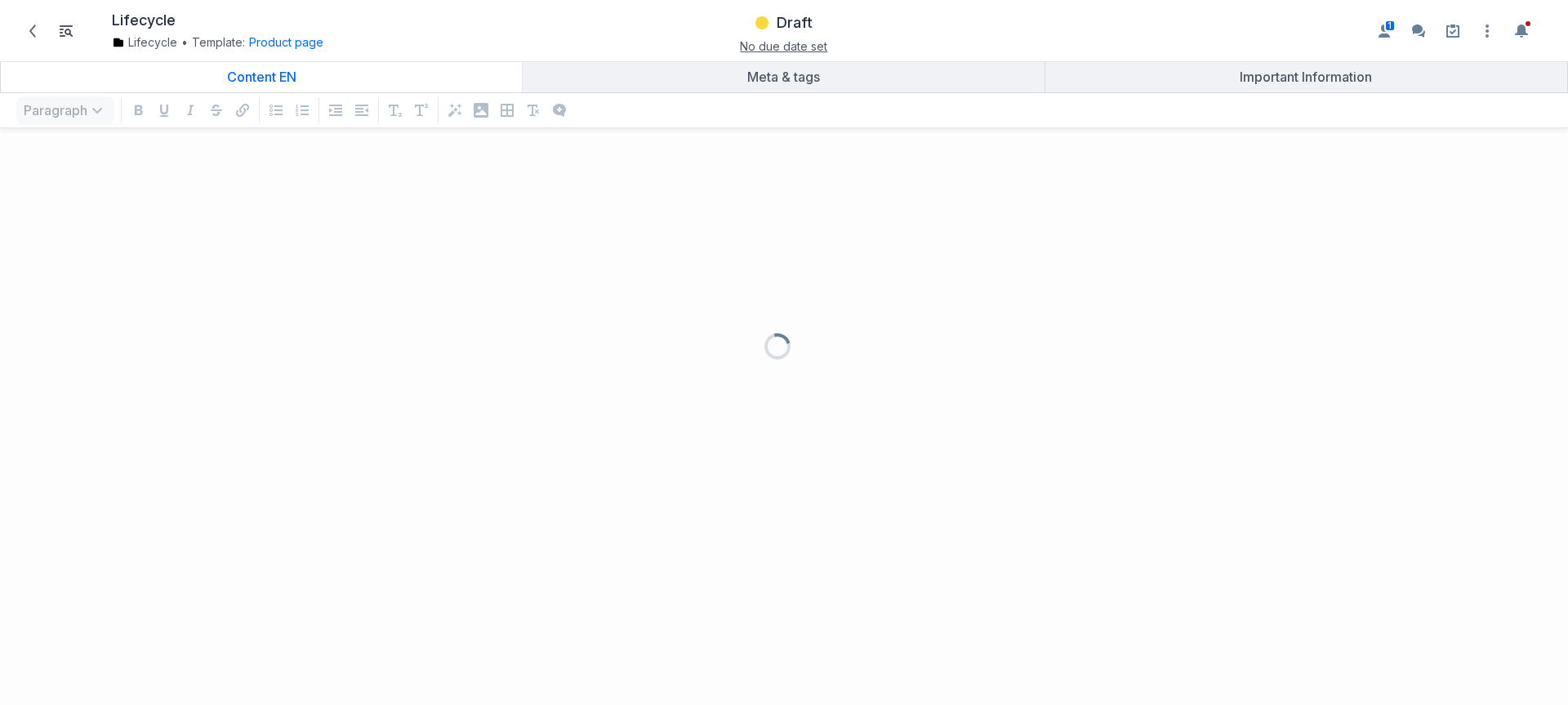
scroll to position [531, 1544]
